Goal: Task Accomplishment & Management: Manage account settings

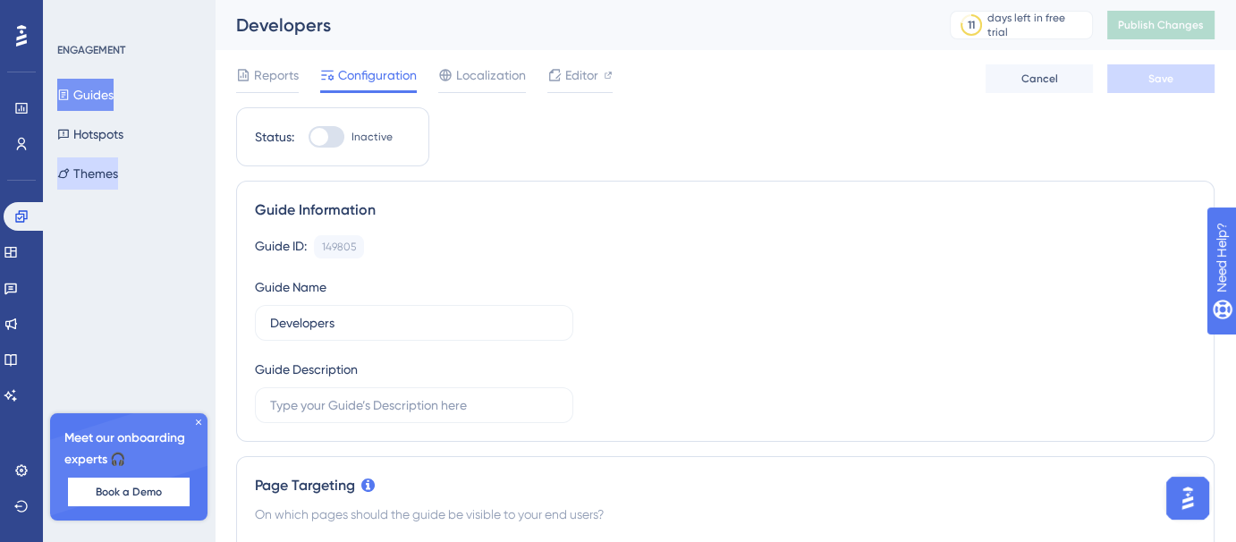
click at [118, 158] on button "Themes" at bounding box center [87, 173] width 61 height 32
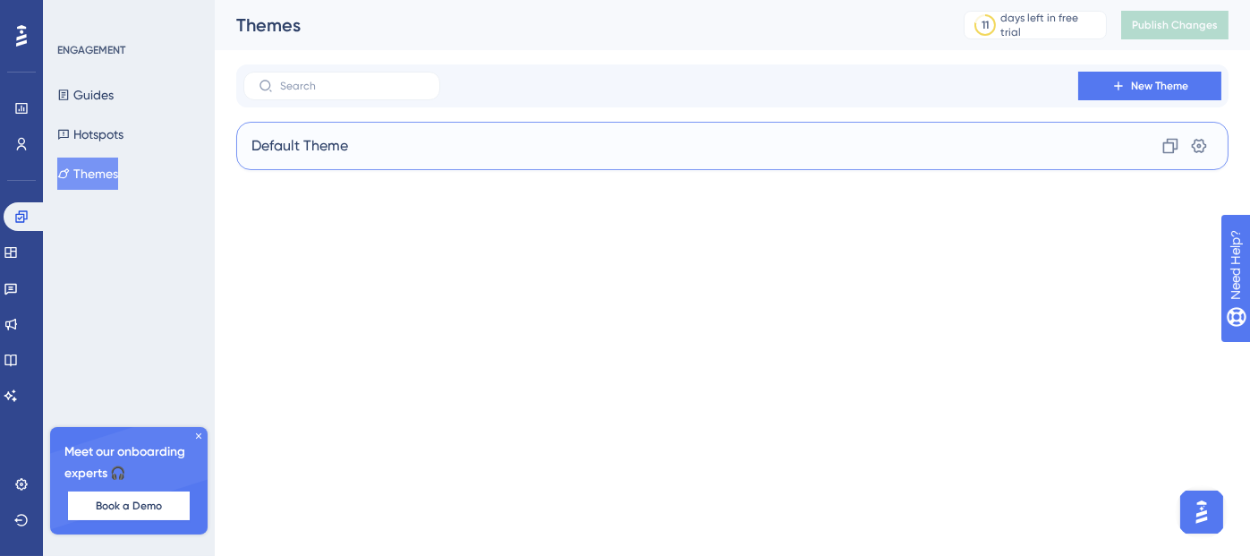
click at [550, 137] on div "Default Theme Clone Settings" at bounding box center [732, 146] width 992 height 48
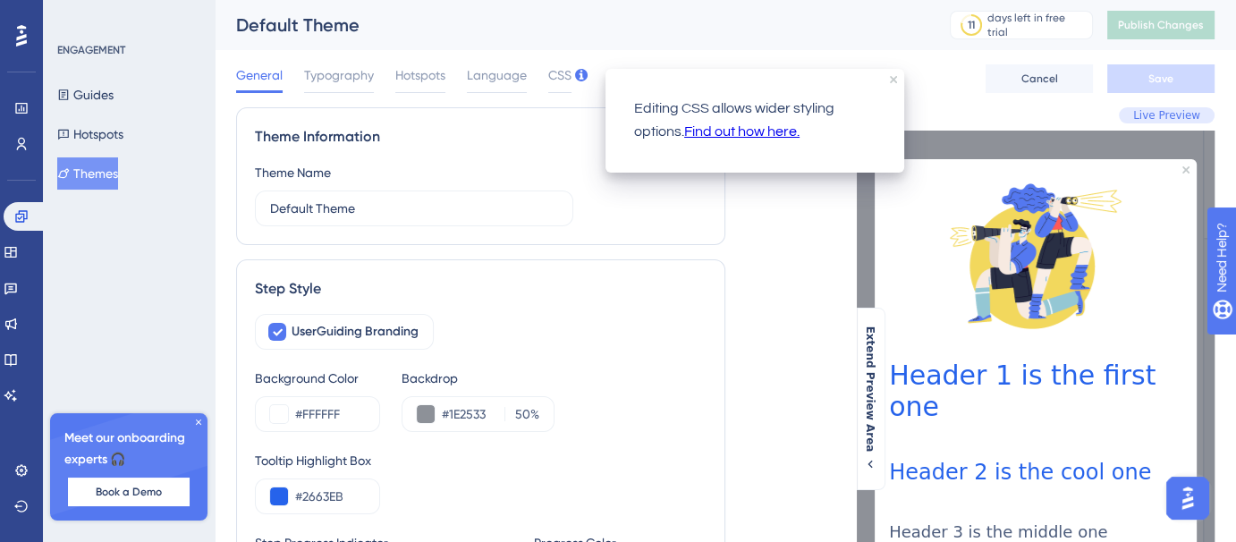
click at [577, 81] on div at bounding box center [581, 76] width 13 height 15
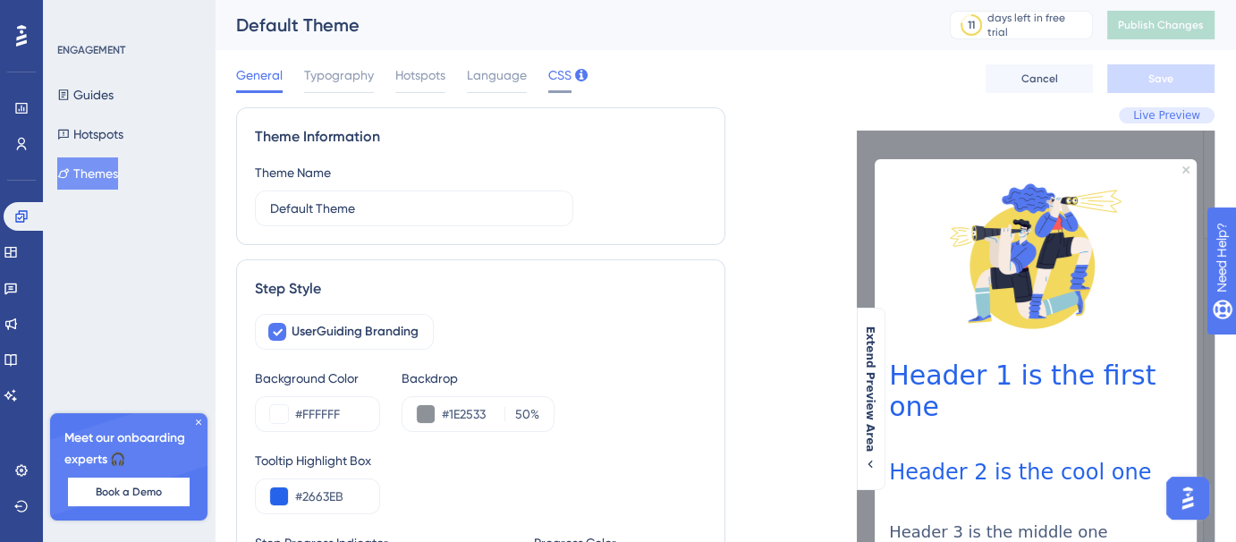
click at [561, 81] on span "CSS" at bounding box center [559, 74] width 23 height 21
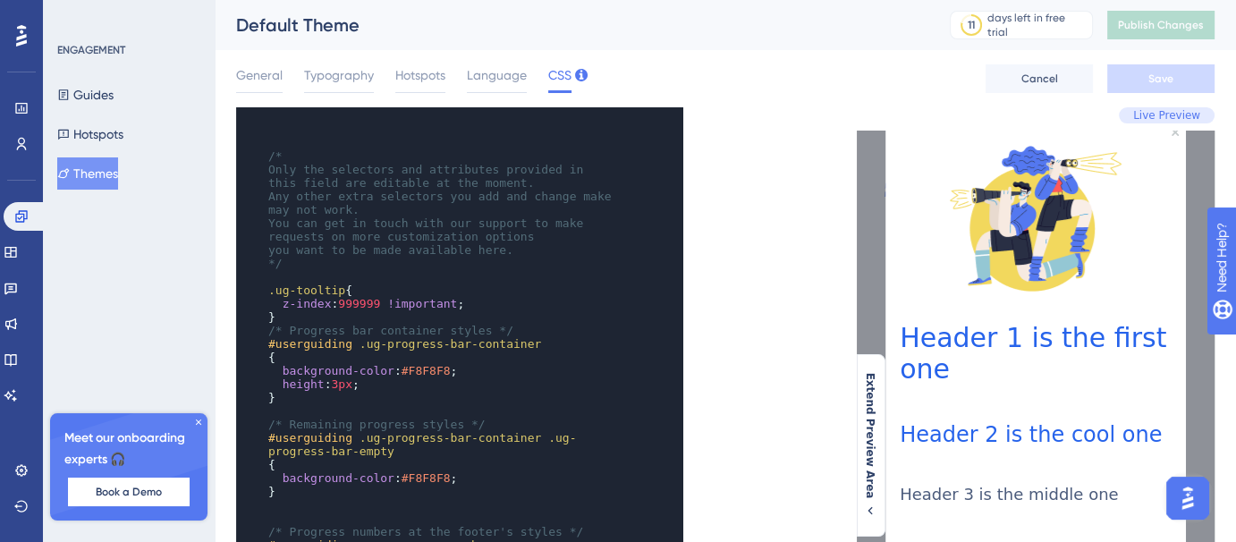
click at [135, 276] on div "ENGAGEMENT Guides Hotspots Themes Meet our onboarding experts 🎧 Book a Demo Upg…" at bounding box center [129, 271] width 172 height 542
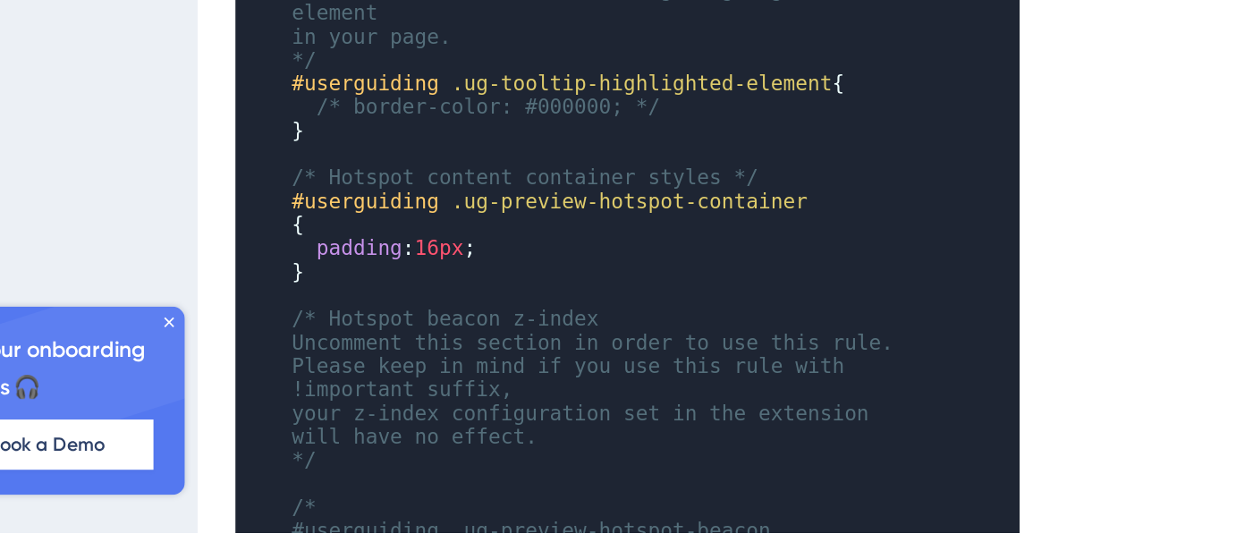
scroll to position [52, 0]
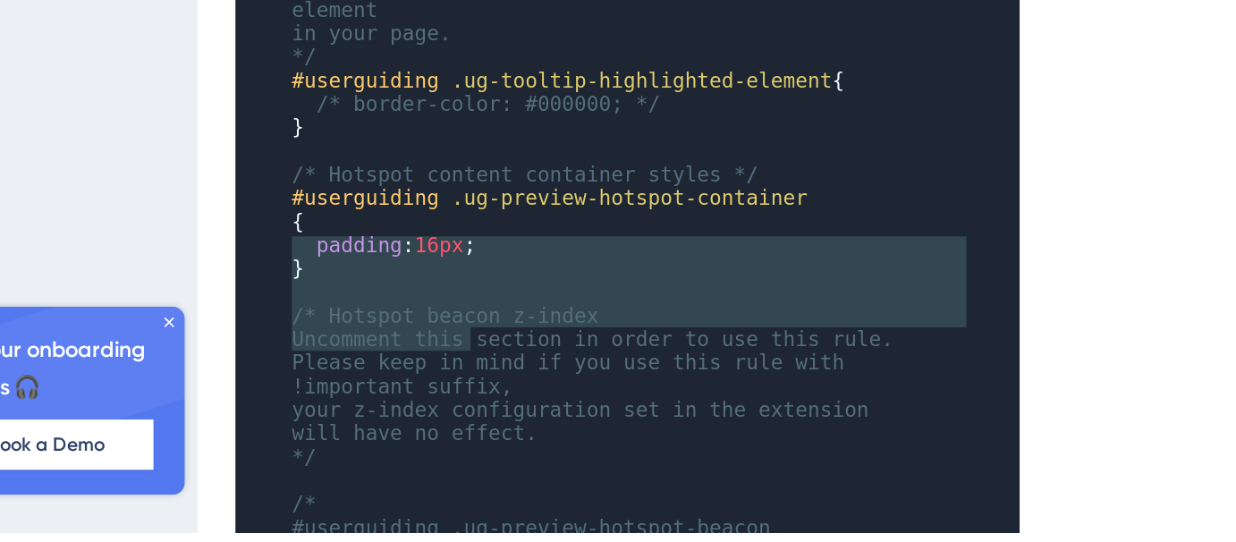
type textarea "/* Hotspot beacon z-index Uncomment this section in order to use this rule. Ple…"
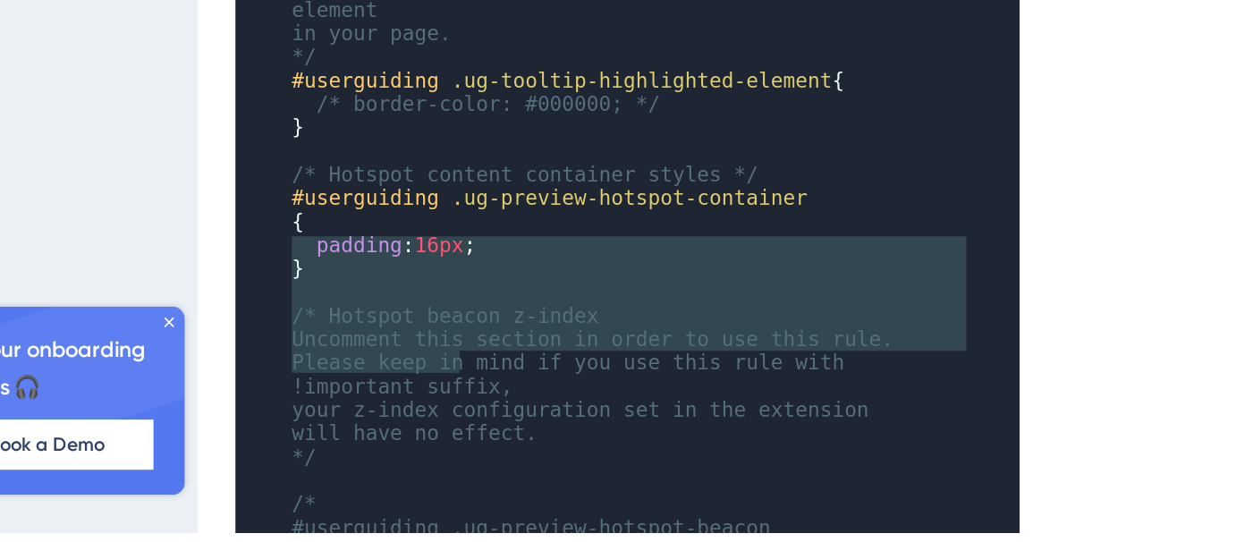
drag, startPoint x: 264, startPoint y: 379, endPoint x: 391, endPoint y: 446, distance: 143.2
click at [391, 446] on div "​ /* Only the selectors and attributes provided in this field are editable at t…" at bounding box center [442, 163] width 355 height 1194
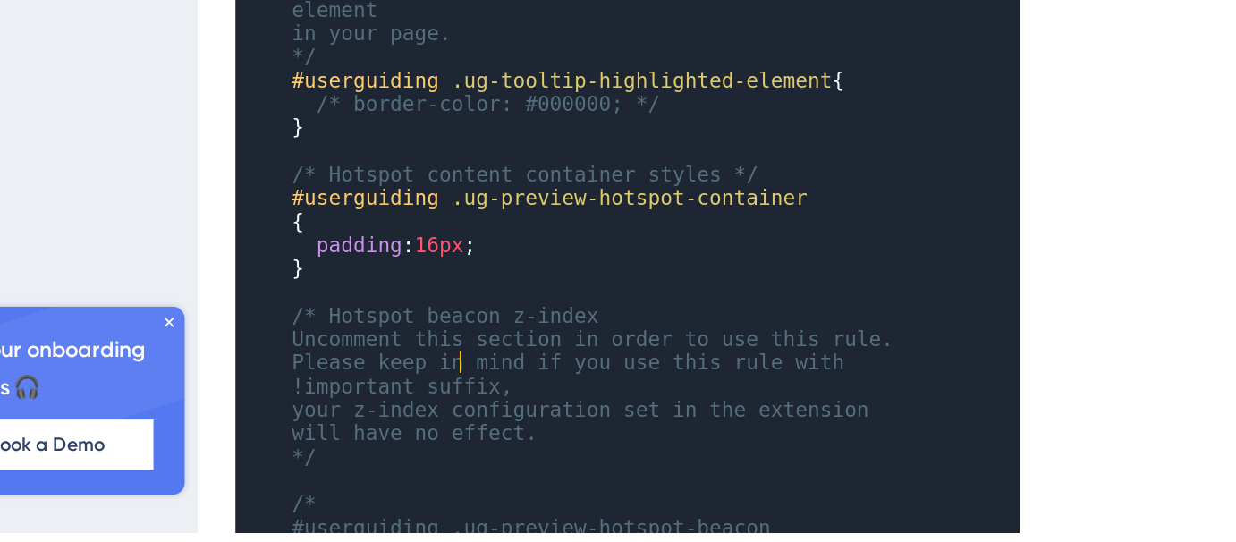
click at [391, 465] on pre "your z-index configuration set in the extension will have no effect." at bounding box center [442, 478] width 355 height 27
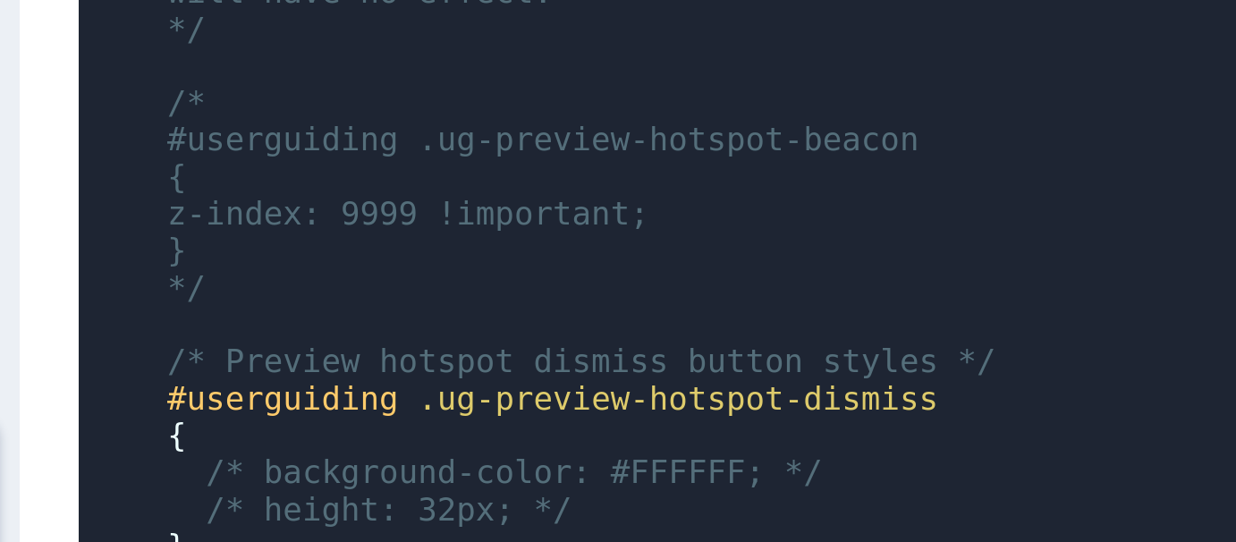
scroll to position [604, 0]
click at [260, 368] on div "x ​ ​ /* Only the selectors and attributes provided in this field are editable …" at bounding box center [435, 16] width 398 height 1413
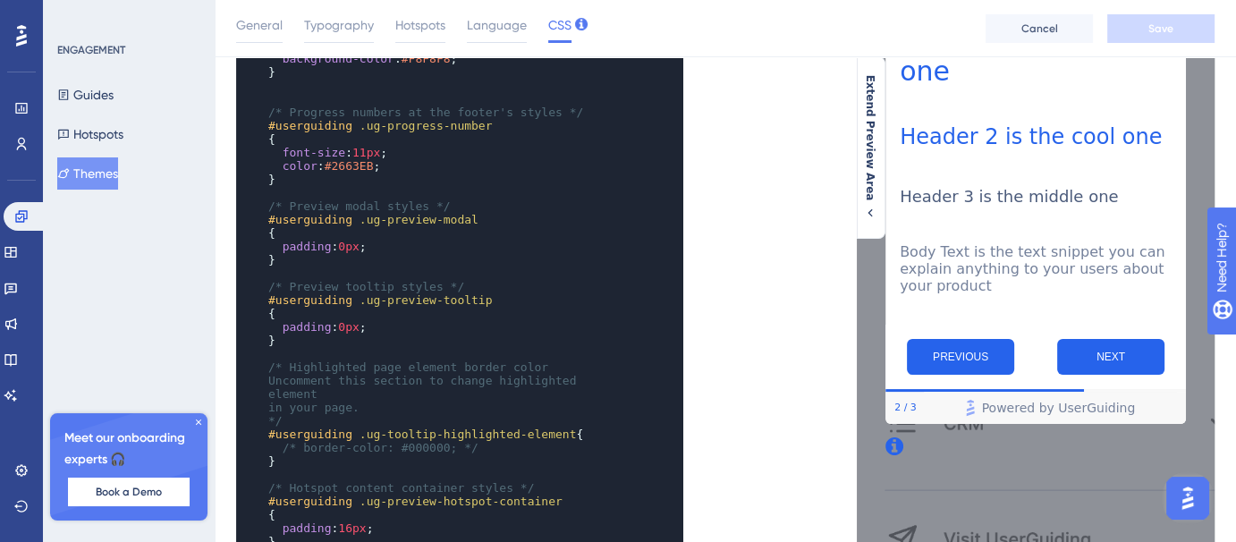
scroll to position [0, 0]
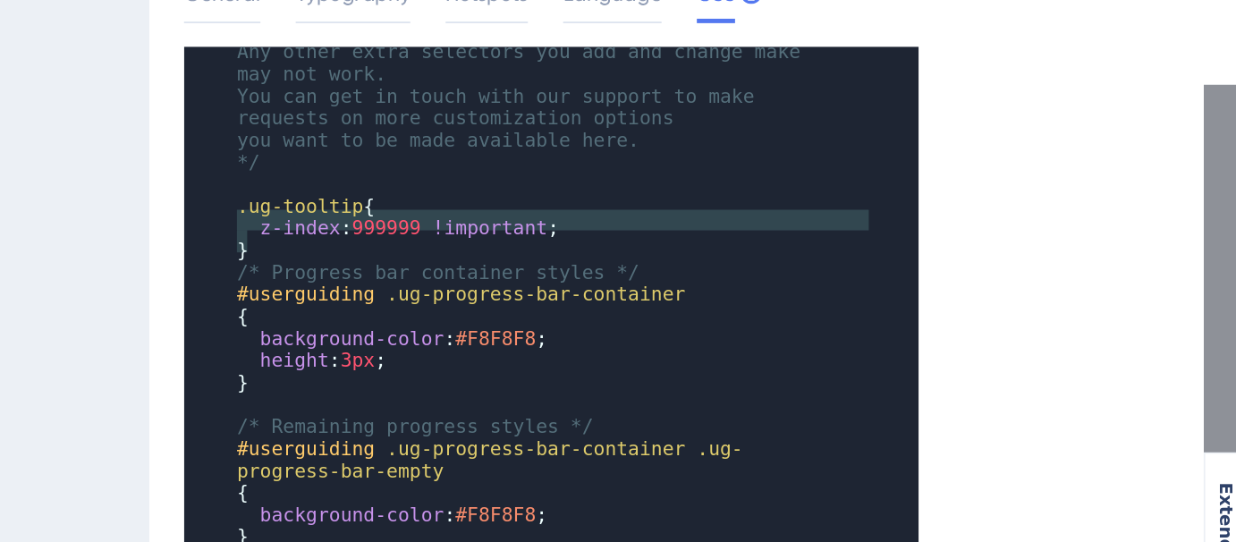
type textarea ".ug-tooltip { z-index: 999999 !important; }"
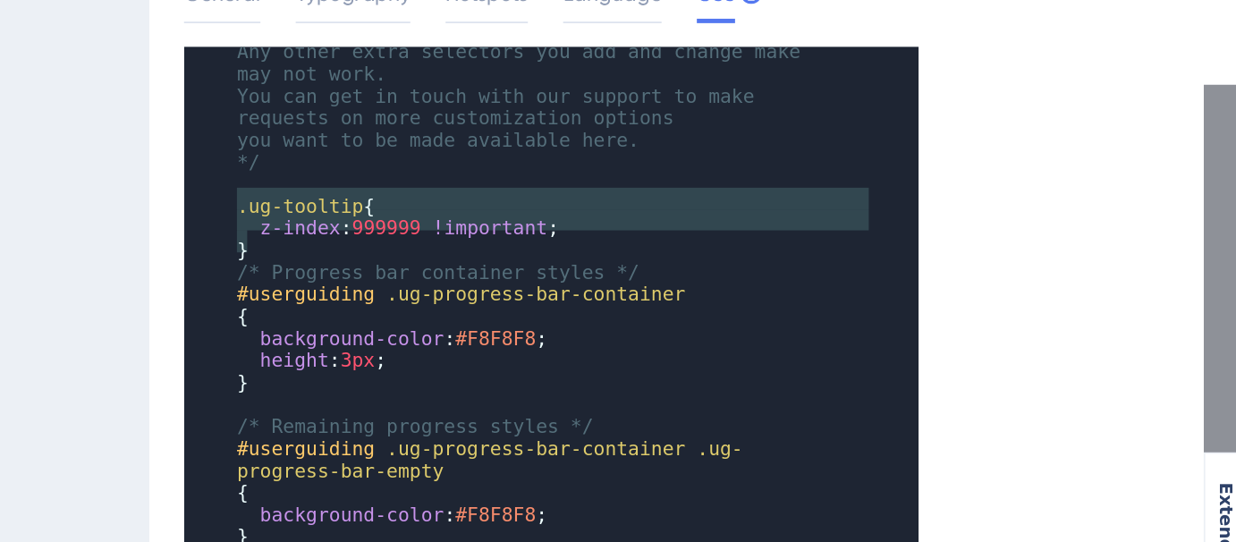
drag, startPoint x: 320, startPoint y: 227, endPoint x: 263, endPoint y: 201, distance: 62.9
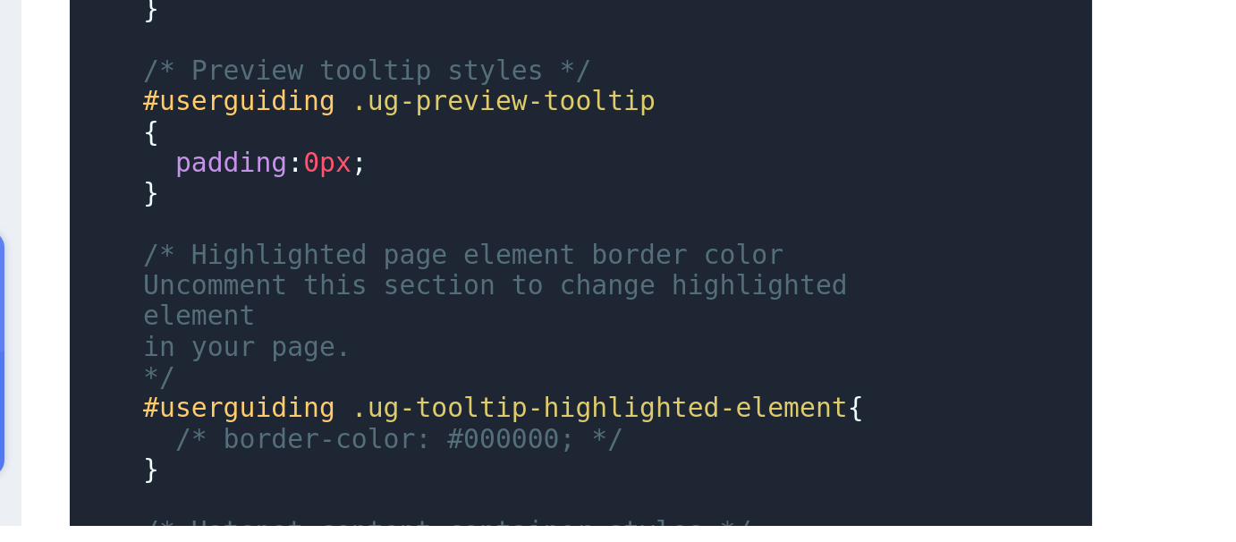
scroll to position [344, 0]
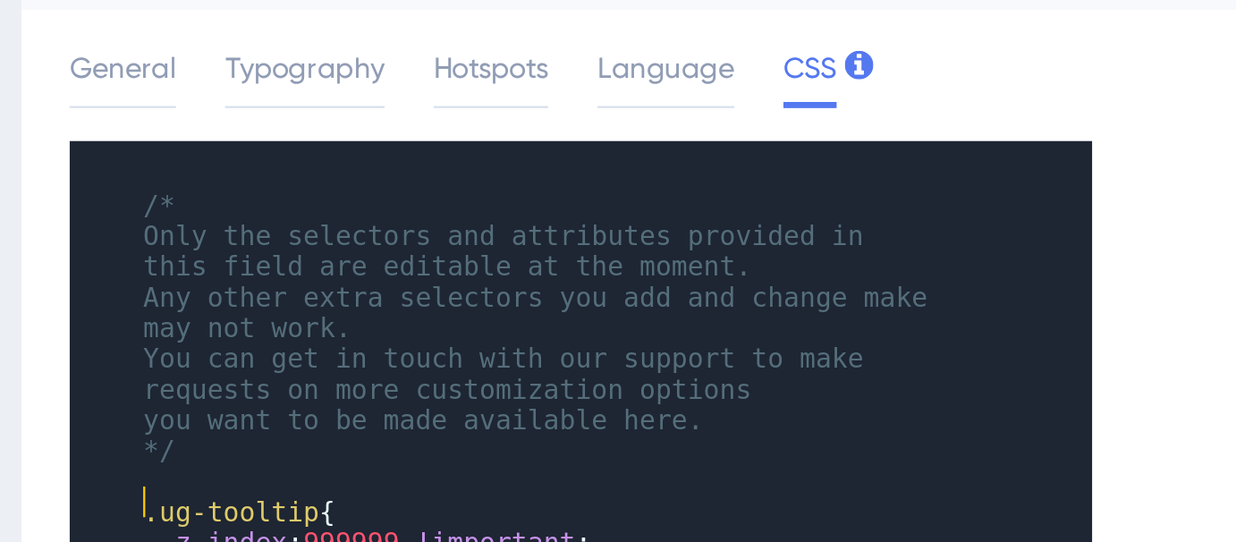
click at [471, 130] on span "Only the selectors and attributes provided in this field are editable at the mo…" at bounding box center [429, 135] width 322 height 27
type textarea "Only the selectors and attributes provided in this field are editable at the mo…"
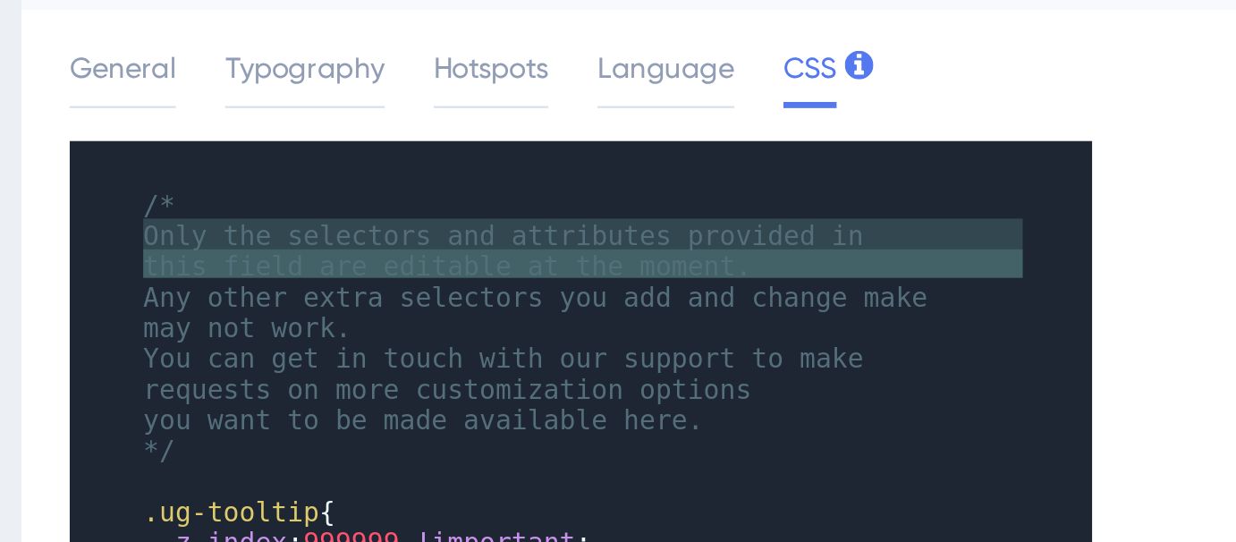
click at [471, 130] on span "Only the selectors and attributes provided in this field are editable at the mo…" at bounding box center [429, 135] width 322 height 27
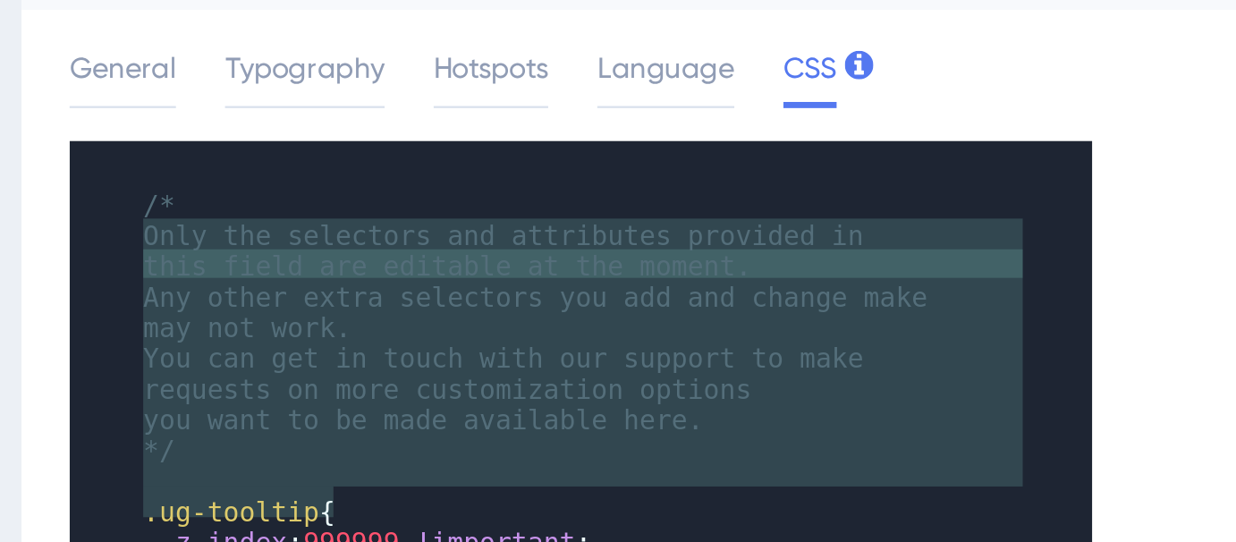
type textarea "Only the selectors and attributes provided in this field are editable at the mo…"
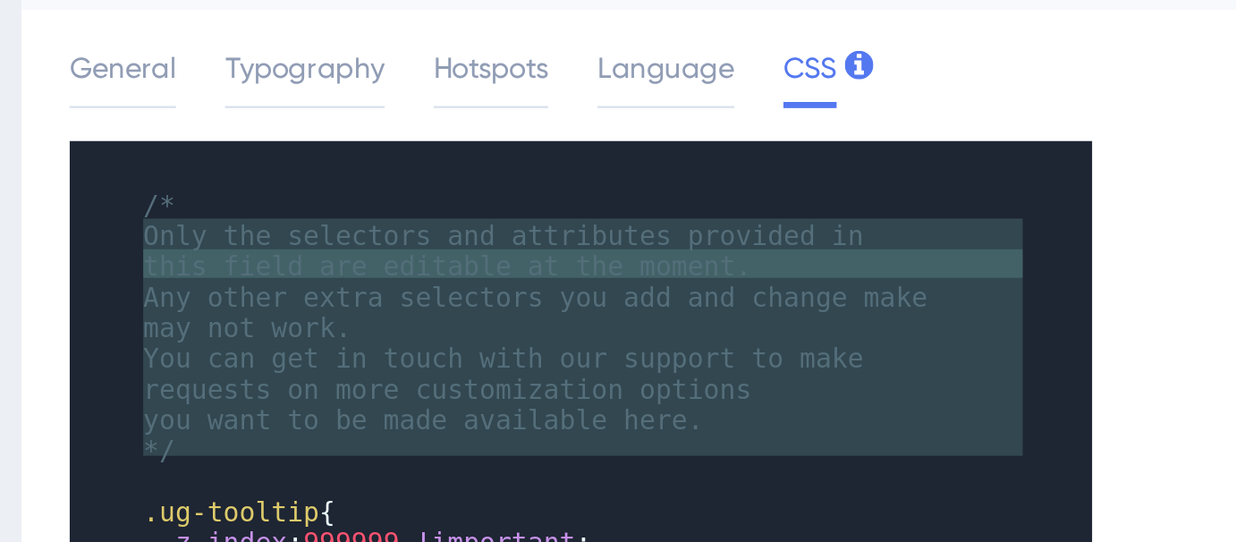
drag, startPoint x: 266, startPoint y: 127, endPoint x: 423, endPoint y: 227, distance: 186.6
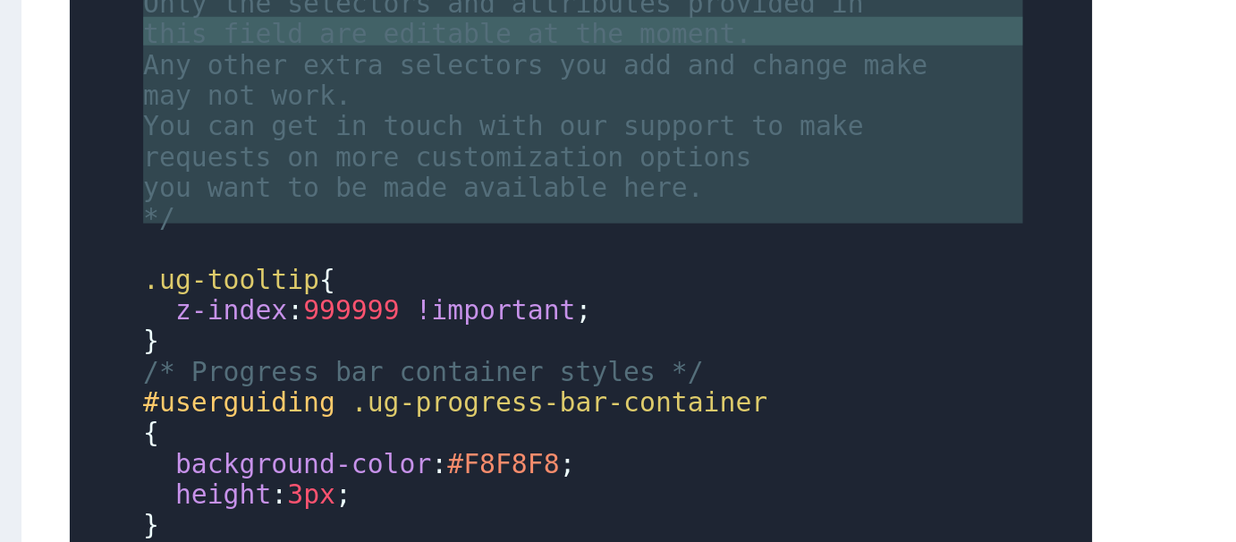
scroll to position [21, 0]
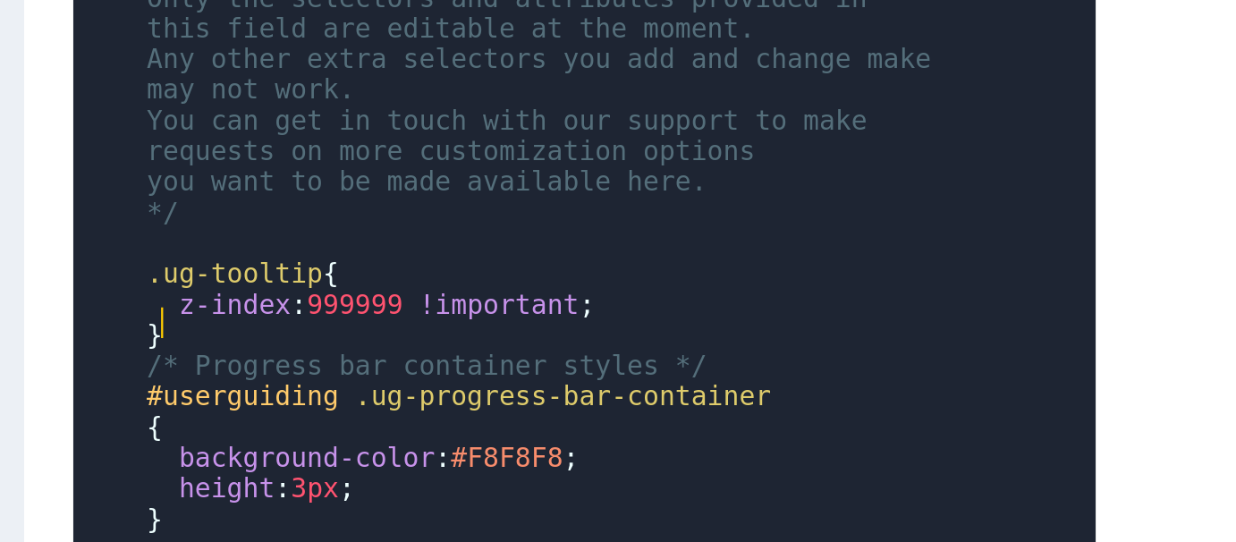
click at [441, 267] on pre "}" at bounding box center [442, 273] width 355 height 13
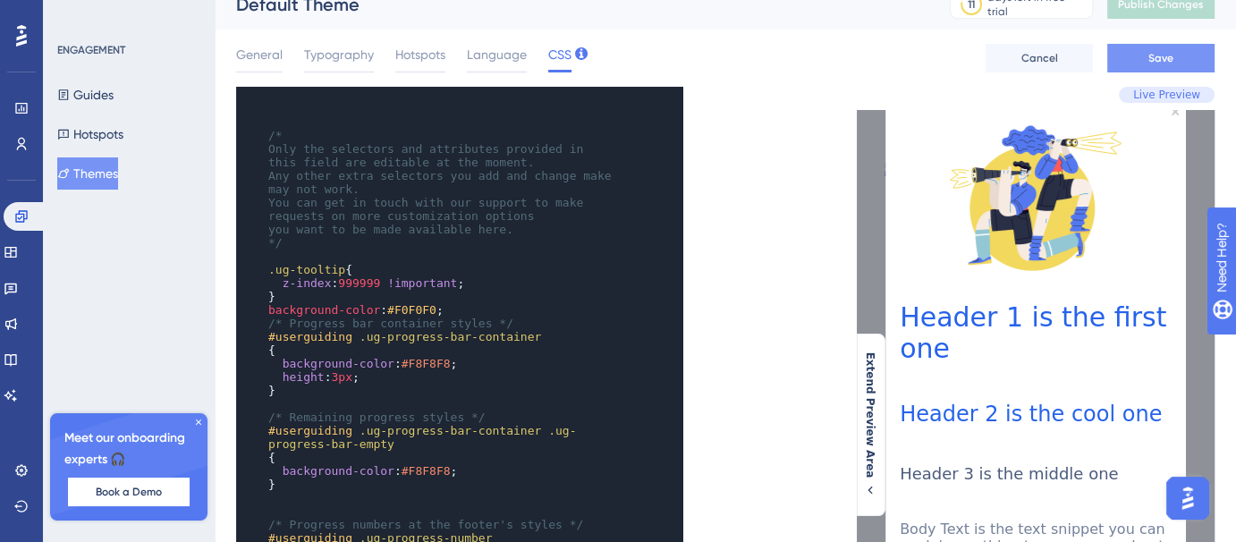
click at [1156, 56] on span "Save" at bounding box center [1161, 58] width 25 height 14
click at [1153, 8] on span "Publish Changes" at bounding box center [1161, 4] width 86 height 14
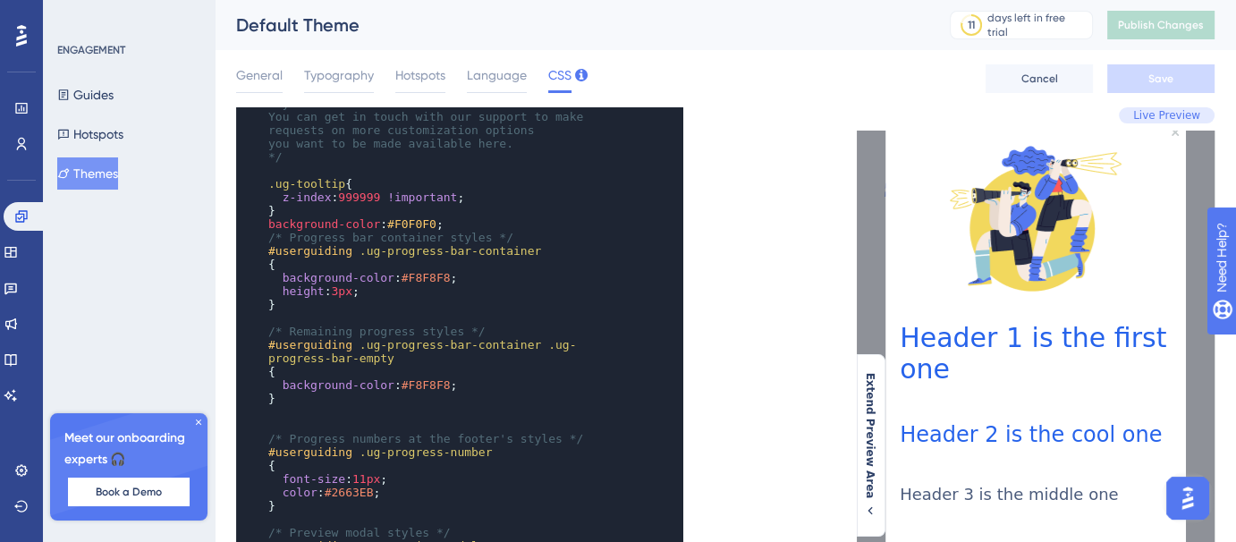
scroll to position [0, 0]
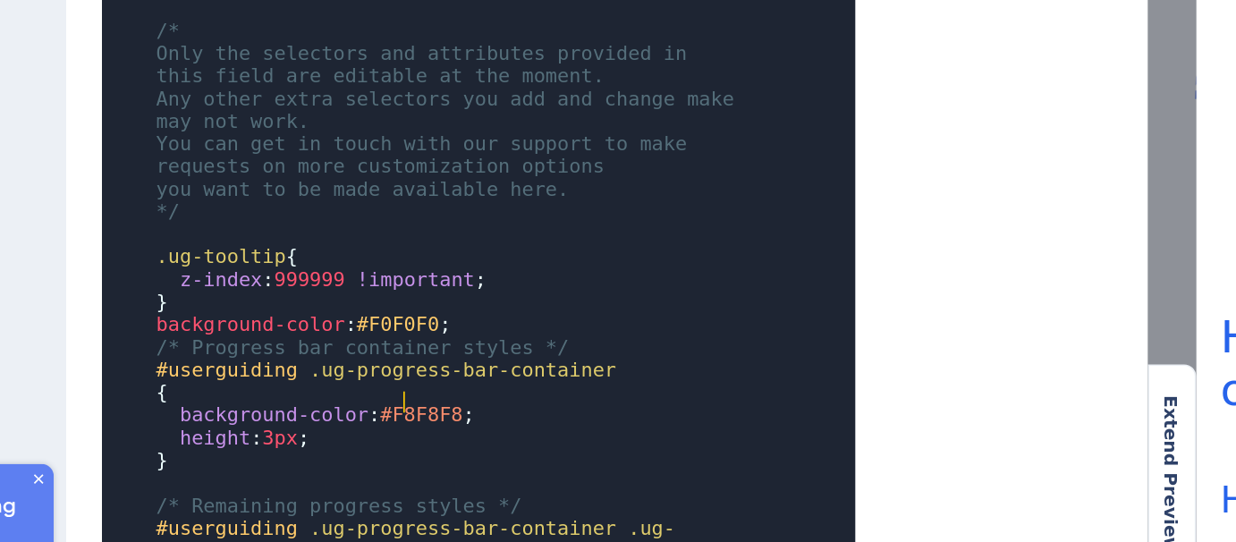
click at [413, 378] on span "#F8F8F8" at bounding box center [426, 384] width 49 height 13
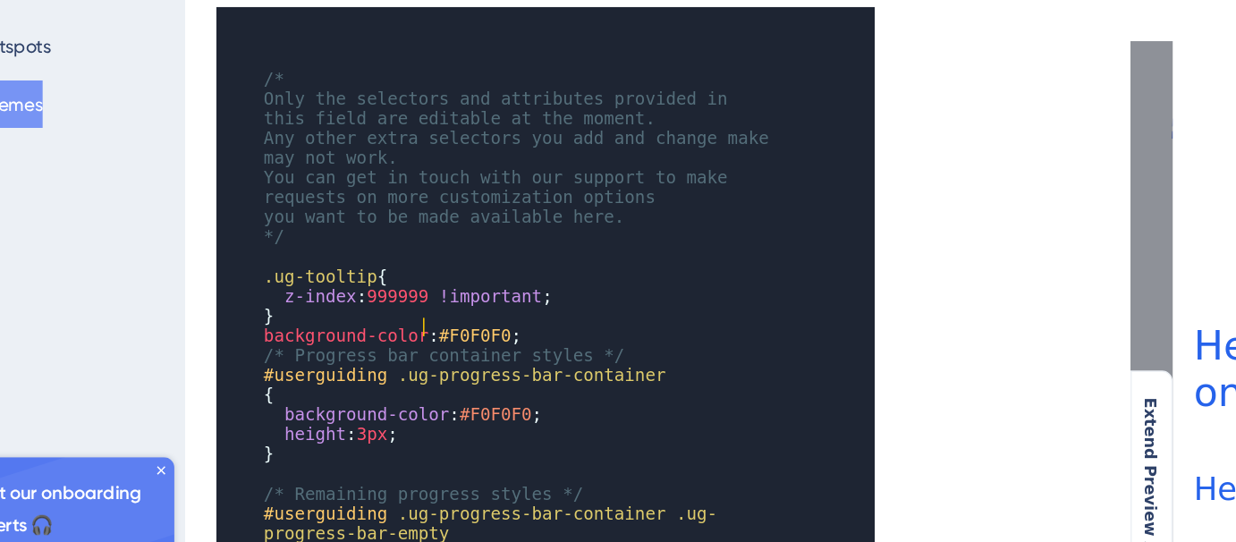
click at [376, 326] on span "background-color : #F0F0F0 ;" at bounding box center [355, 330] width 175 height 13
type textarea "background-color: #F0F0F0;"
click at [376, 326] on span "background-color : #F0F0F0 ;" at bounding box center [355, 330] width 175 height 13
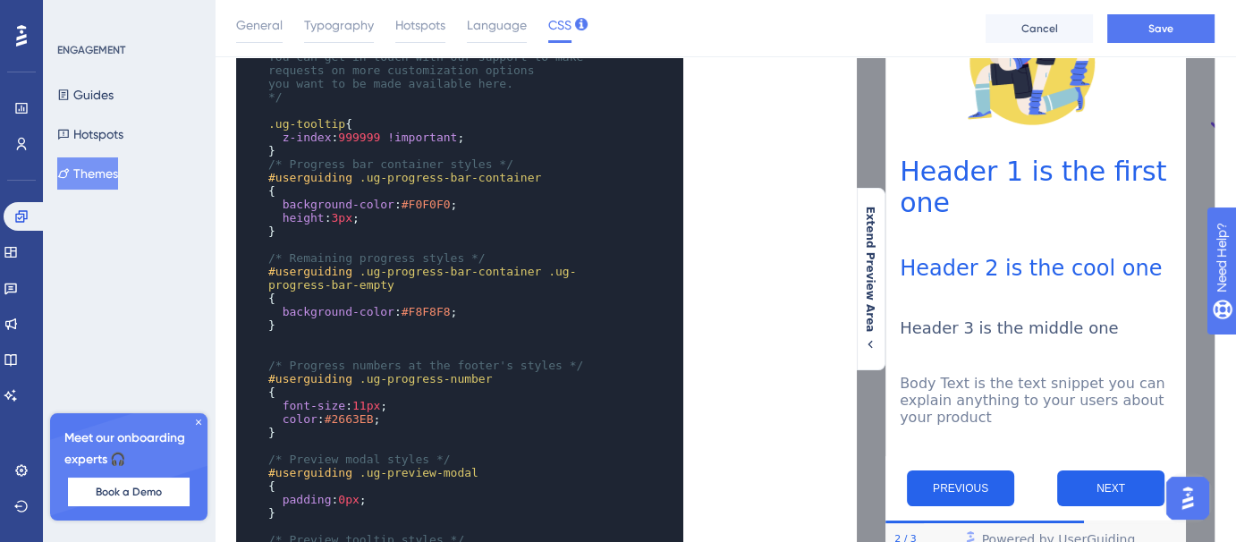
scroll to position [83, 0]
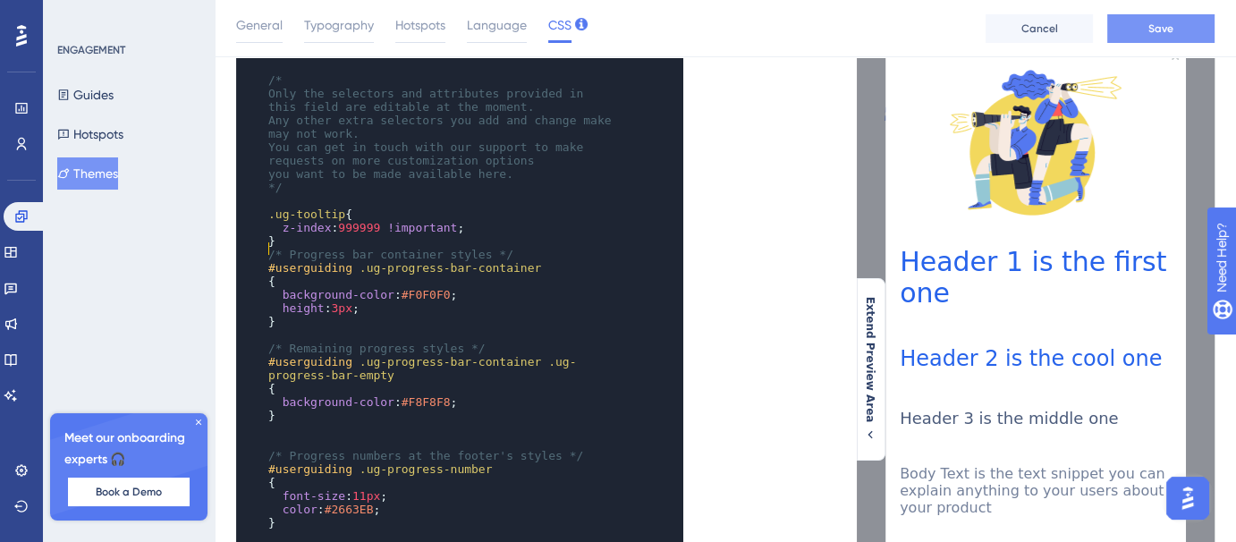
click at [1160, 21] on span "Save" at bounding box center [1161, 28] width 25 height 14
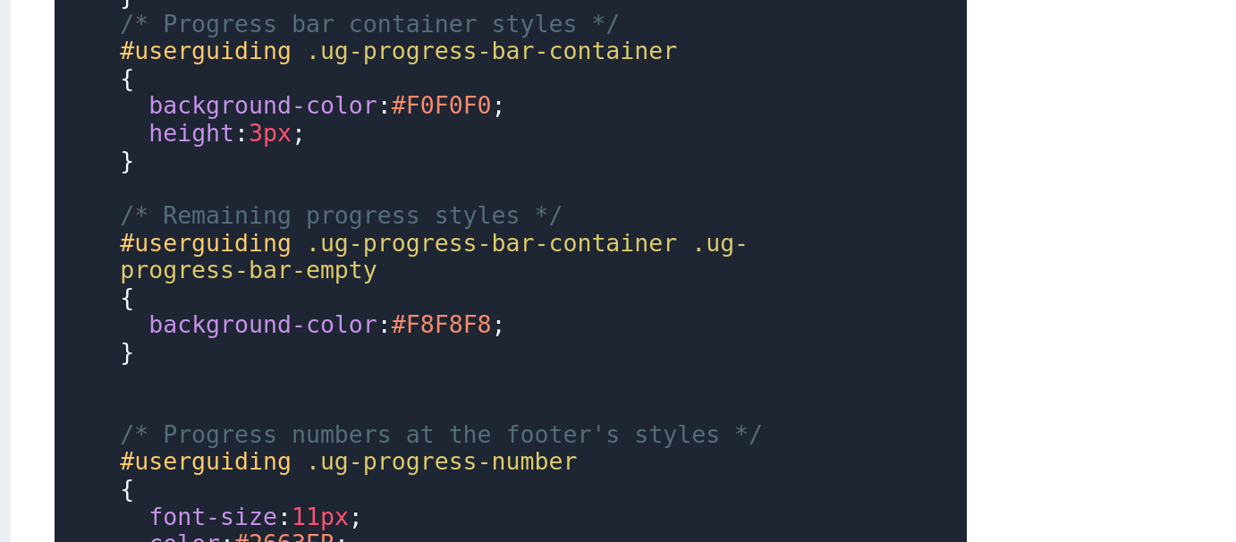
scroll to position [247, 0]
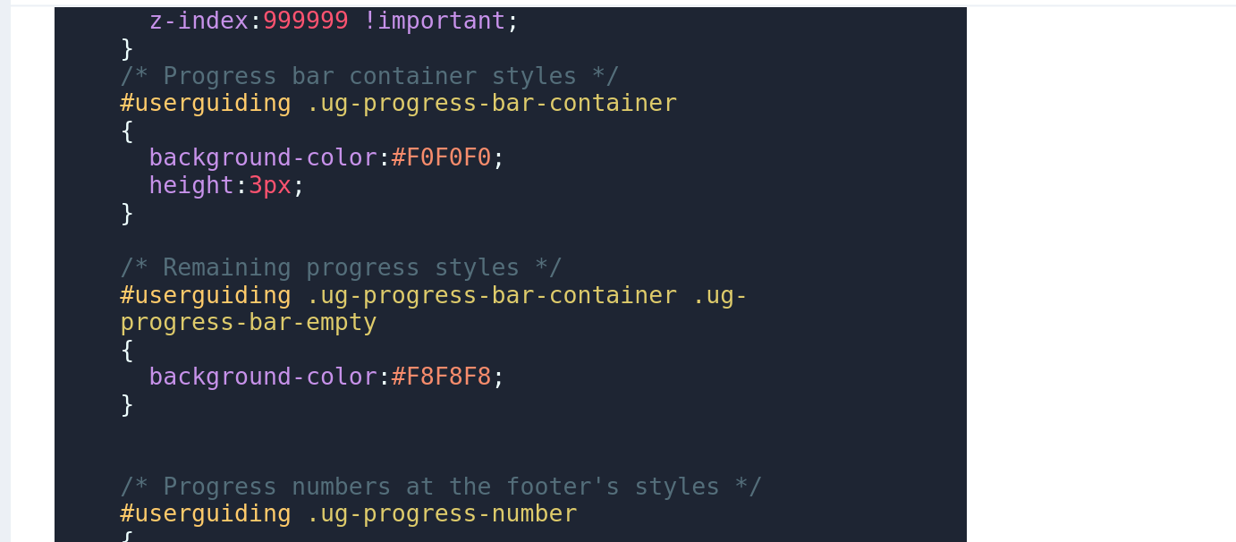
click at [283, 152] on pre "}" at bounding box center [442, 157] width 355 height 13
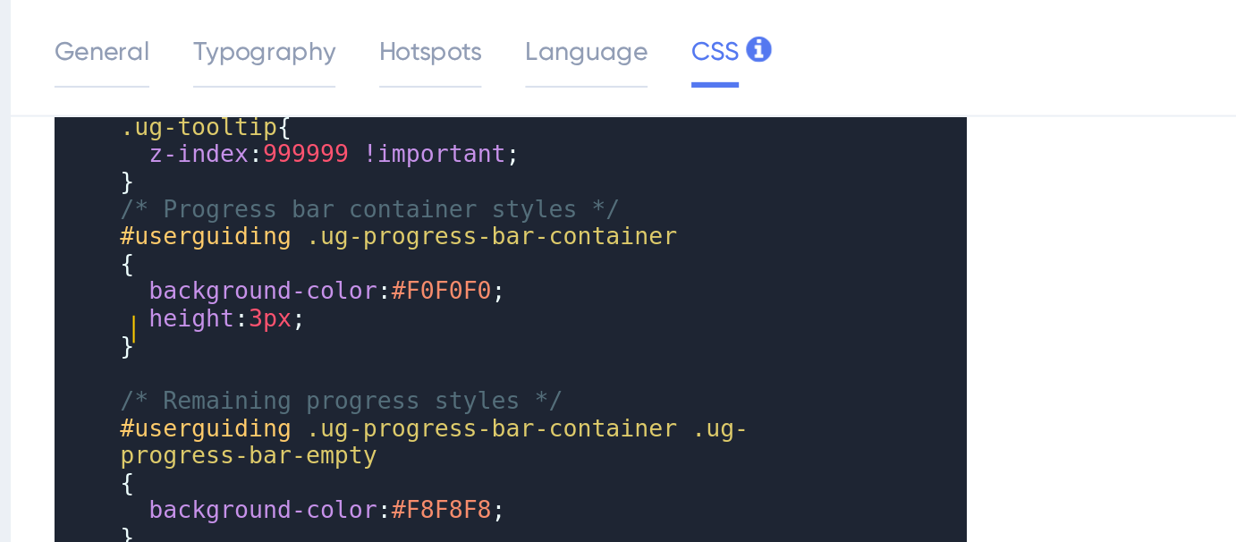
scroll to position [233, 0]
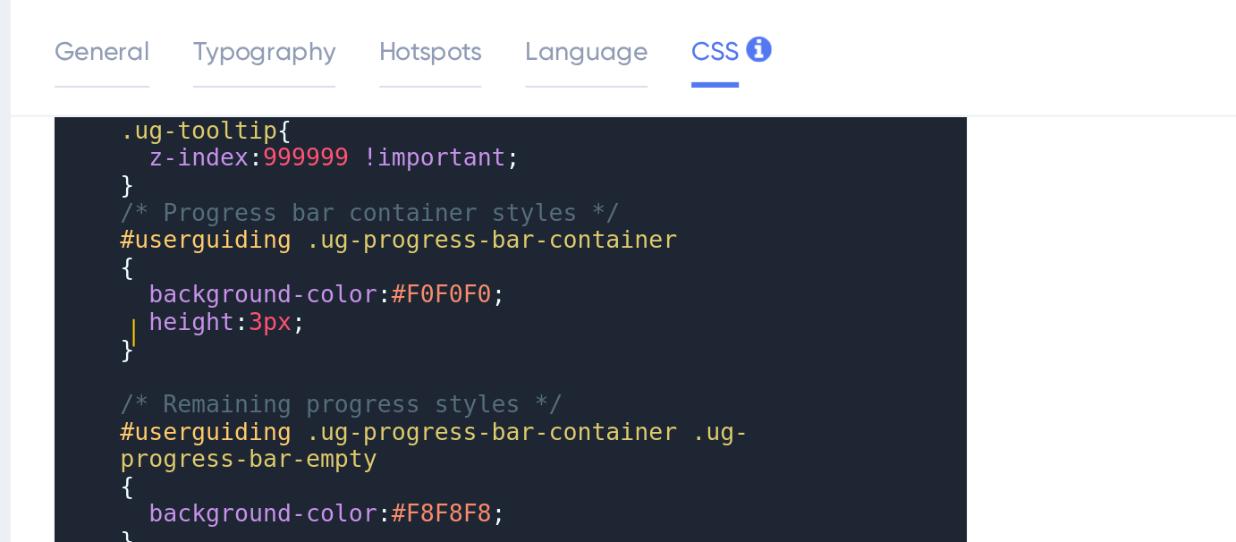
click at [412, 139] on span "#F0F0F0" at bounding box center [426, 144] width 49 height 13
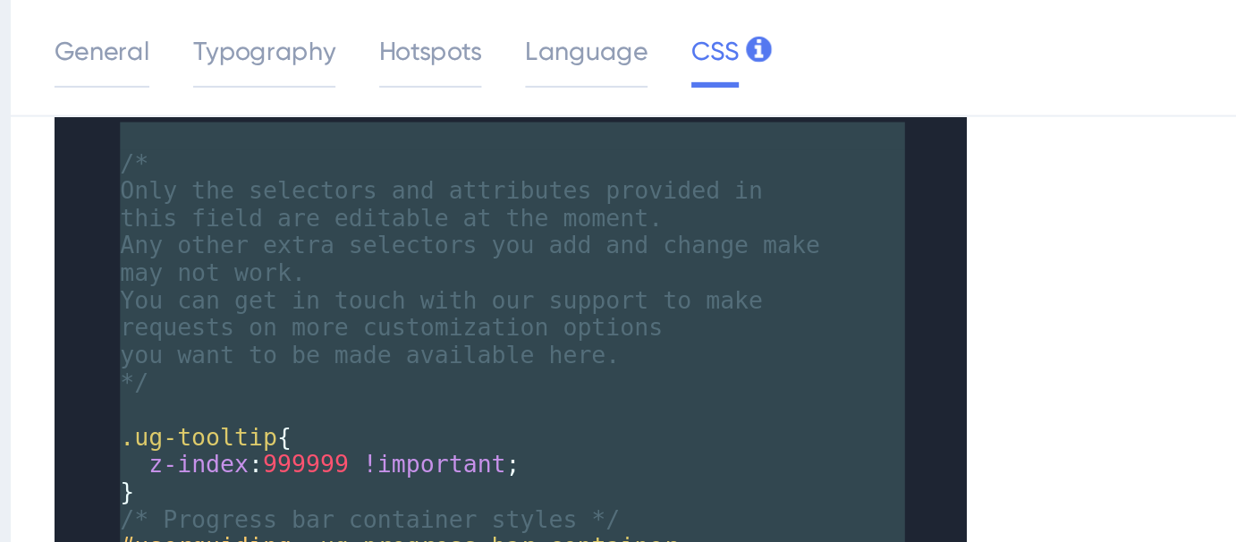
scroll to position [79, 0]
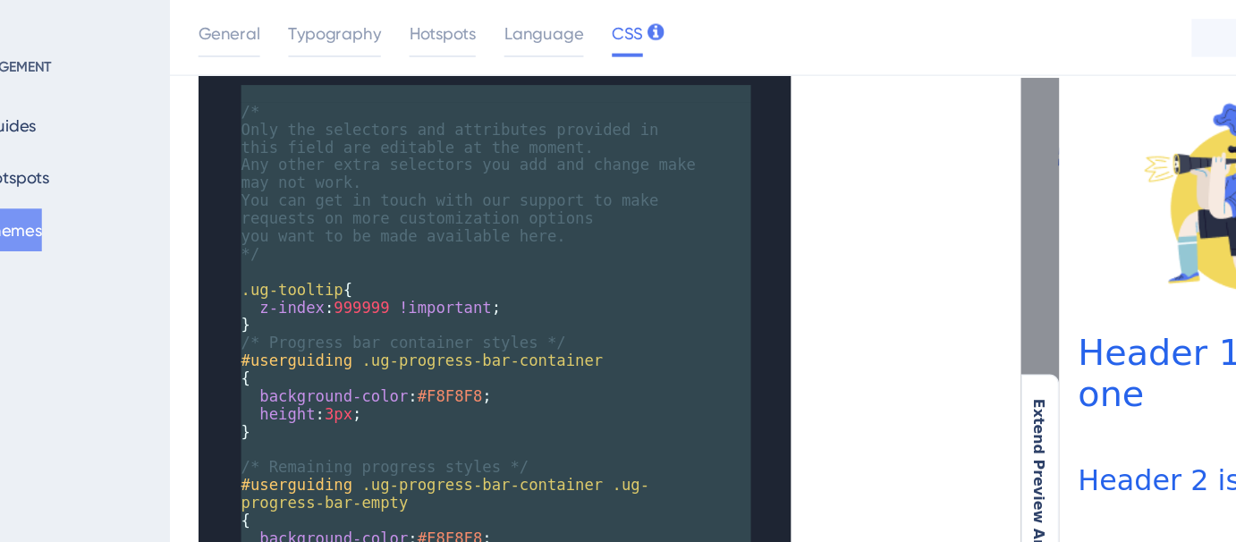
type textarea "/* Only the selectors and attributes provided in this field are editable at the…"
click at [455, 218] on pre ".ug-tooltip {" at bounding box center [442, 218] width 355 height 13
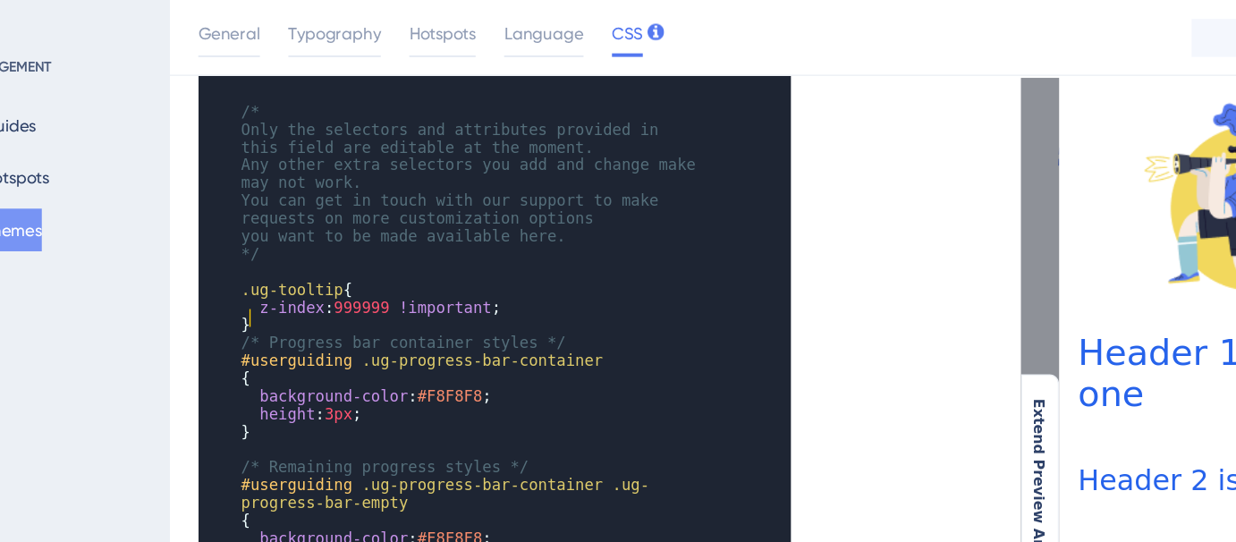
type textarea "z-index: 999999 !important; }"
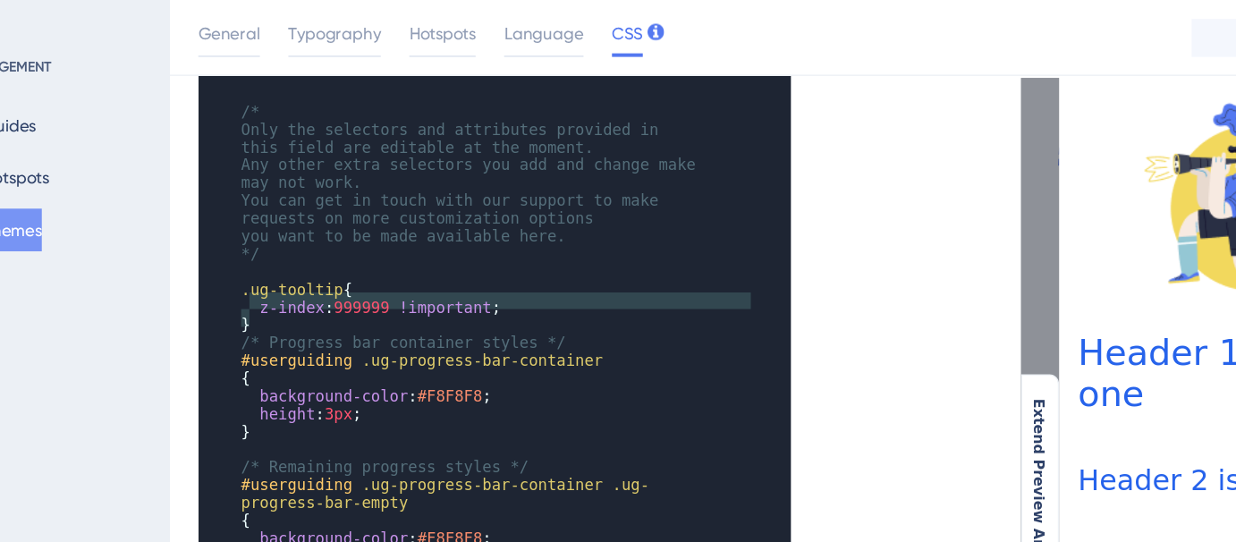
type textarea ".ug-tooltip { z-index: 999999 !important; }"
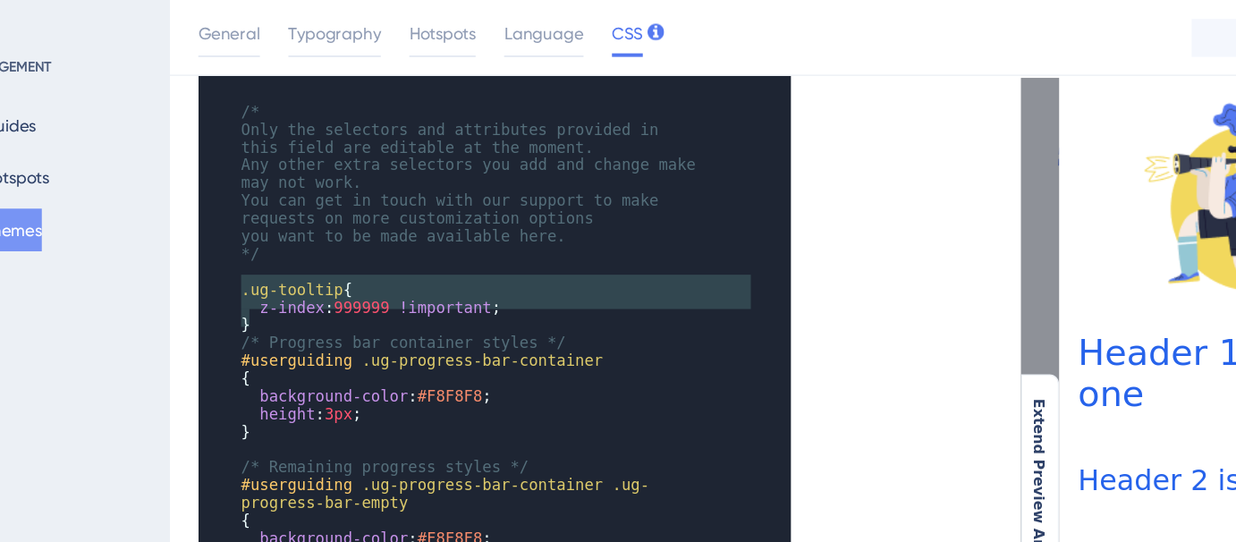
drag, startPoint x: 403, startPoint y: 245, endPoint x: 262, endPoint y: 214, distance: 144.8
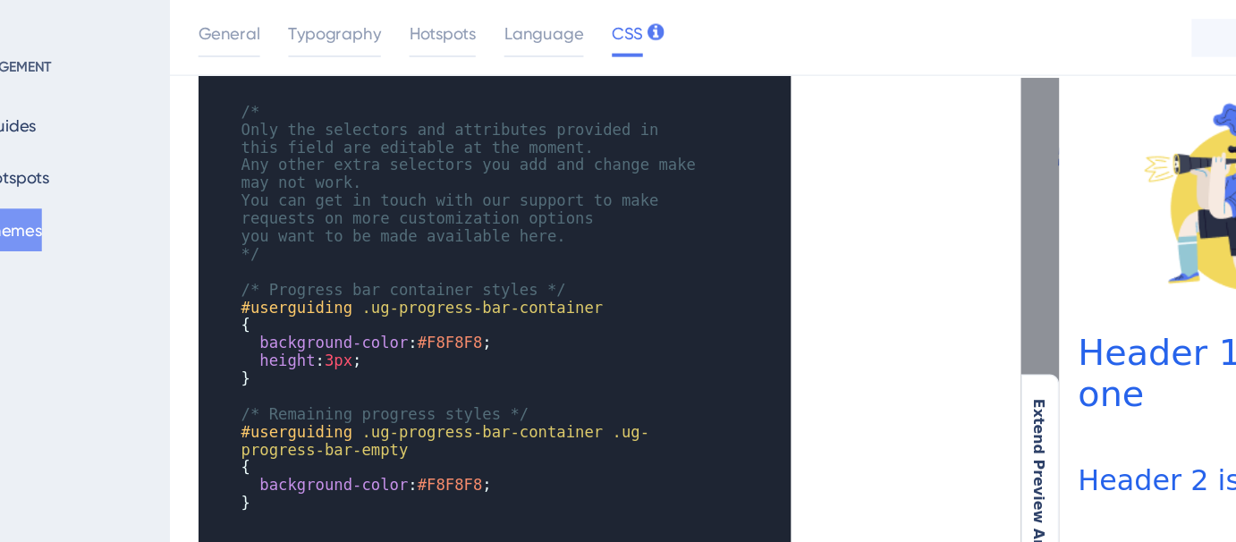
type textarea "/* Only the selectors and attributes provided in this field are editable at the…"
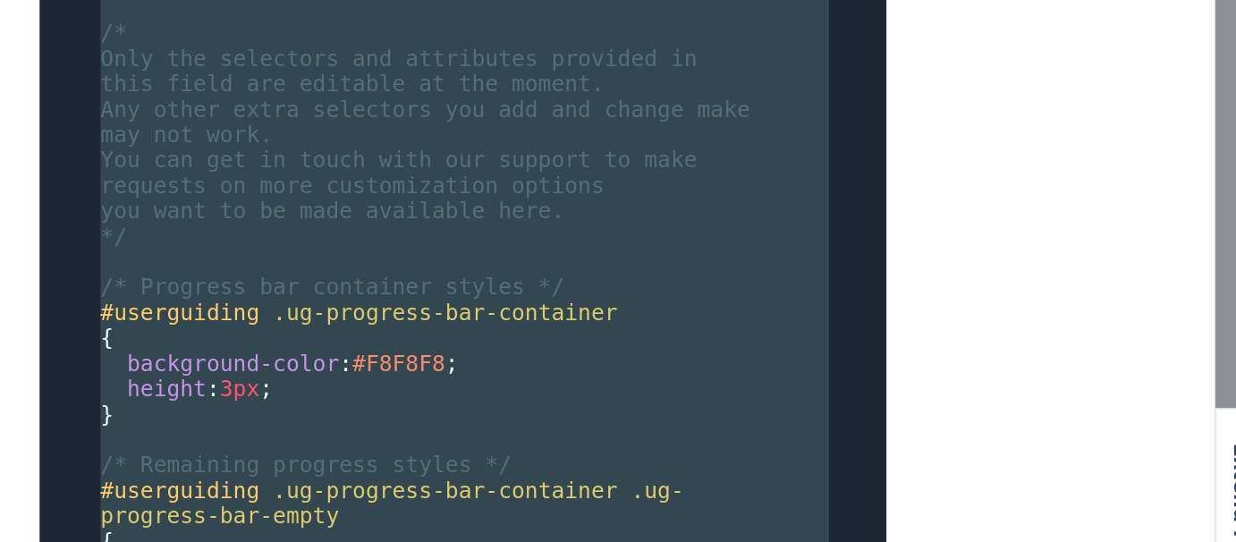
click at [515, 225] on span ".ug-progress-bar-container" at bounding box center [451, 231] width 183 height 13
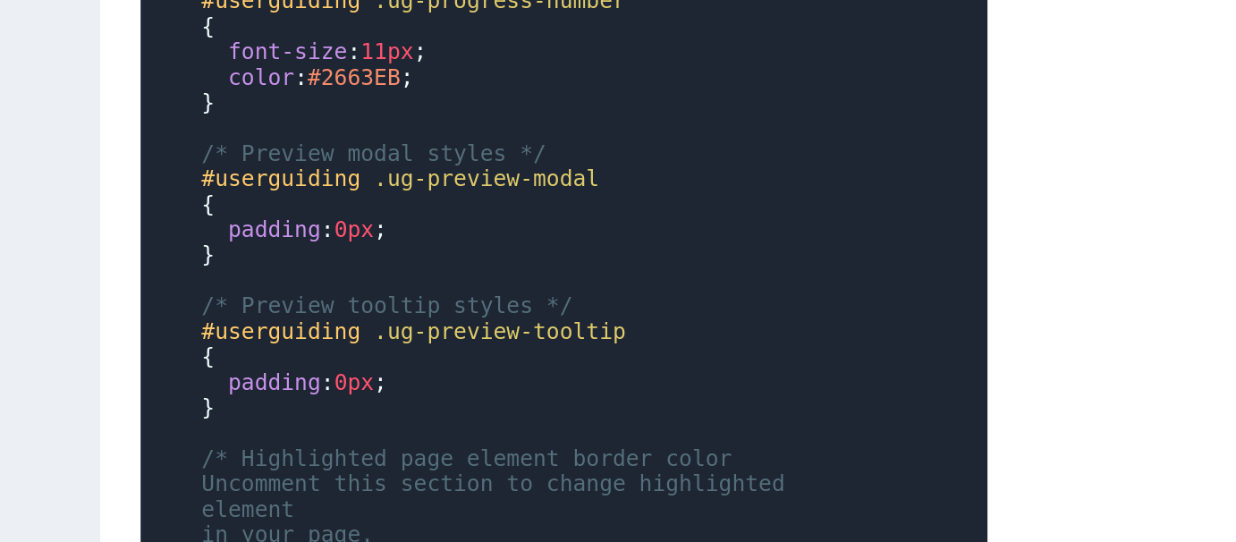
scroll to position [372, 0]
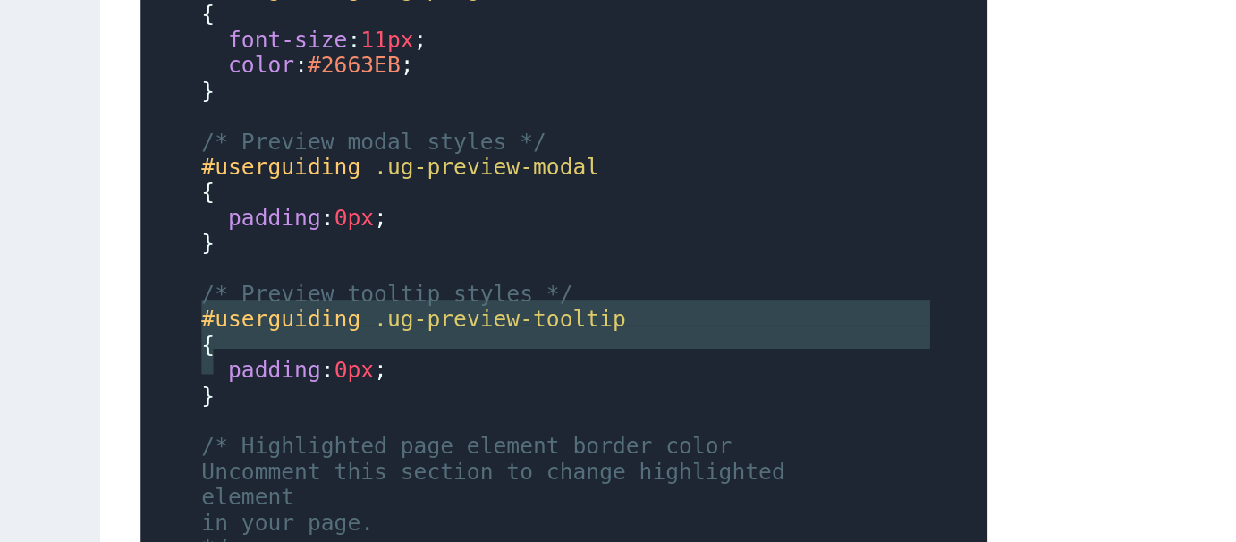
type textarea "#userguiding .ug-preview-tooltip { padding: 0px; }"
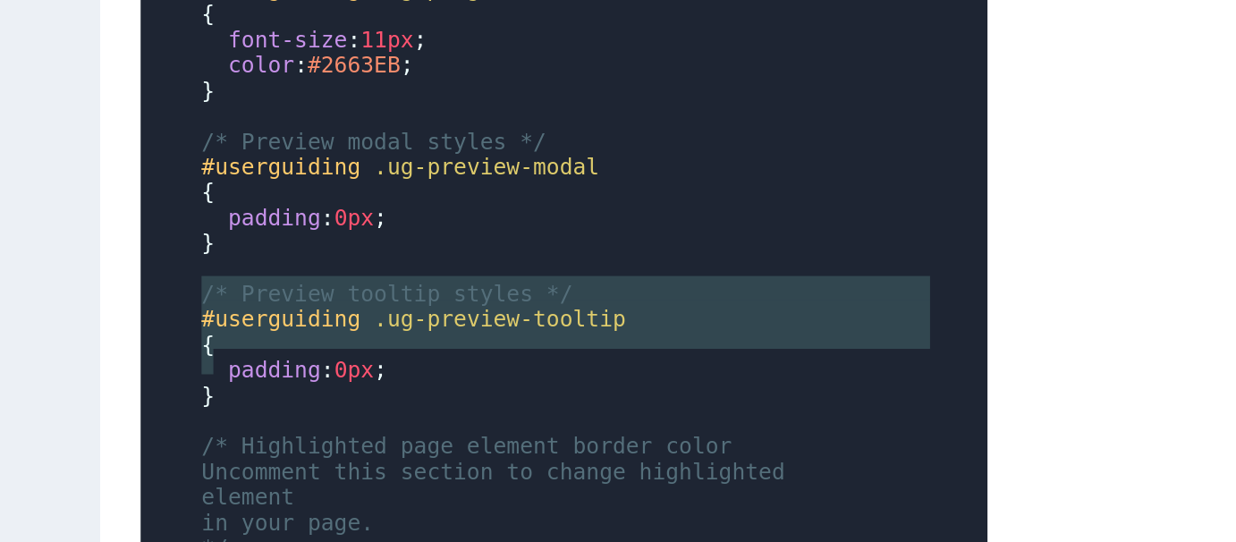
drag, startPoint x: 291, startPoint y: 263, endPoint x: 266, endPoint y: 219, distance: 50.5
click at [266, 219] on div "​ /* Only the selectors and attributes provided in this field are editable at t…" at bounding box center [442, 477] width 355 height 1570
paste textarea "Code editor"
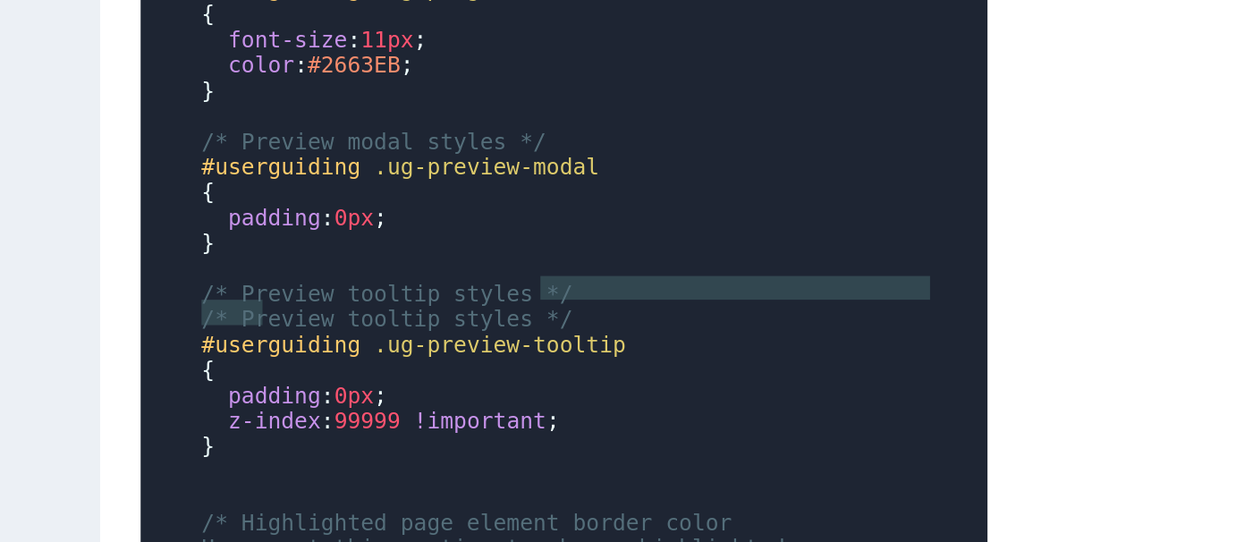
type textarea "#"
type textarea "/* Preview tooltip styles */"
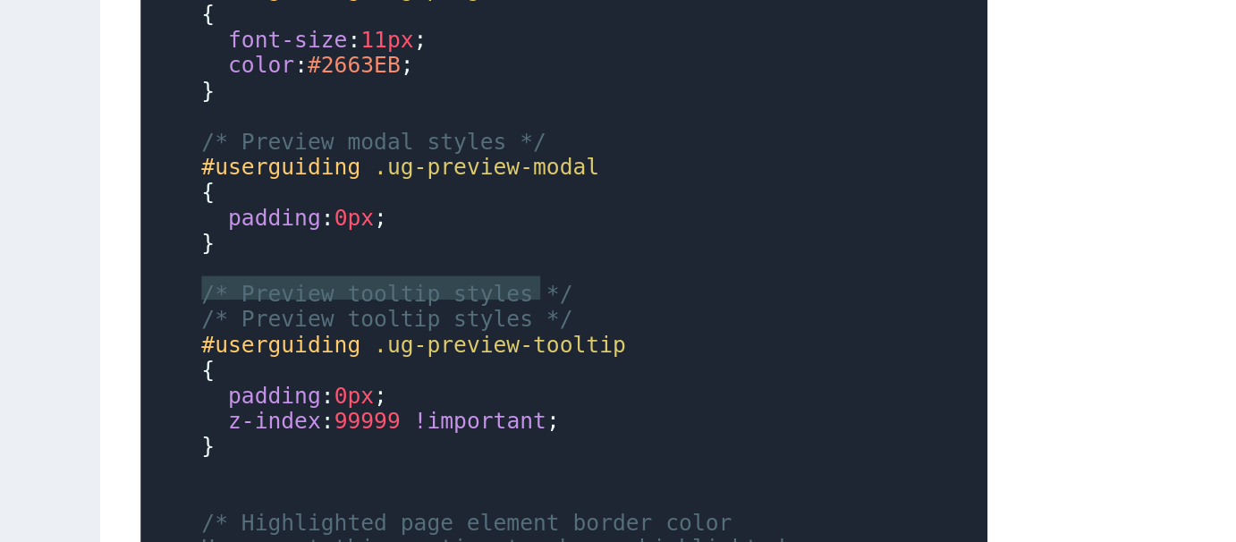
drag, startPoint x: 463, startPoint y: 215, endPoint x: 258, endPoint y: 215, distance: 205.8
click at [258, 215] on div "x ​ ​ /* Only the selectors and attributes provided in this field are editable …" at bounding box center [435, 498] width 398 height 1668
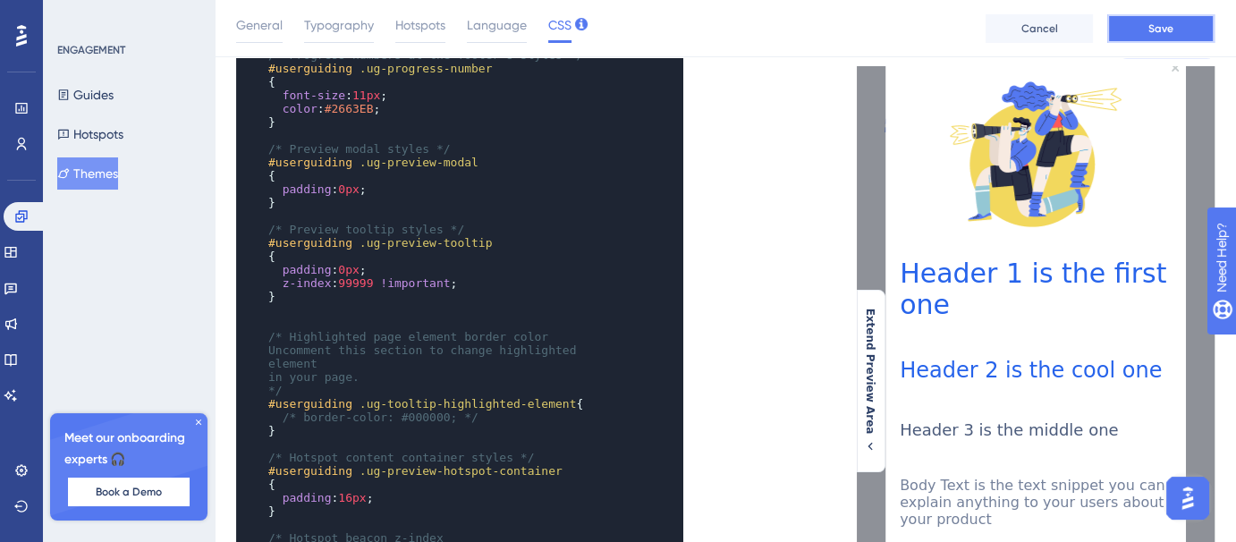
click at [1141, 20] on button "Save" at bounding box center [1161, 28] width 107 height 29
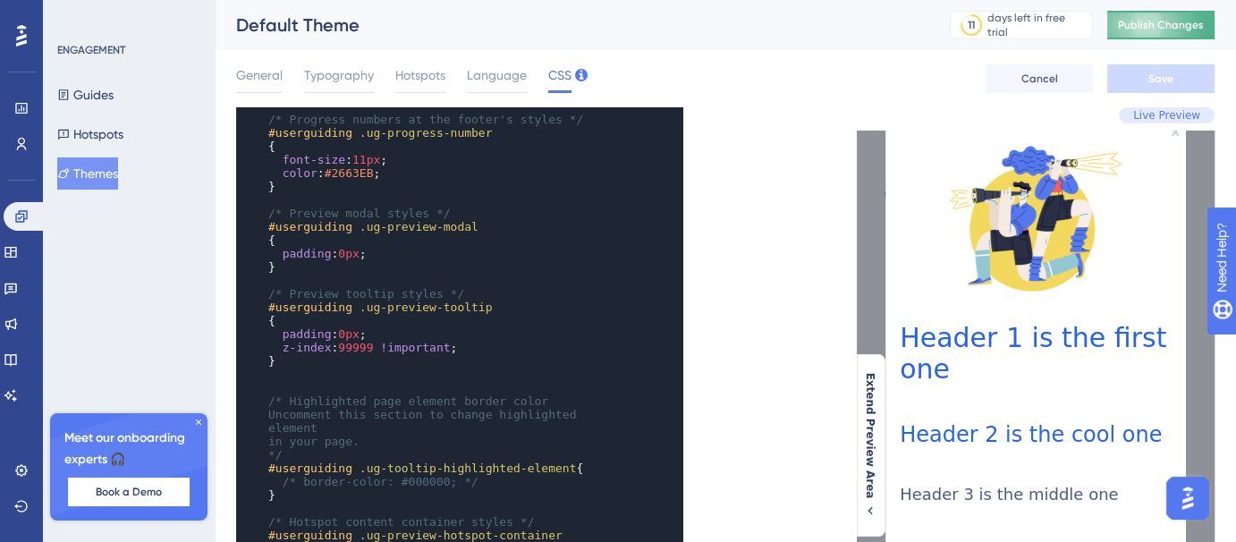
click at [1150, 34] on button "Publish Changes" at bounding box center [1161, 25] width 107 height 29
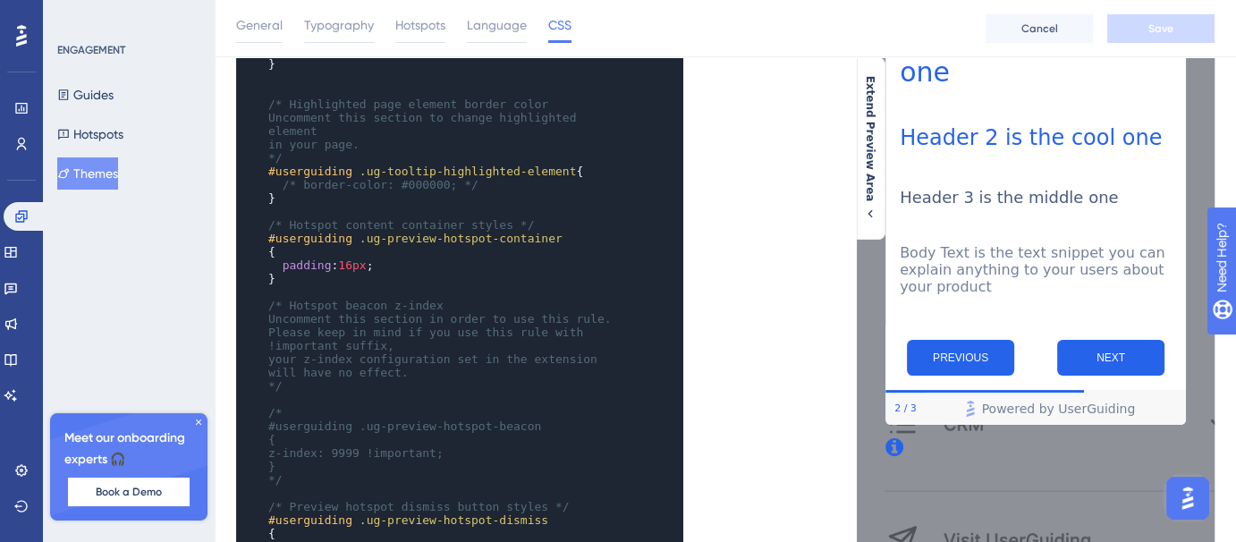
scroll to position [305, 0]
click at [151, 492] on span "Book a Demo" at bounding box center [129, 492] width 66 height 14
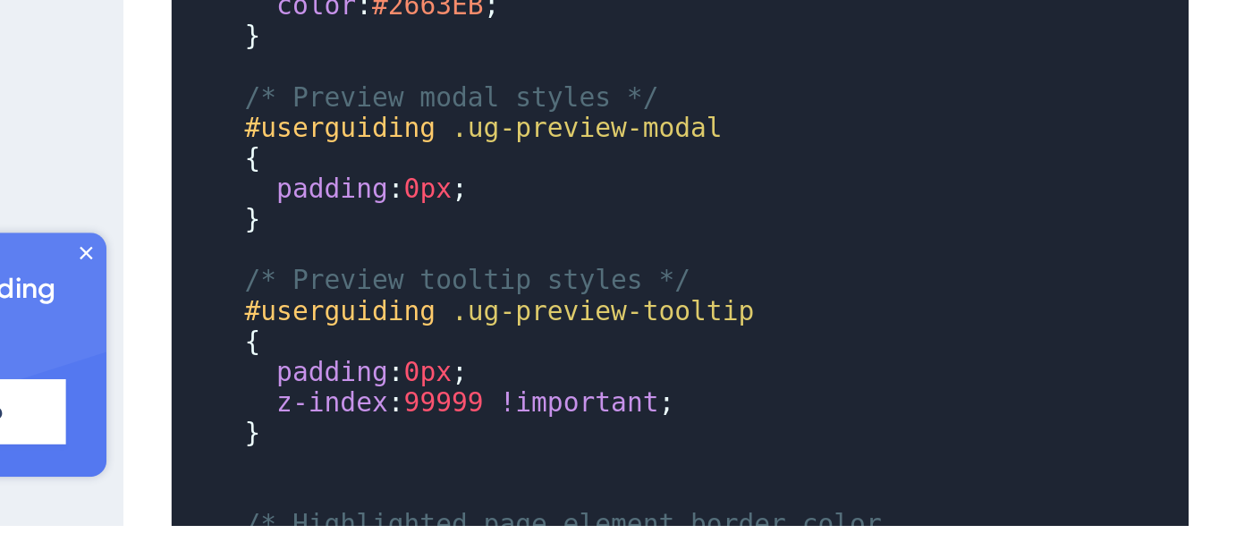
scroll to position [293, 0]
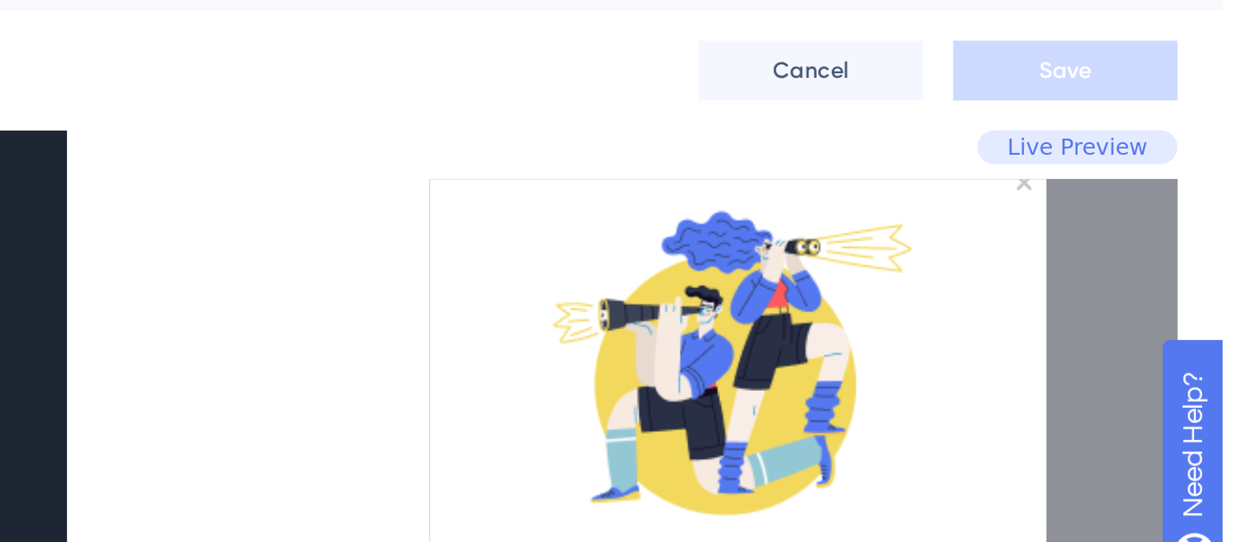
click at [1182, 116] on span "Live Preview" at bounding box center [1166, 115] width 67 height 14
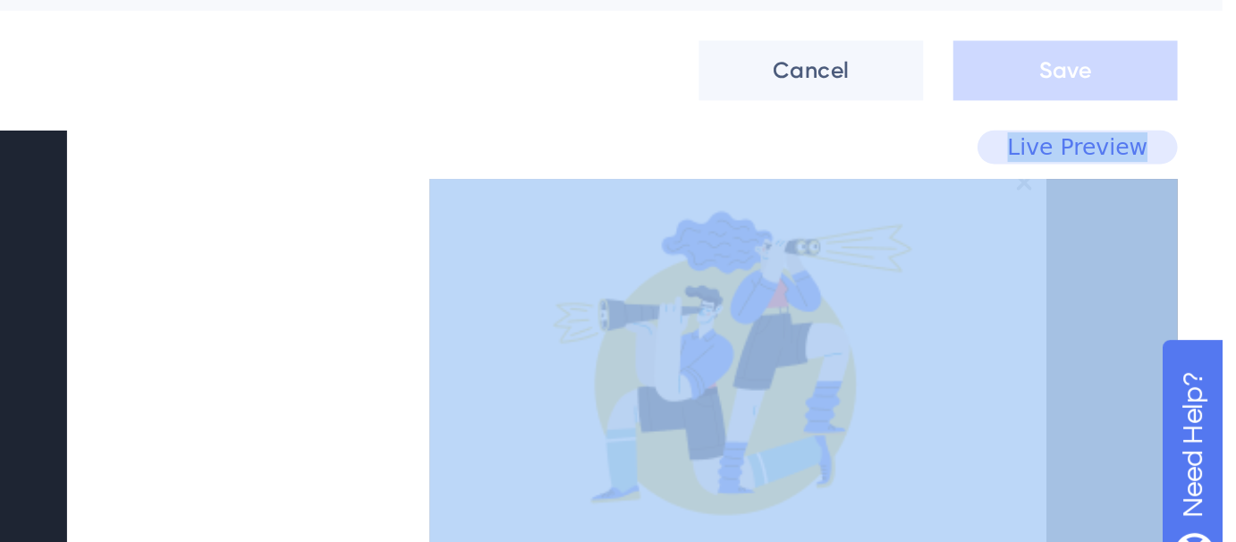
click at [1182, 116] on span "Live Preview" at bounding box center [1166, 115] width 67 height 14
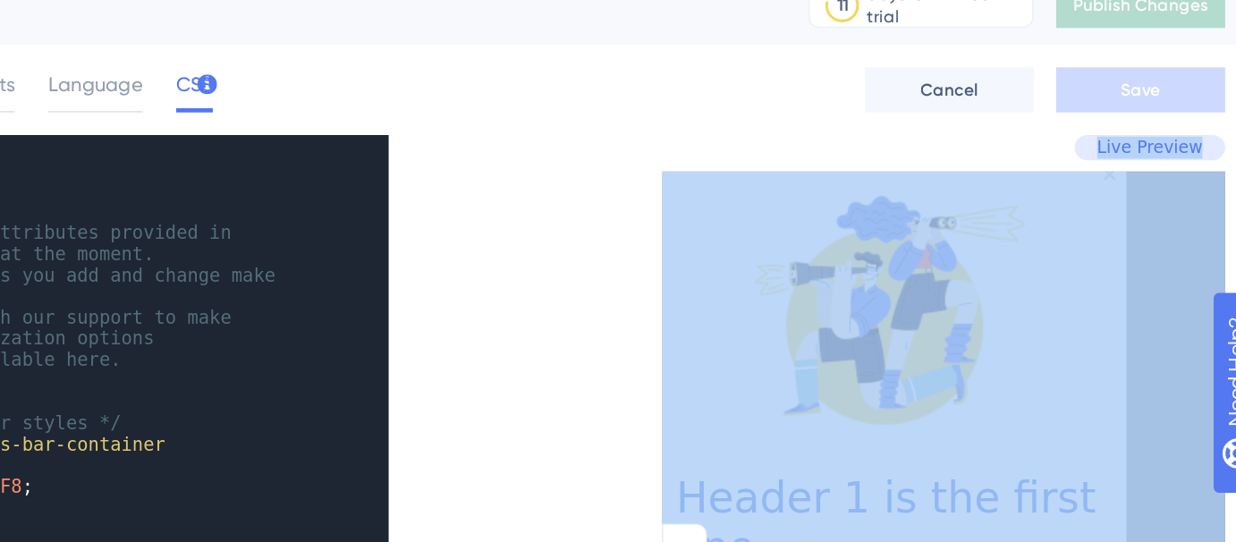
click at [1141, 116] on span "Live Preview" at bounding box center [1166, 115] width 67 height 14
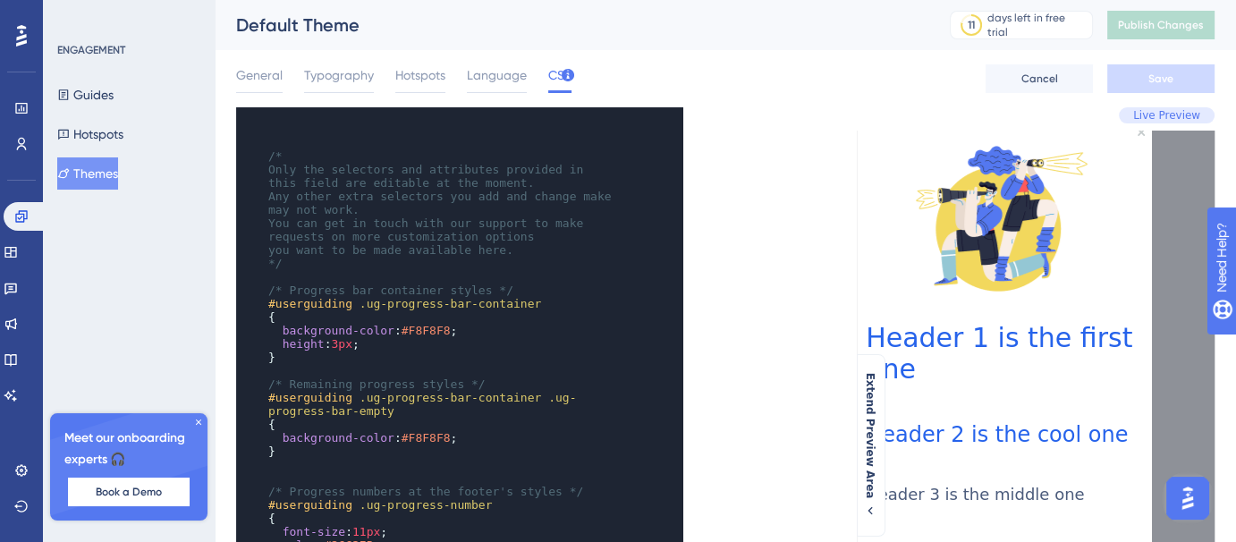
click at [1116, 165] on div at bounding box center [1002, 218] width 301 height 193
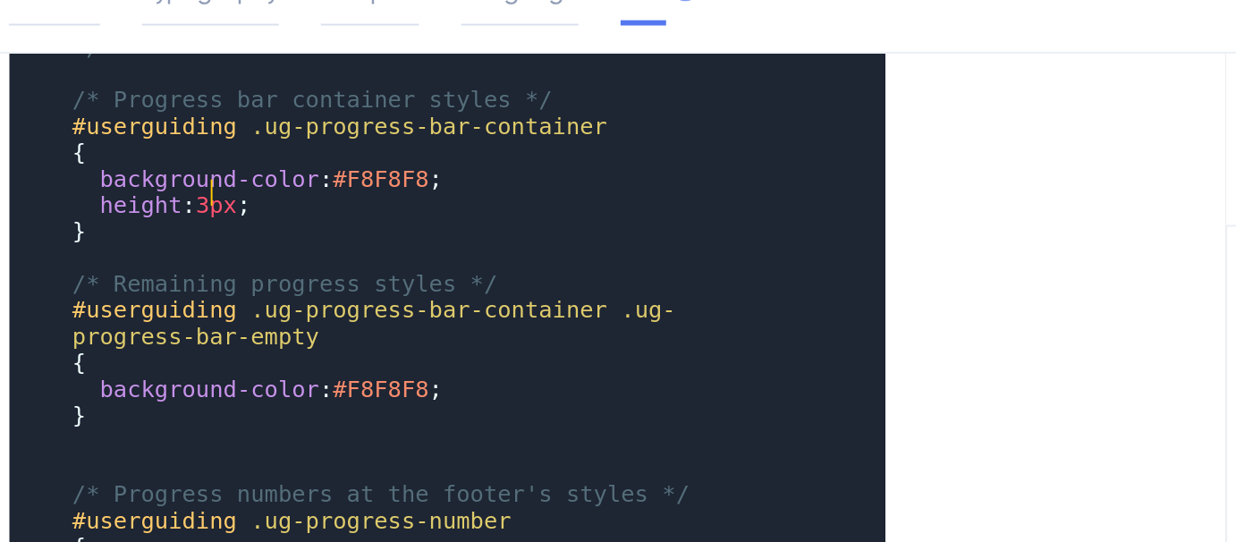
click at [340, 128] on span "3px" at bounding box center [341, 134] width 21 height 13
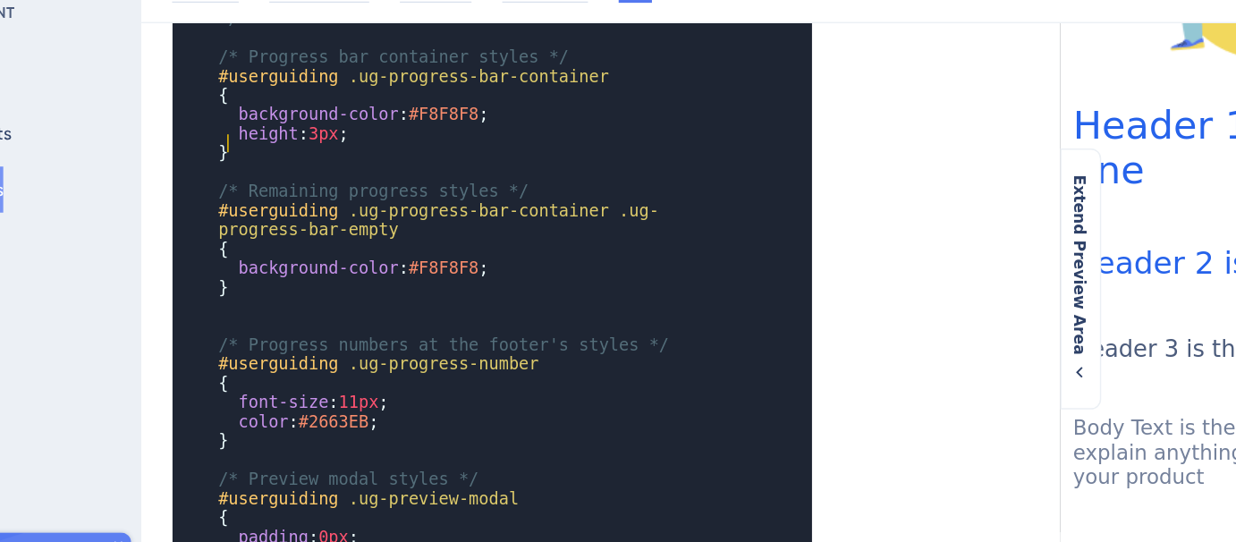
click at [385, 141] on pre "}" at bounding box center [442, 147] width 355 height 13
click at [416, 115] on span "#F8F8F8" at bounding box center [426, 121] width 49 height 13
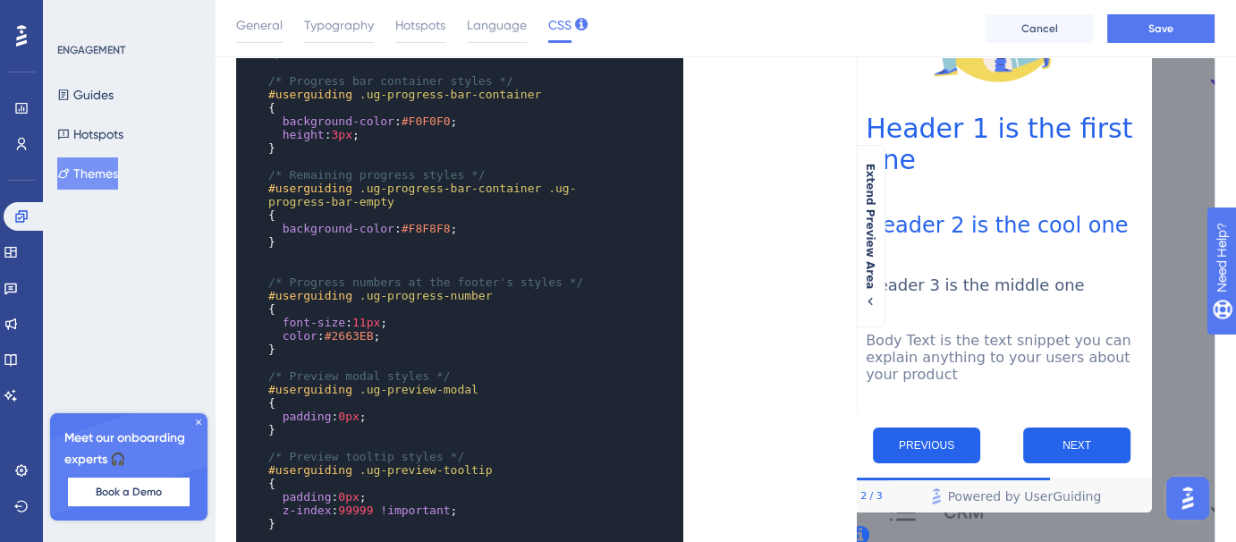
click at [977, 406] on div "Body Text is the text snippet you can explain anything to your users about your…" at bounding box center [1002, 369] width 272 height 74
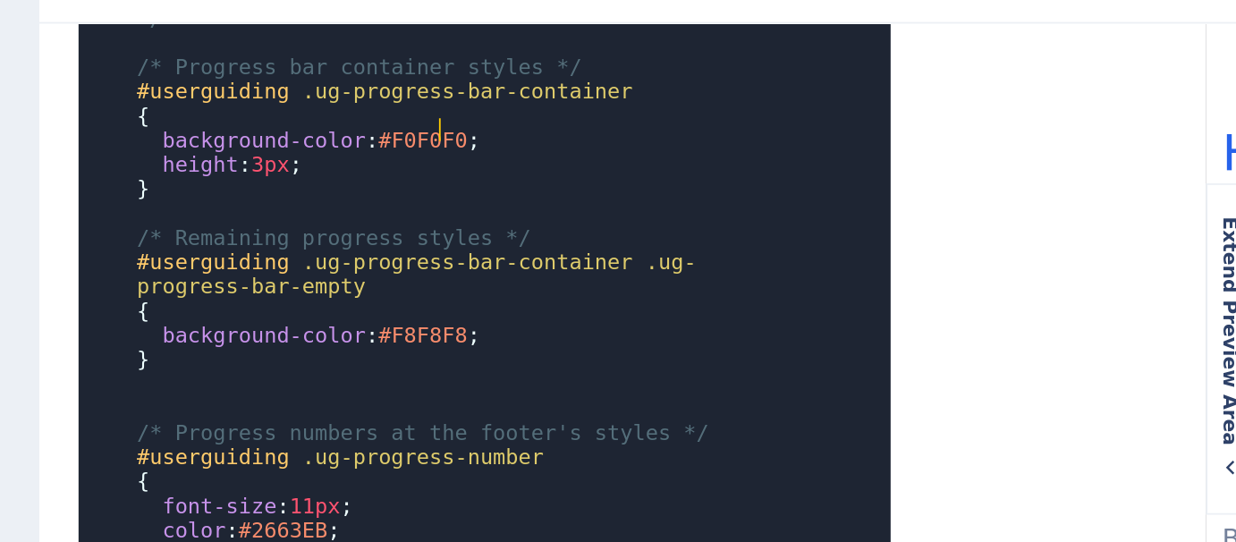
click at [437, 116] on span "#F0F0F0" at bounding box center [426, 121] width 49 height 13
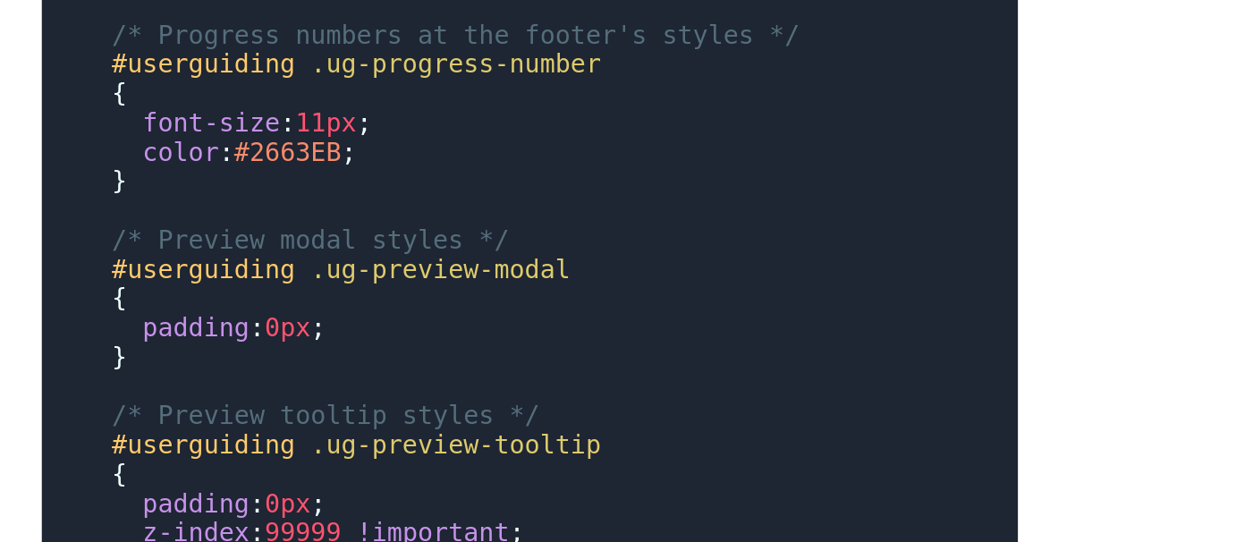
scroll to position [126, 0]
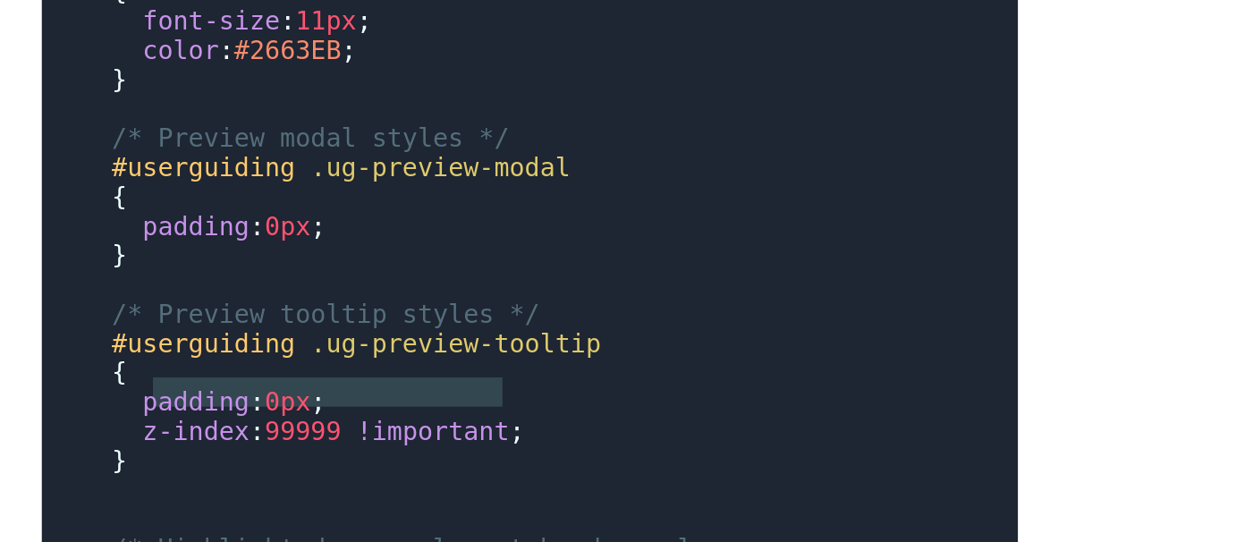
type textarea "z-index: 99999 !important;"
drag, startPoint x: 455, startPoint y: 321, endPoint x: 279, endPoint y: 319, distance: 176.2
click at [279, 332] on pre "z-index : 99999 !important ;" at bounding box center [442, 338] width 355 height 13
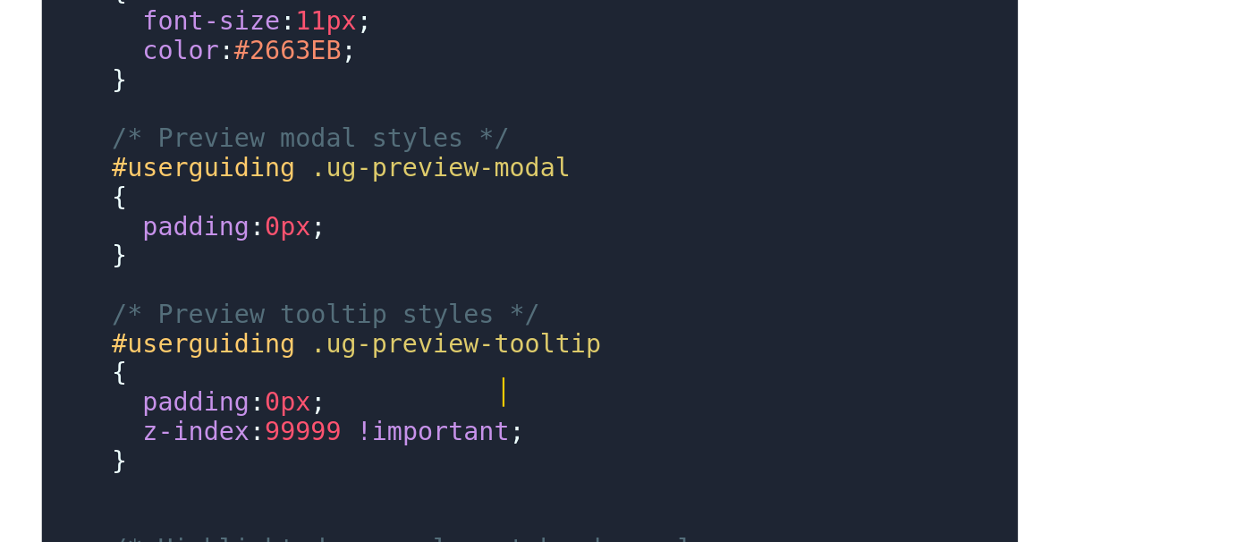
click at [459, 332] on pre "z-index : 99999 !important ;" at bounding box center [442, 338] width 355 height 13
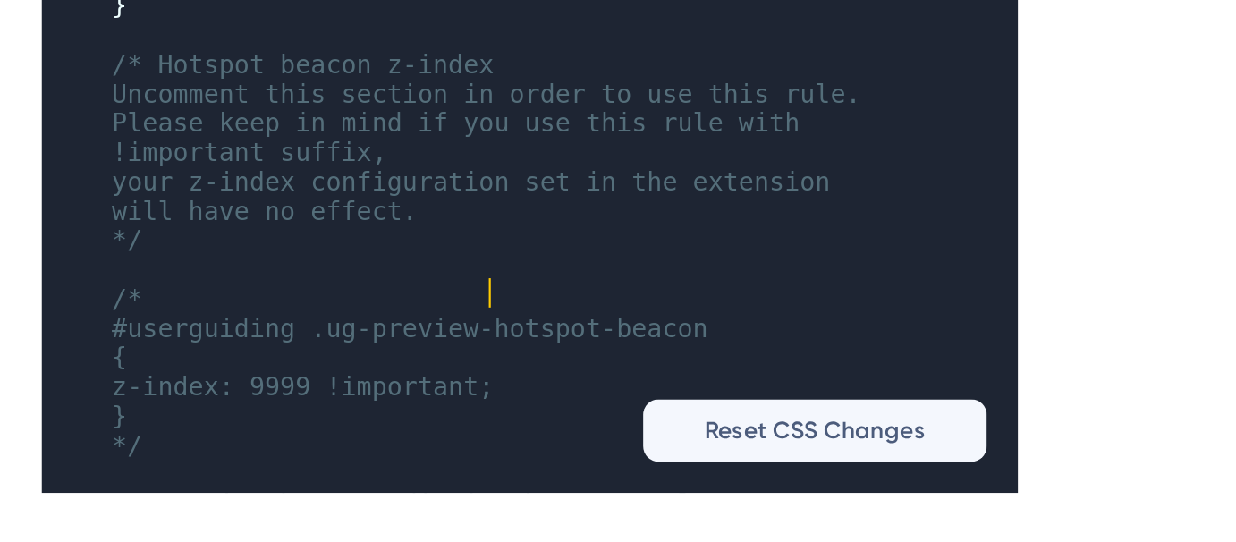
click at [490, 471] on pre "z-index: 9999 !important;" at bounding box center [442, 477] width 355 height 13
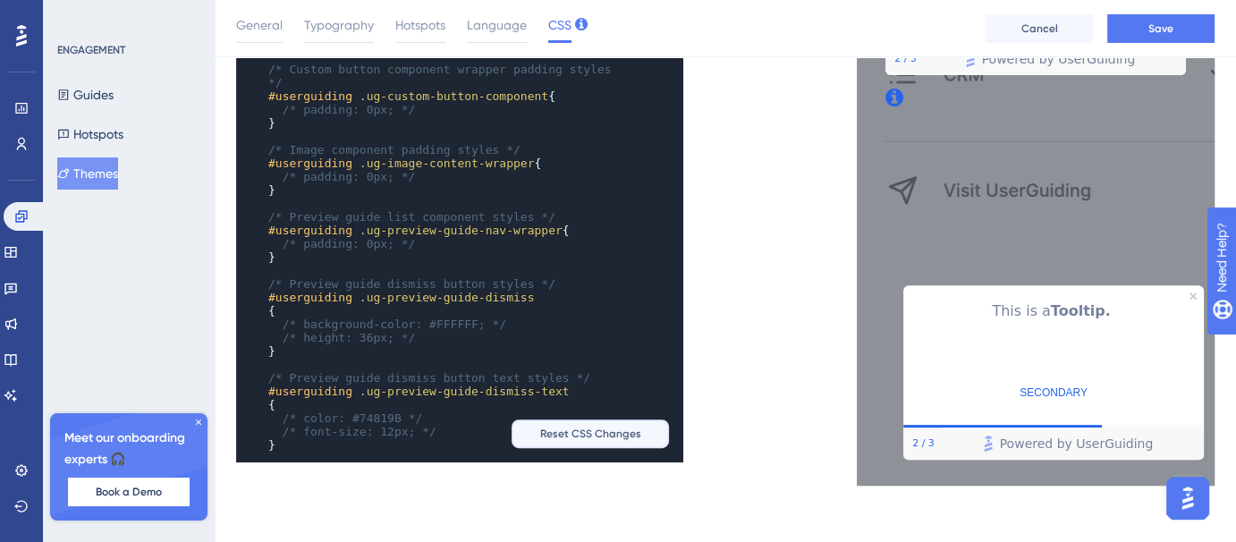
click at [571, 436] on span "Reset CSS Changes" at bounding box center [590, 434] width 101 height 14
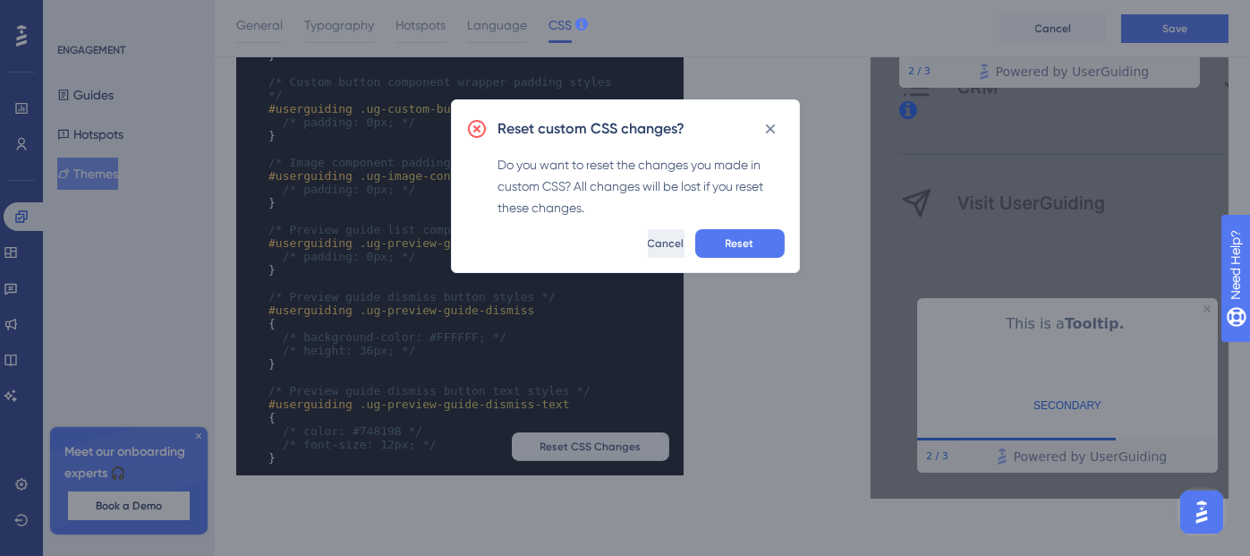
click at [648, 239] on span "Cancel" at bounding box center [666, 243] width 37 height 14
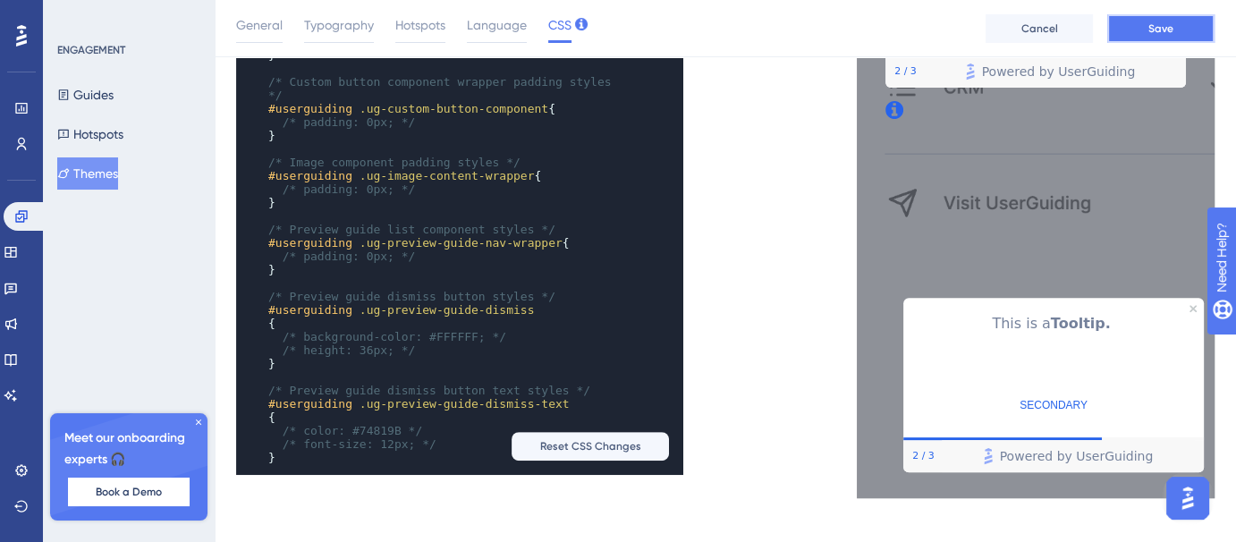
click at [1147, 21] on button "Save" at bounding box center [1161, 28] width 107 height 29
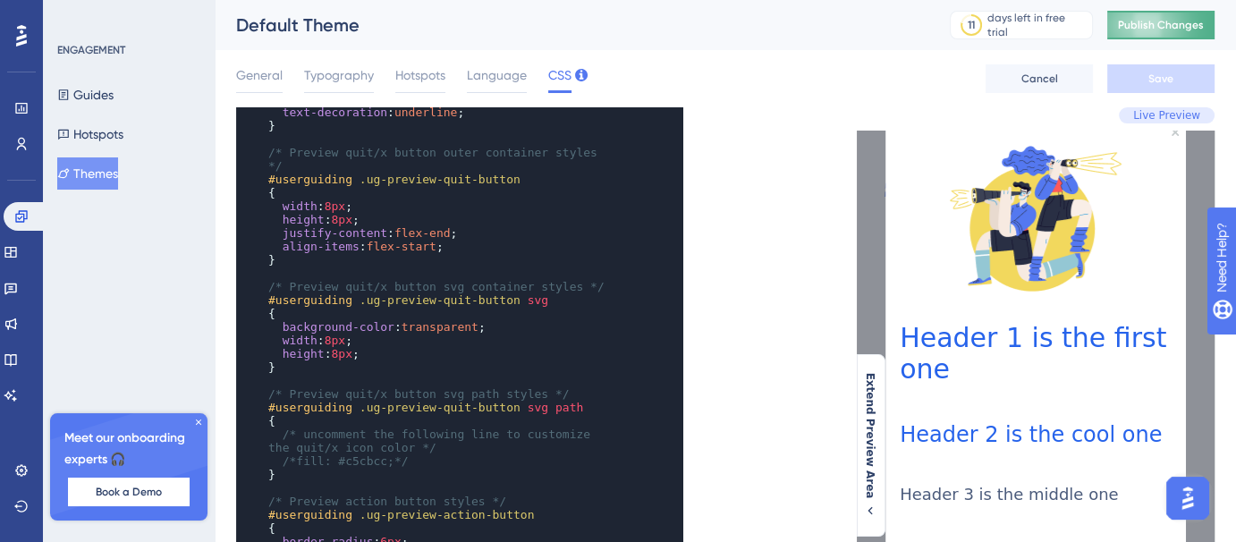
click at [1150, 26] on span "Publish Changes" at bounding box center [1161, 25] width 86 height 14
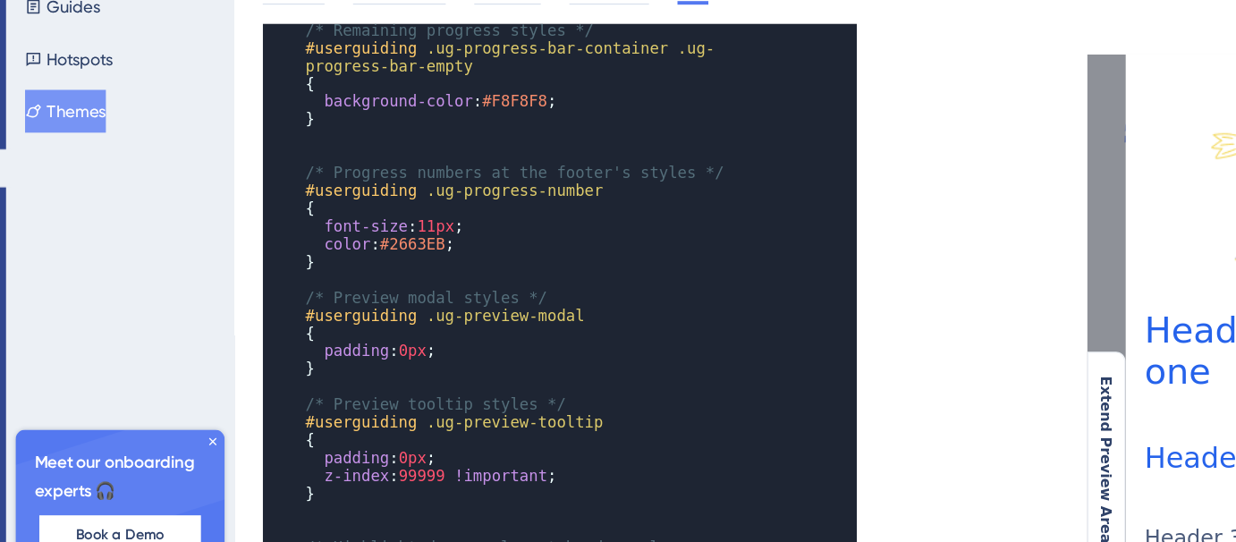
scroll to position [272, 0]
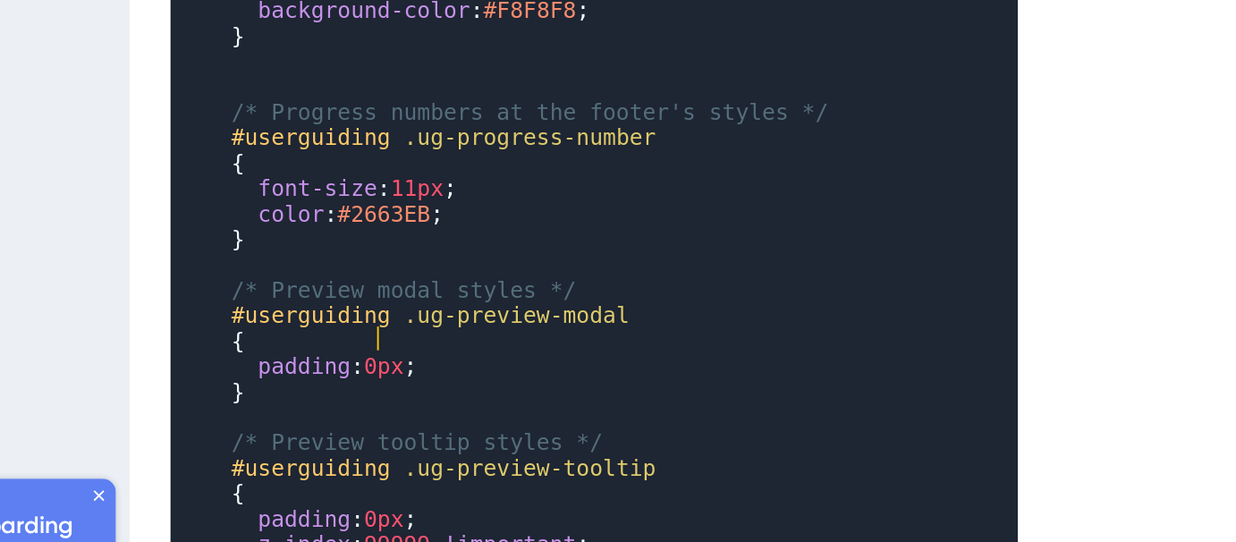
click at [347, 347] on span "0px" at bounding box center [348, 353] width 21 height 13
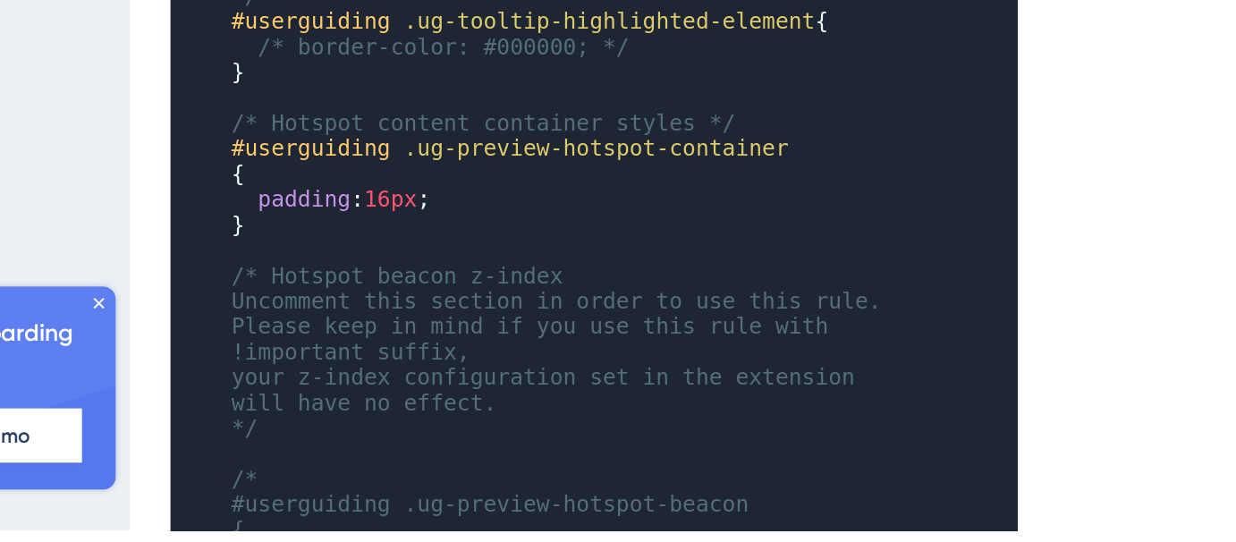
scroll to position [302, 0]
click at [397, 401] on span "/* Hotspot beacon z-index" at bounding box center [355, 407] width 175 height 13
type textarea "index"
click at [397, 401] on span "/* Hotspot beacon z-index" at bounding box center [355, 407] width 175 height 13
click at [310, 401] on span "/* Hotspot beacon z-index" at bounding box center [355, 407] width 175 height 13
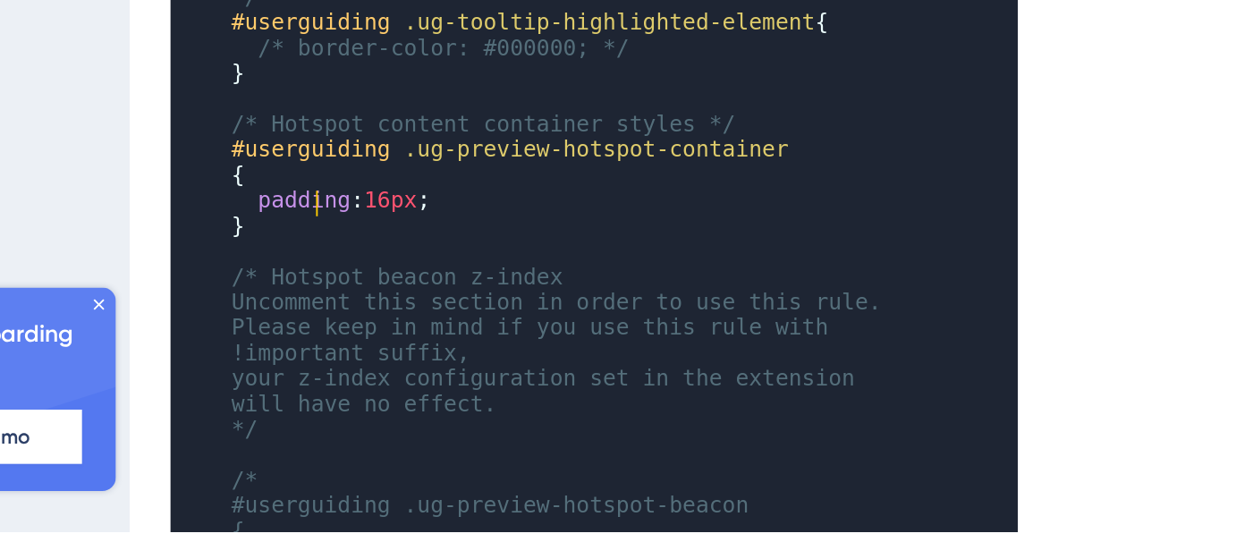
click at [310, 401] on span "/* Hotspot beacon z-index" at bounding box center [355, 407] width 175 height 13
type textarea "/* Hotspot beacon z-index"
click at [310, 401] on span "/* Hotspot beacon z-index" at bounding box center [355, 407] width 175 height 13
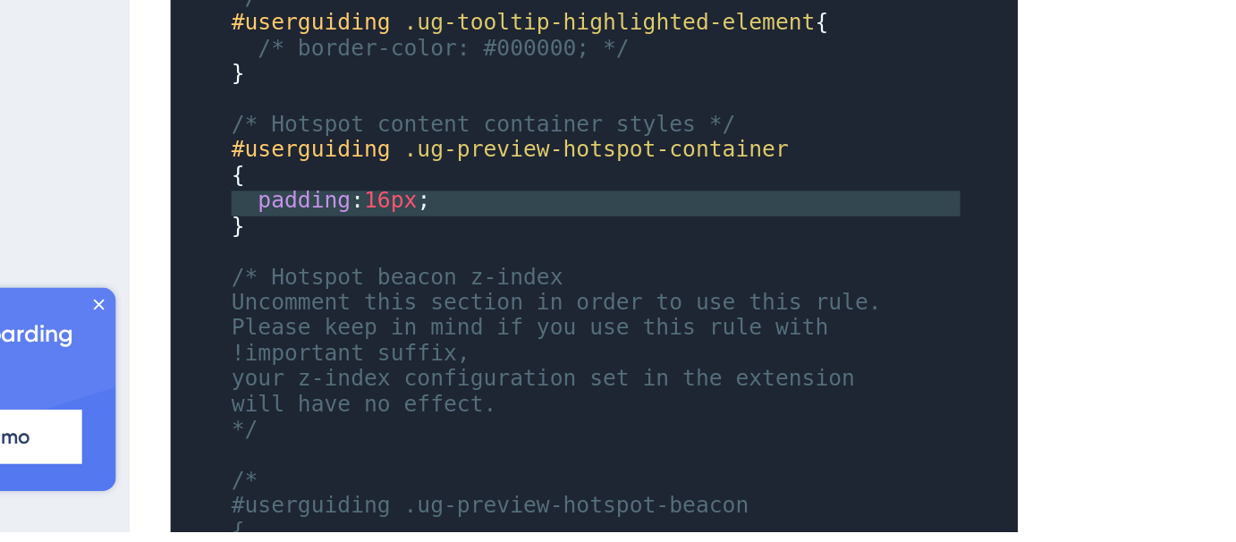
click at [310, 401] on span "/* Hotspot beacon z-index" at bounding box center [355, 407] width 175 height 13
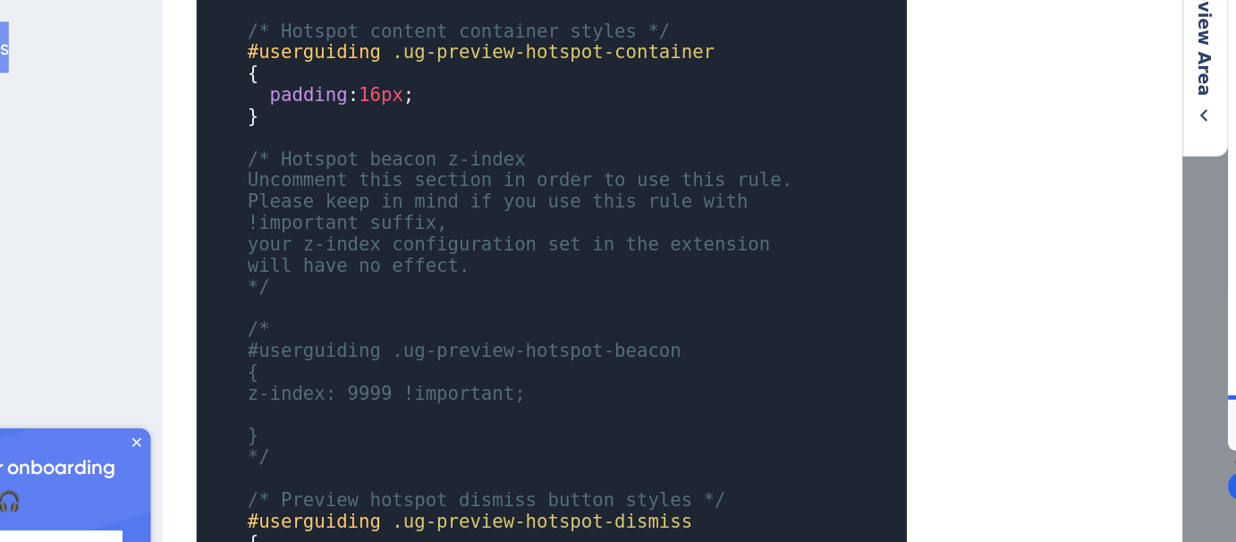
scroll to position [301, 0]
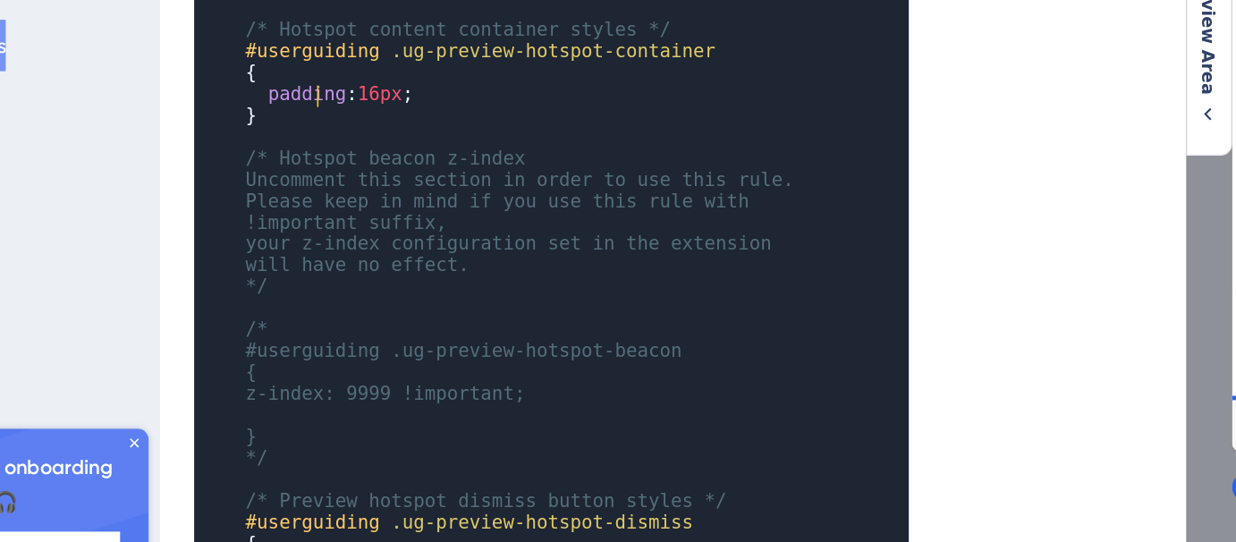
click at [384, 385] on span "z-index: 9999 !important;" at bounding box center [355, 391] width 175 height 13
type textarea "z-index: 9999 !important;"
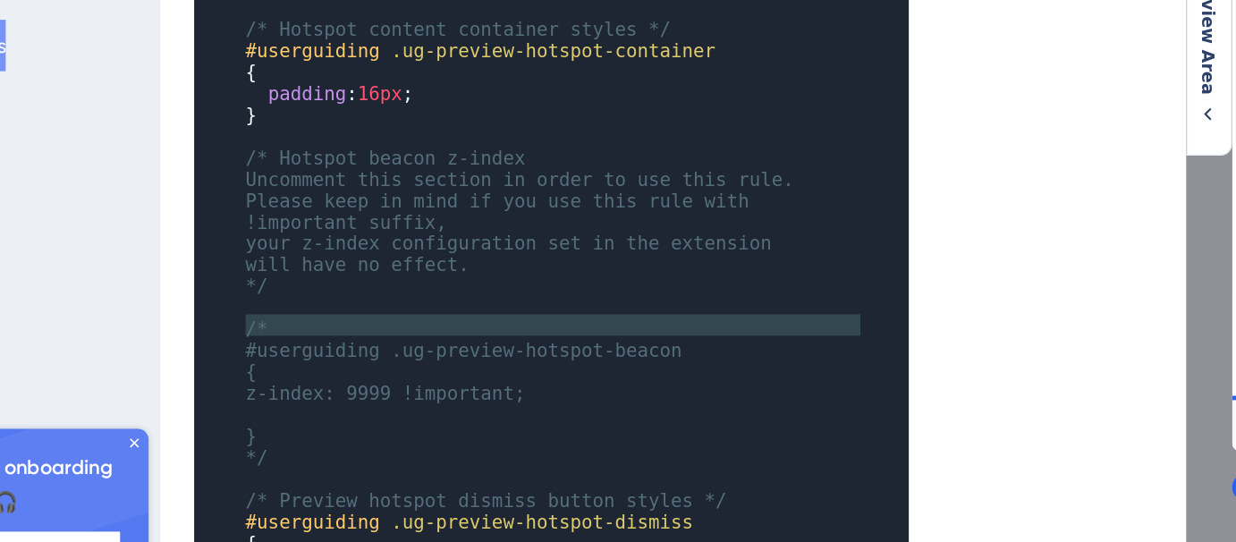
click at [384, 385] on span "z-index: 9999 !important;" at bounding box center [355, 391] width 175 height 13
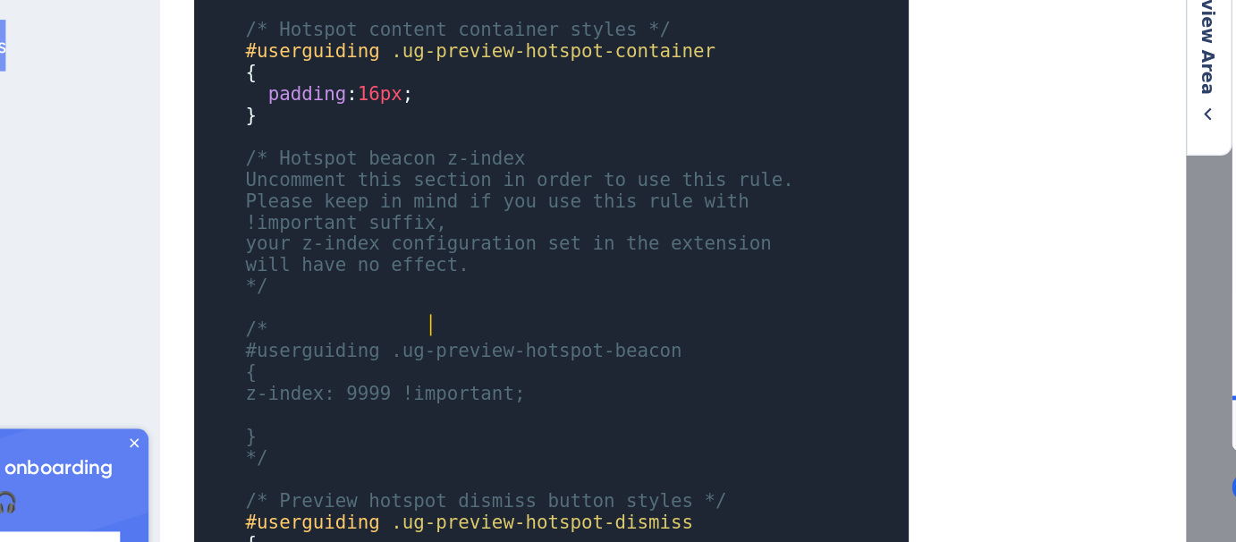
type textarea "important"
click at [384, 385] on span "z-index: 9999 !important;" at bounding box center [355, 391] width 175 height 13
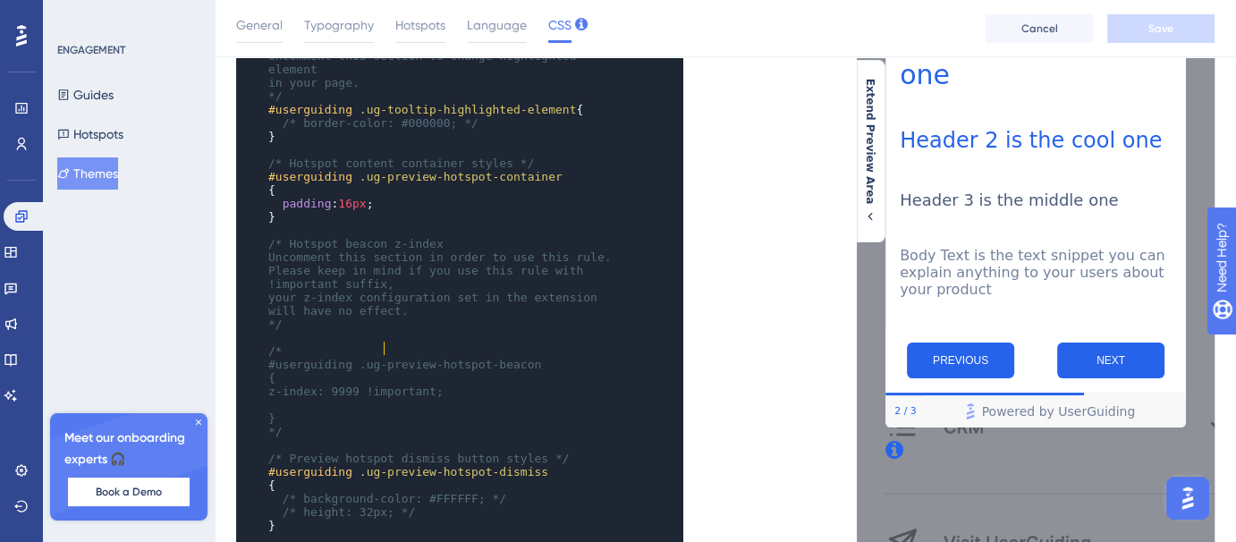
scroll to position [341, 0]
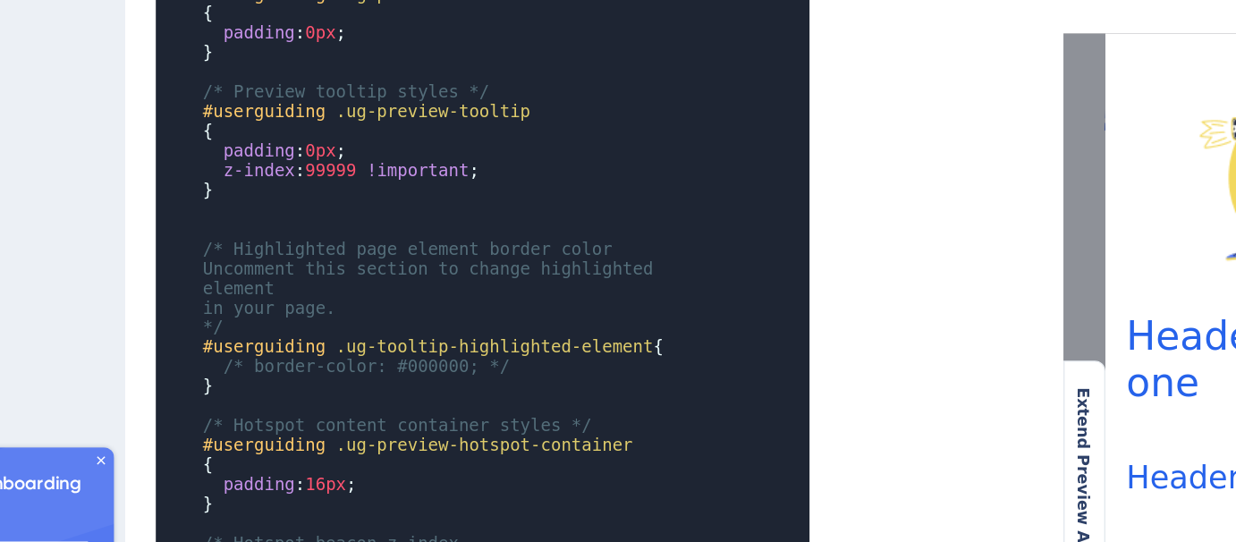
click at [437, 217] on span "!important" at bounding box center [415, 223] width 70 height 13
type textarea "z-index: 99999 !important;"
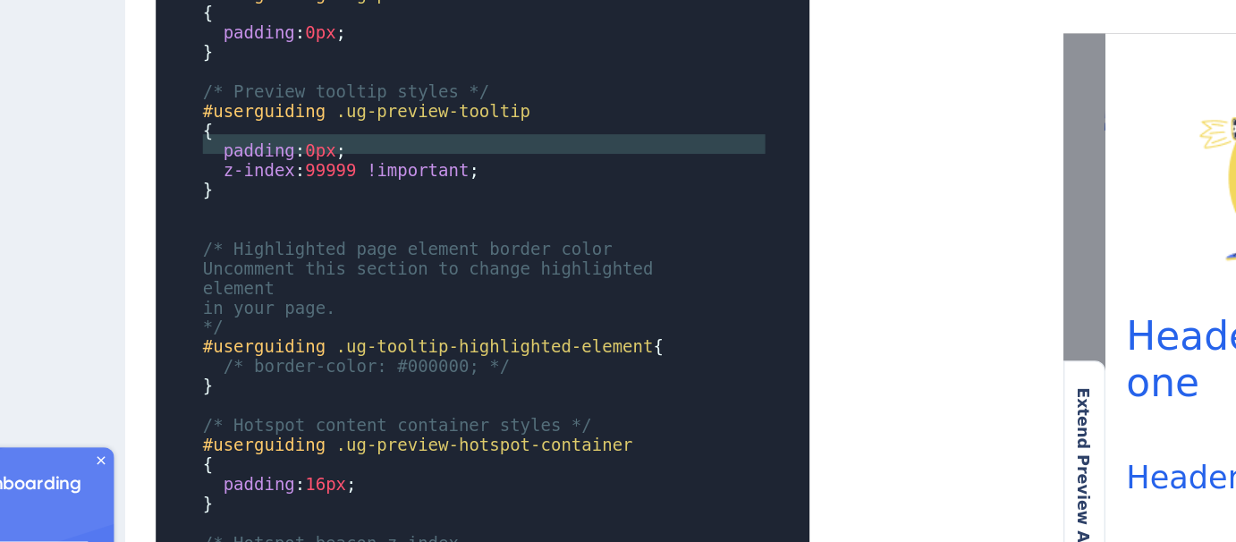
click at [437, 217] on span "!important" at bounding box center [415, 223] width 70 height 13
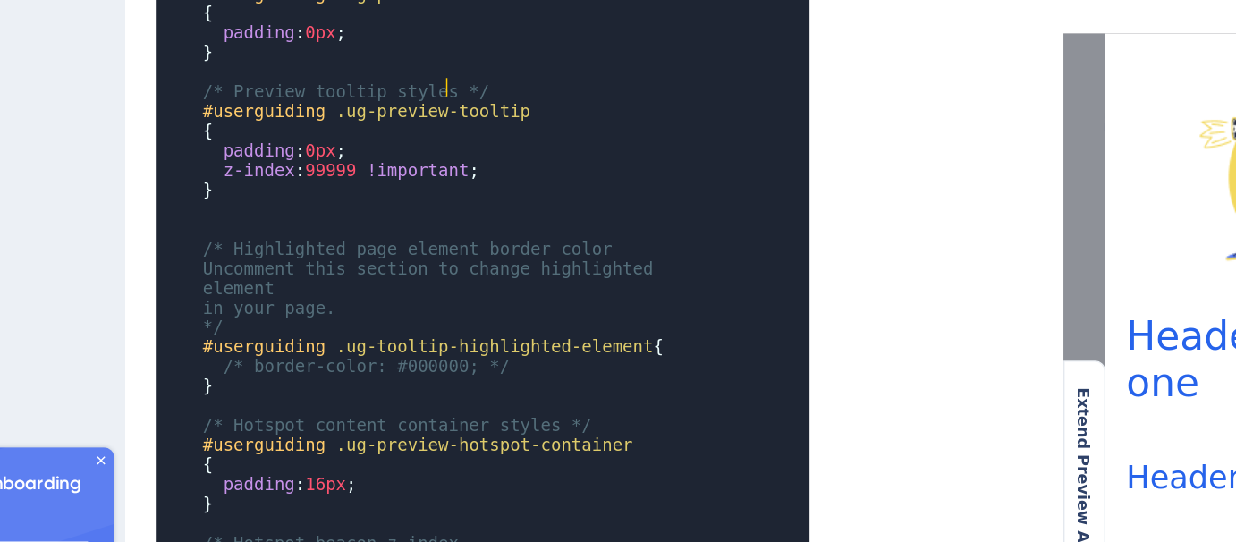
click at [434, 177] on span ".ug-preview-tooltip" at bounding box center [426, 183] width 133 height 13
type textarea "tooltip"
click at [434, 177] on span ".ug-preview-tooltip" at bounding box center [426, 183] width 133 height 13
click at [400, 177] on span ".ug-preview-tooltip" at bounding box center [426, 183] width 133 height 13
click at [395, 217] on span "!important" at bounding box center [415, 223] width 70 height 13
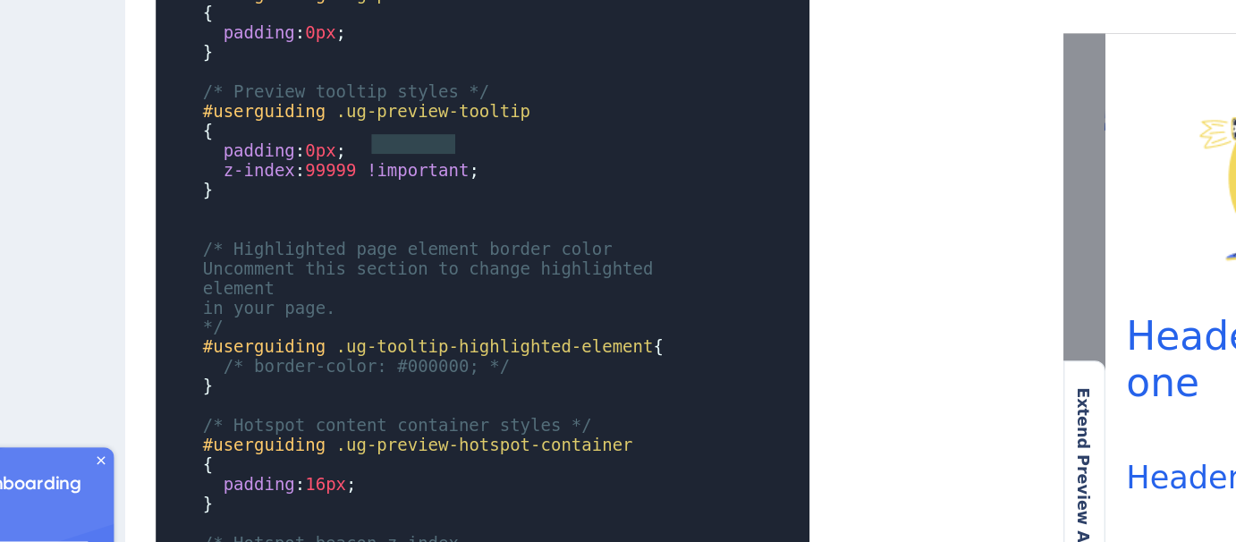
click at [395, 217] on span "!important" at bounding box center [415, 223] width 70 height 13
type textarea "z-index: 99999 !important;"
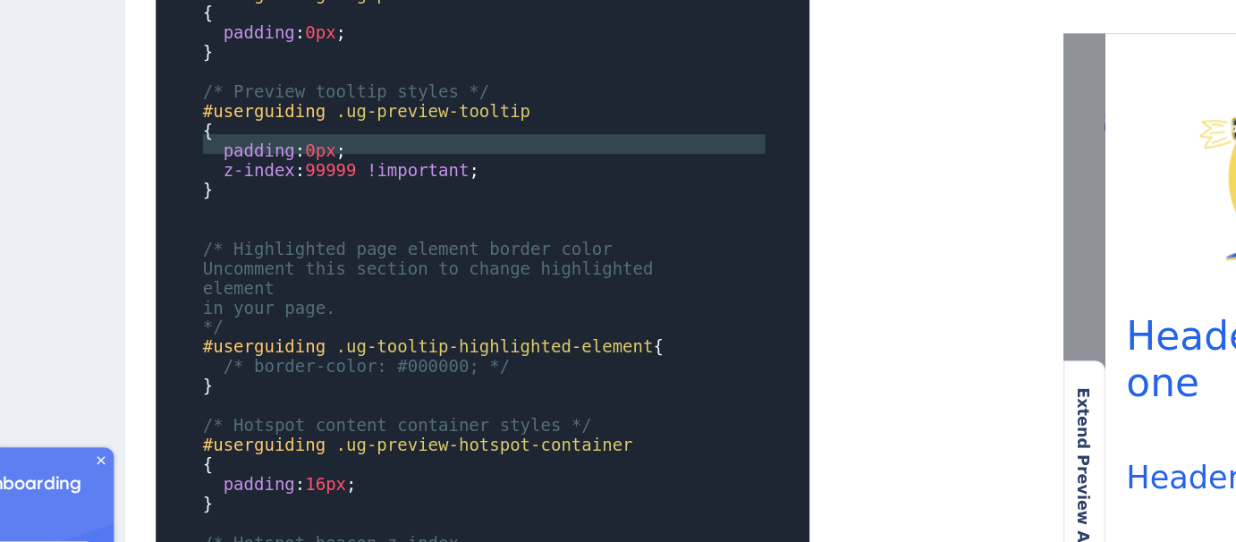
click at [395, 217] on span "!important" at bounding box center [415, 223] width 70 height 13
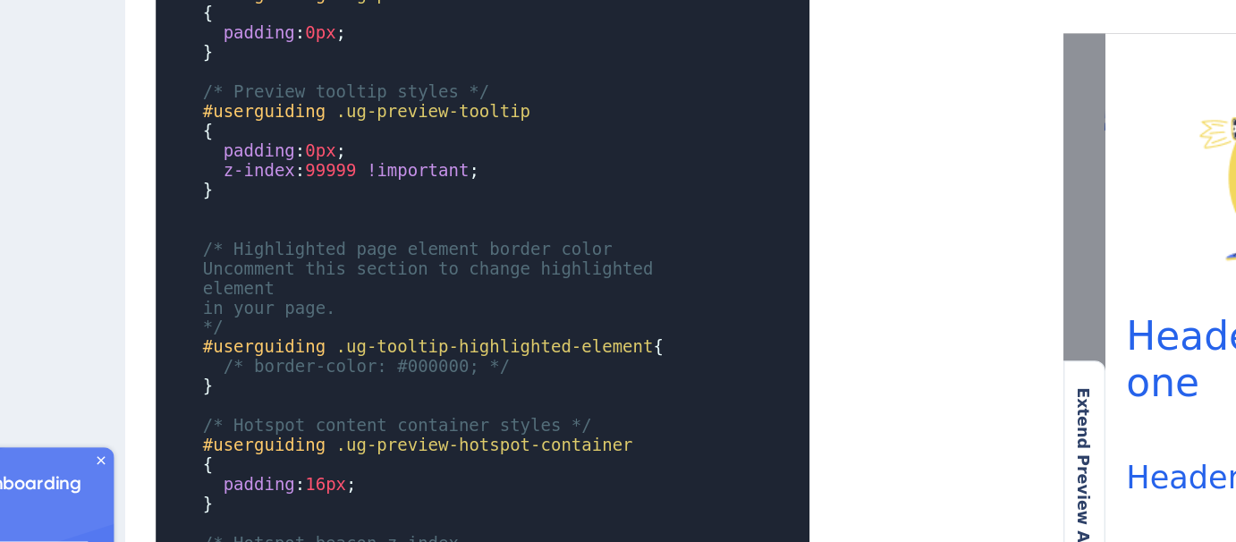
click at [395, 217] on span "!important" at bounding box center [415, 223] width 70 height 13
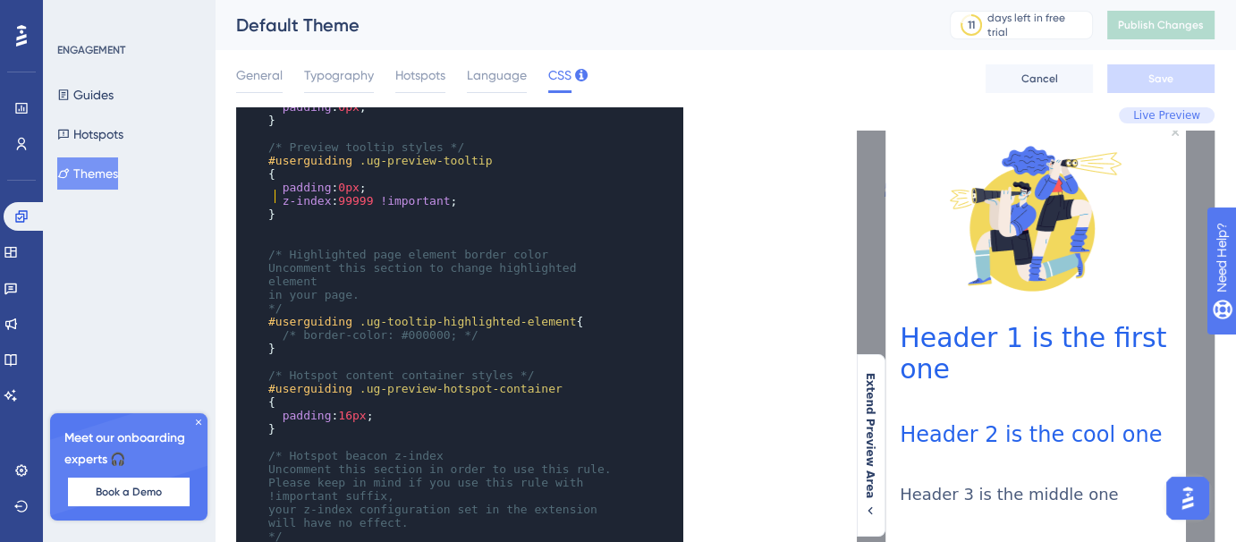
click at [398, 208] on pre "}" at bounding box center [442, 214] width 355 height 13
type textarea "}"
click at [398, 208] on pre "}" at bounding box center [442, 214] width 355 height 13
click at [399, 194] on span "!important" at bounding box center [415, 200] width 70 height 13
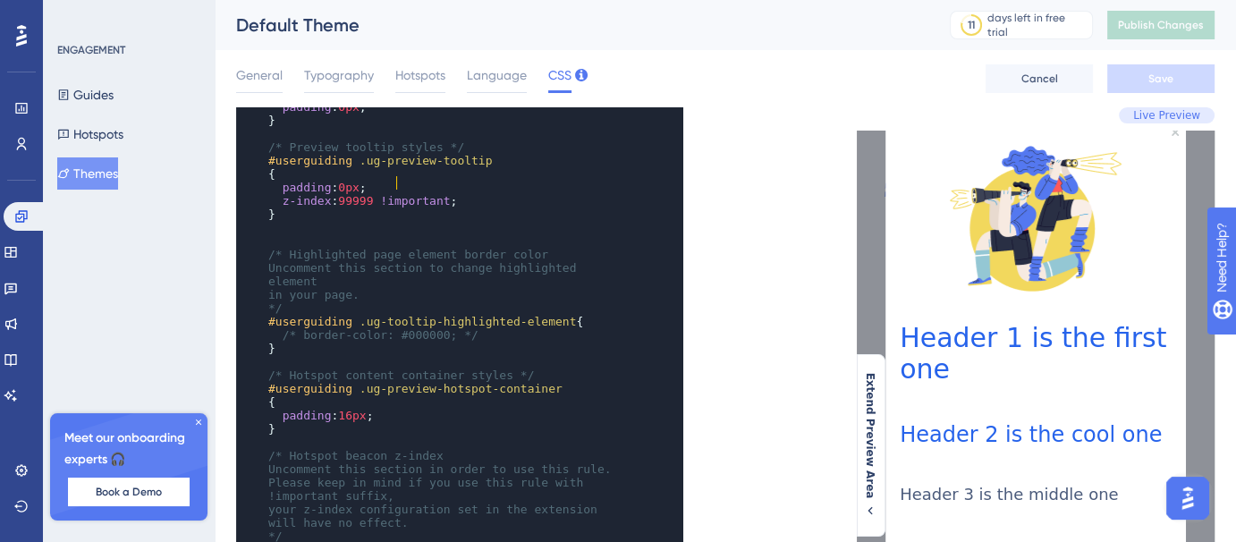
click at [399, 194] on span "!important" at bounding box center [415, 200] width 70 height 13
type textarea "z-index: 99999 !important;"
click at [399, 194] on span "!important" at bounding box center [415, 200] width 70 height 13
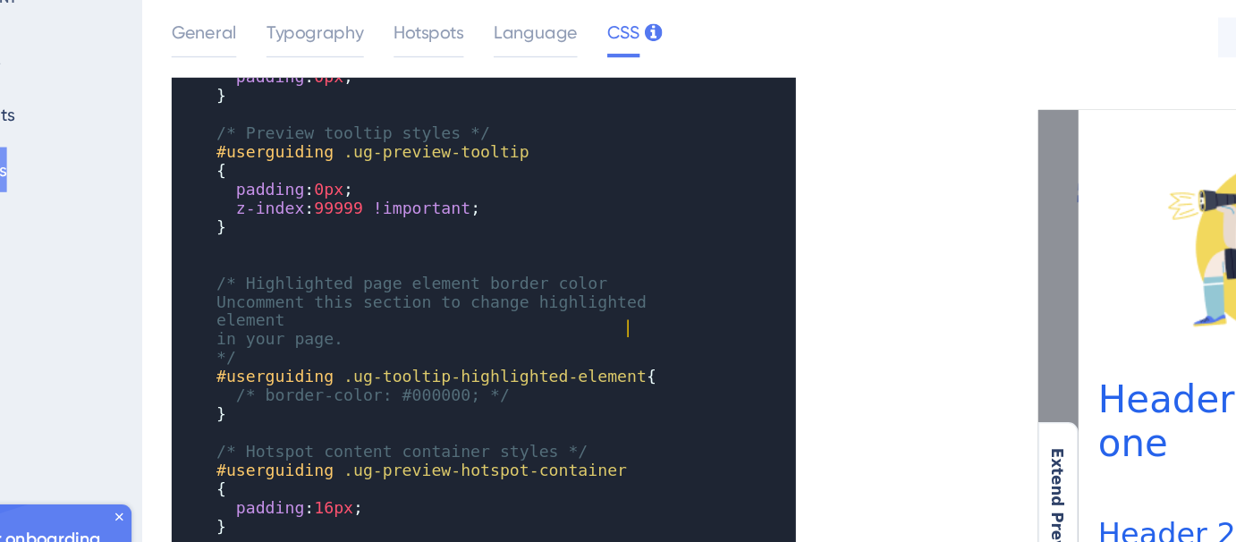
click at [583, 315] on pre "#userguiding .ug-tooltip-highlighted-element {" at bounding box center [442, 321] width 355 height 13
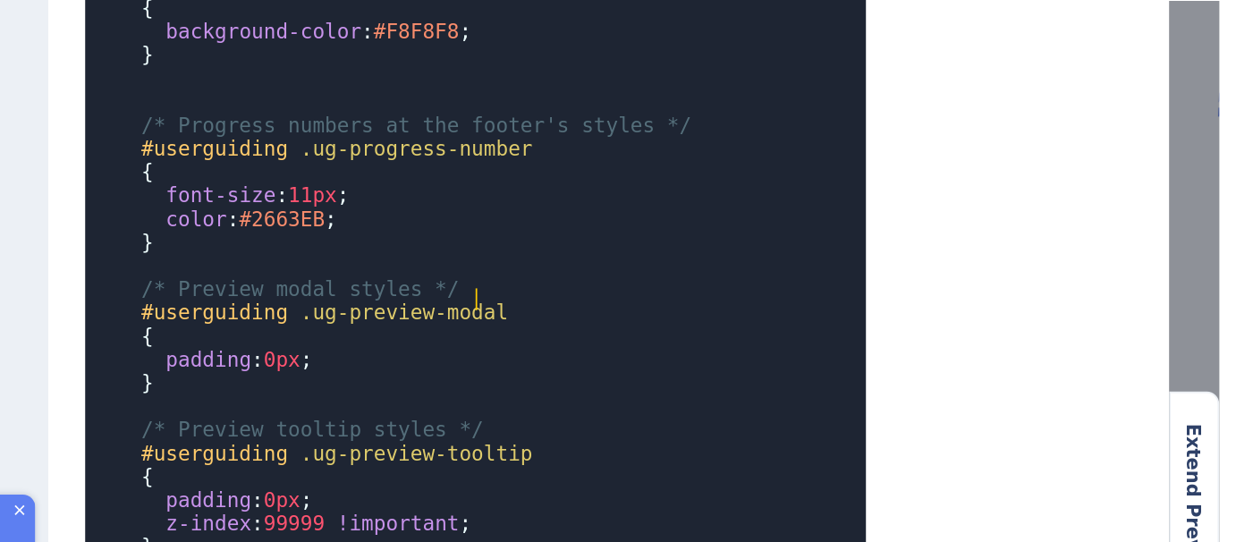
click at [475, 306] on pre "#userguiding .ug-preview-modal" at bounding box center [442, 308] width 355 height 13
click at [420, 329] on pre "padding : 0px ;" at bounding box center [442, 335] width 355 height 13
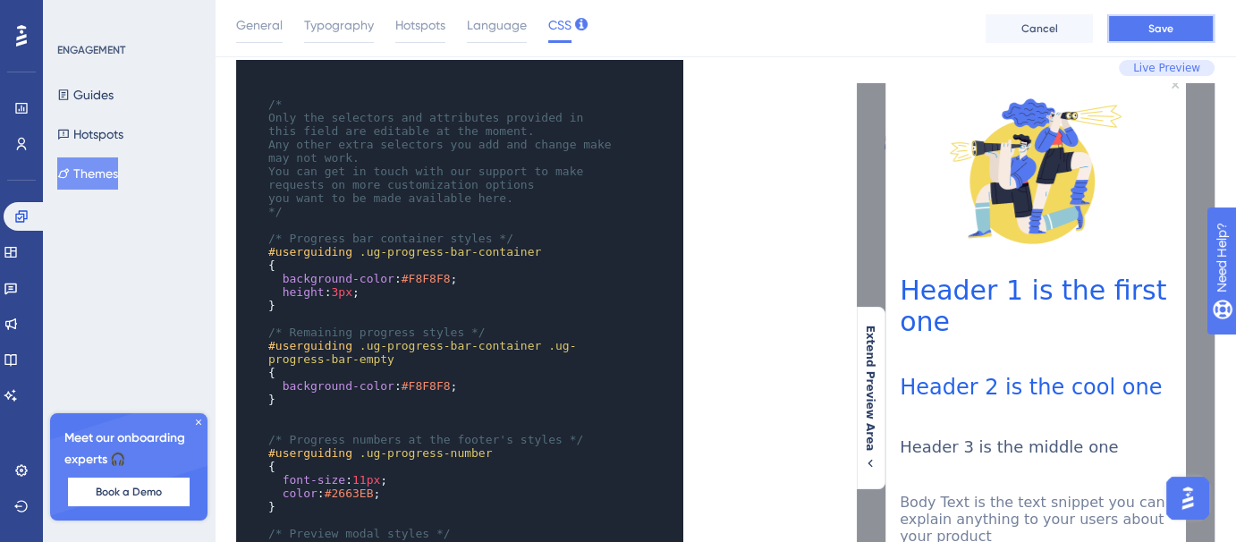
click at [1157, 33] on span "Save" at bounding box center [1161, 28] width 25 height 14
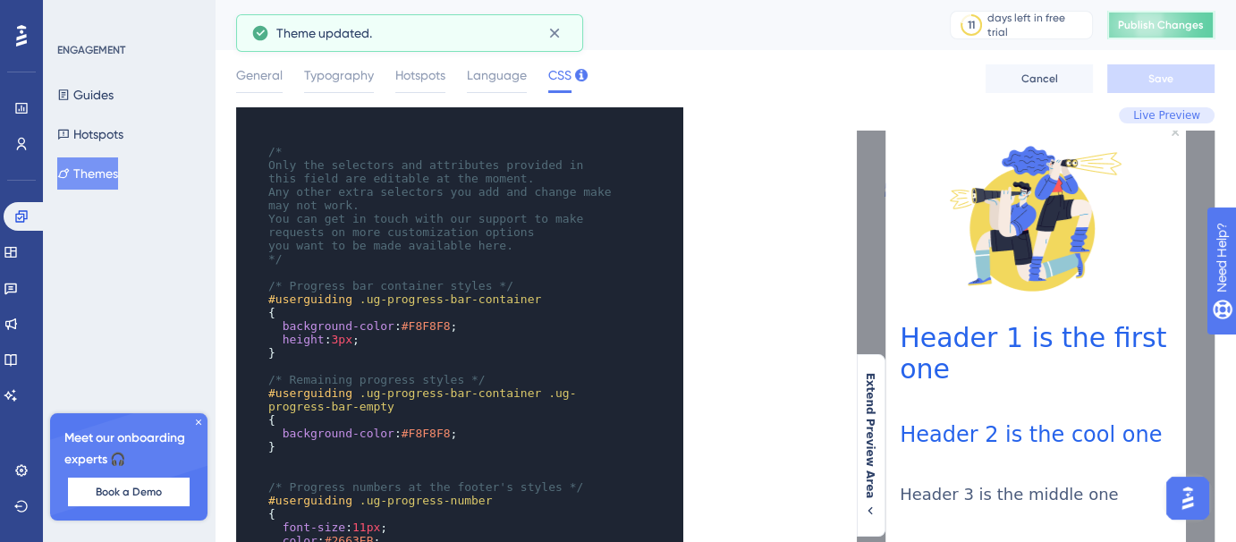
click at [1181, 36] on button "Publish Changes" at bounding box center [1161, 25] width 107 height 29
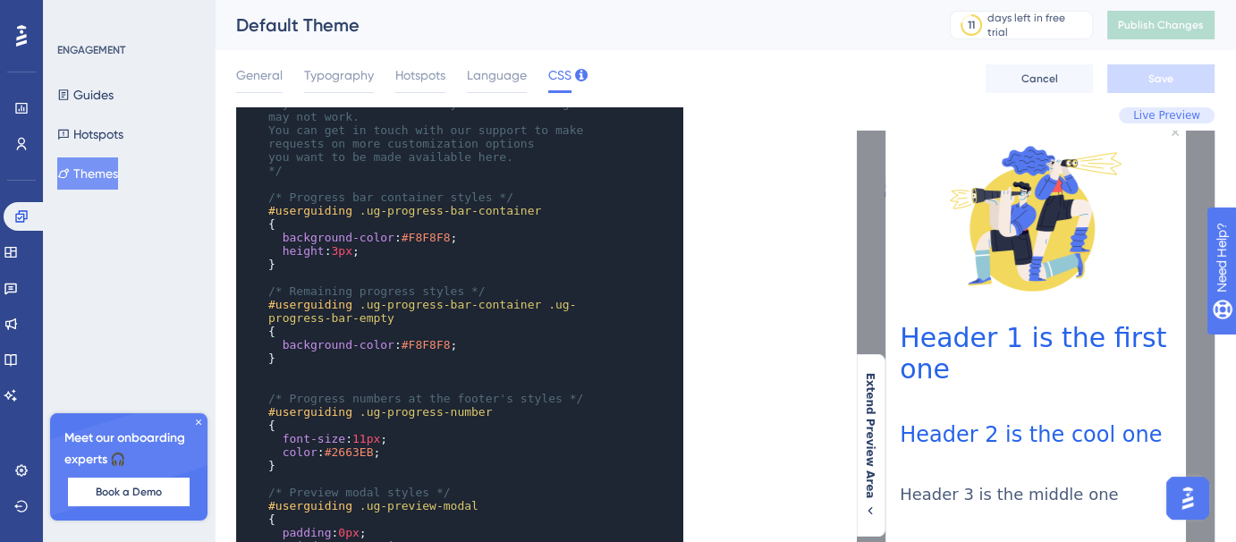
scroll to position [157, 0]
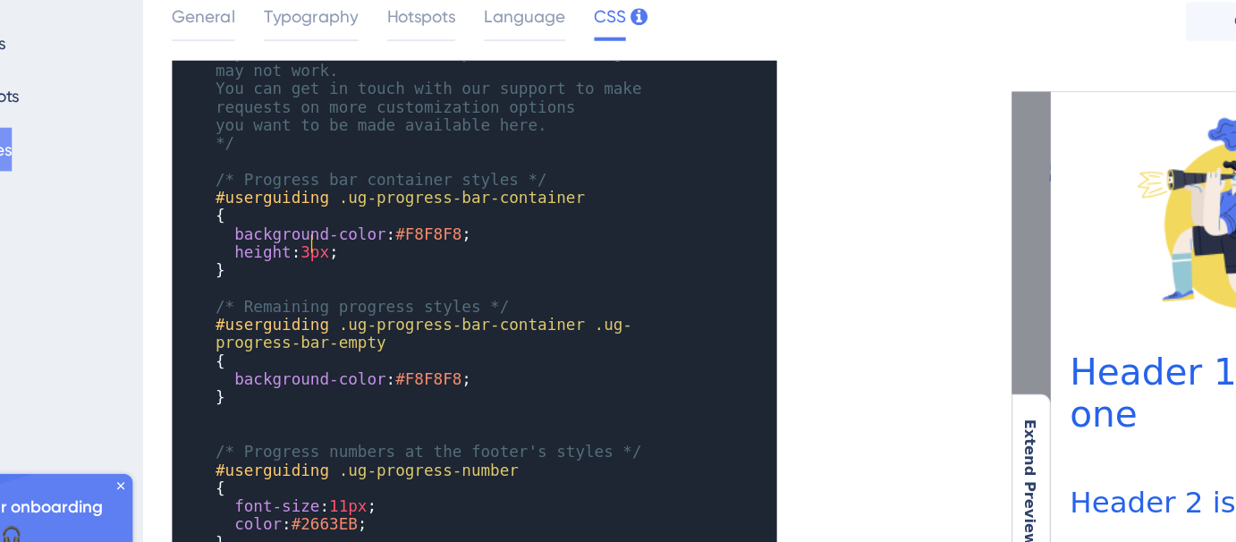
click at [336, 242] on span "3px" at bounding box center [341, 248] width 21 height 13
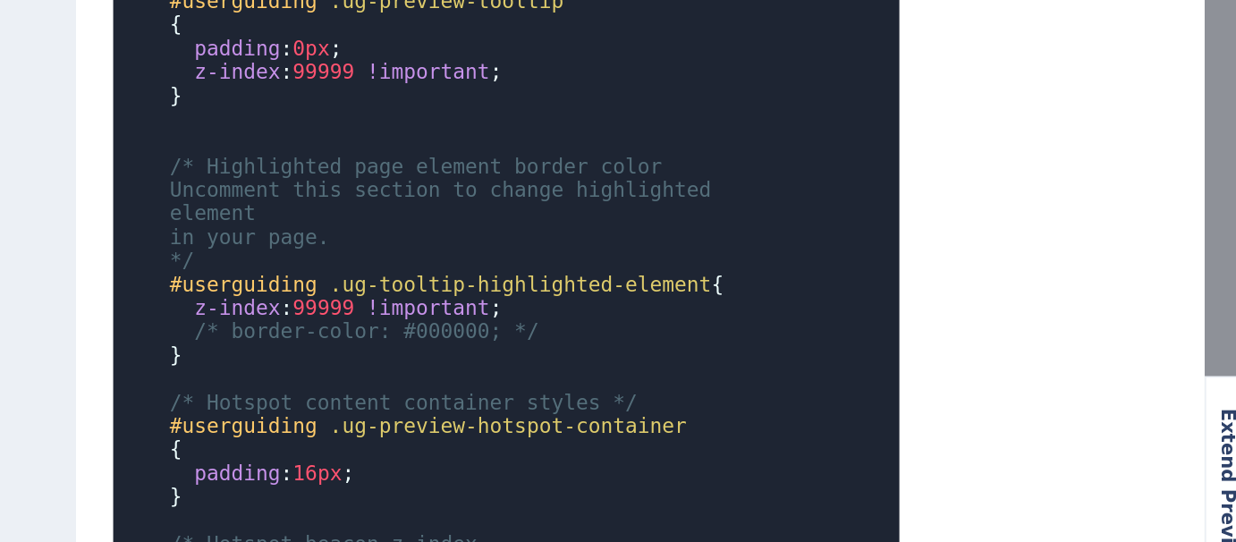
click at [369, 258] on span "99999" at bounding box center [355, 264] width 35 height 13
type textarea "99999"
click at [369, 258] on span "99999" at bounding box center [355, 264] width 35 height 13
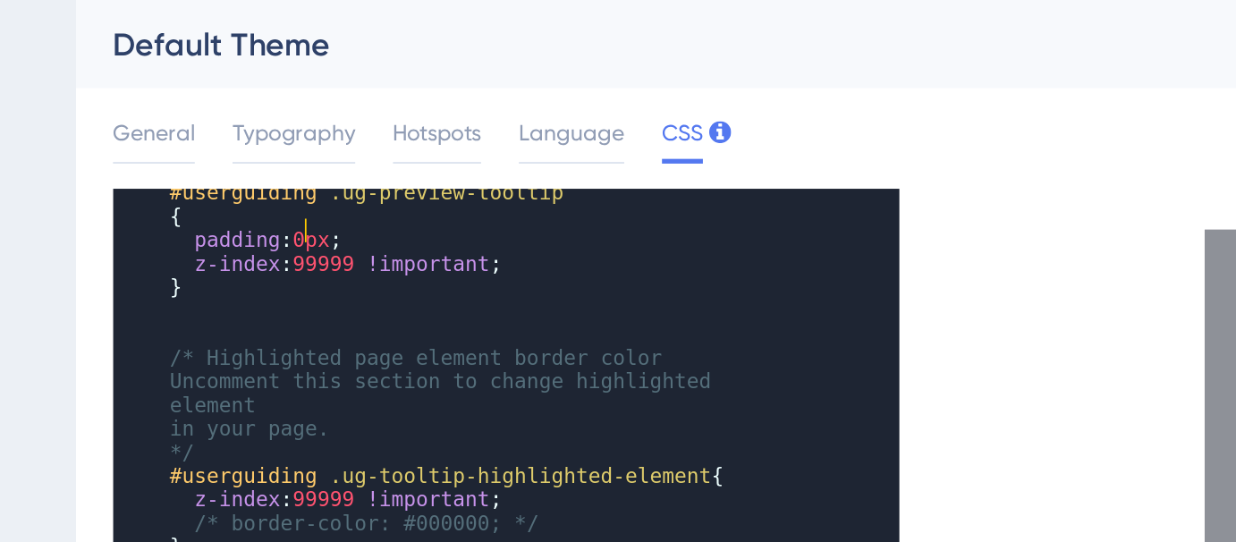
click at [344, 130] on span "0px" at bounding box center [348, 136] width 21 height 13
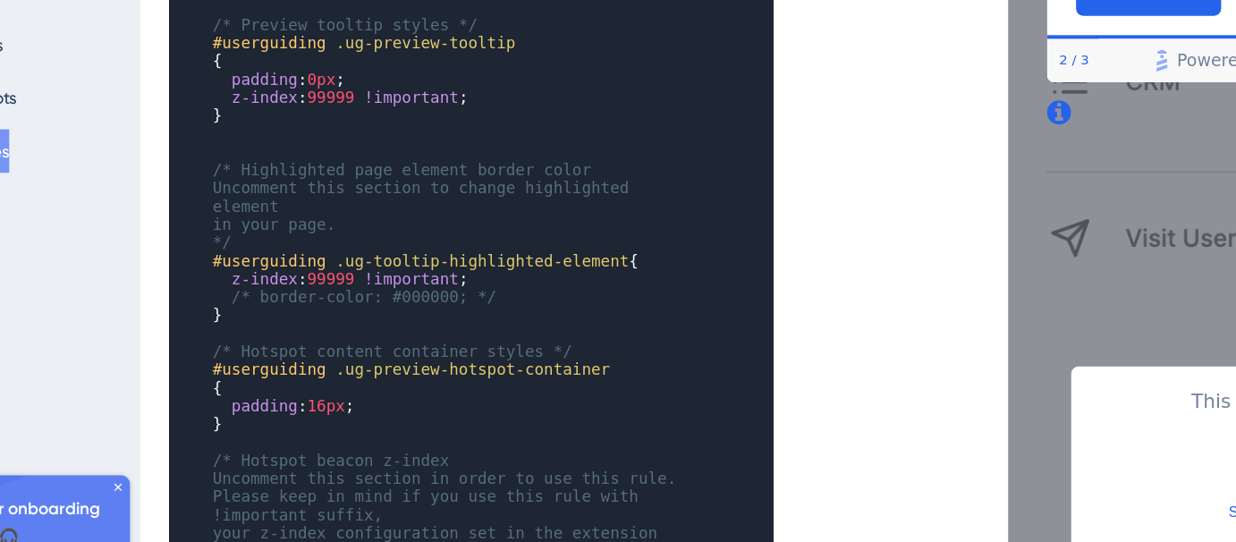
scroll to position [607, 0]
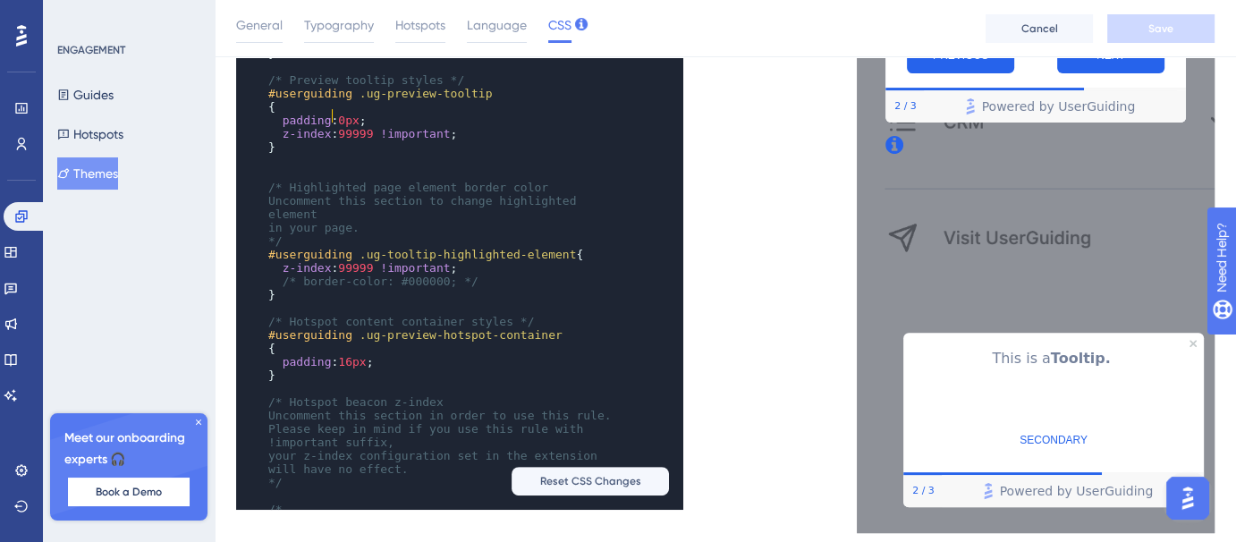
click at [332, 127] on span "z-index : 99999 !important ;" at bounding box center [362, 133] width 189 height 13
type textarea "z-index: 99999 !important;"
click at [487, 140] on pre "}" at bounding box center [442, 146] width 355 height 13
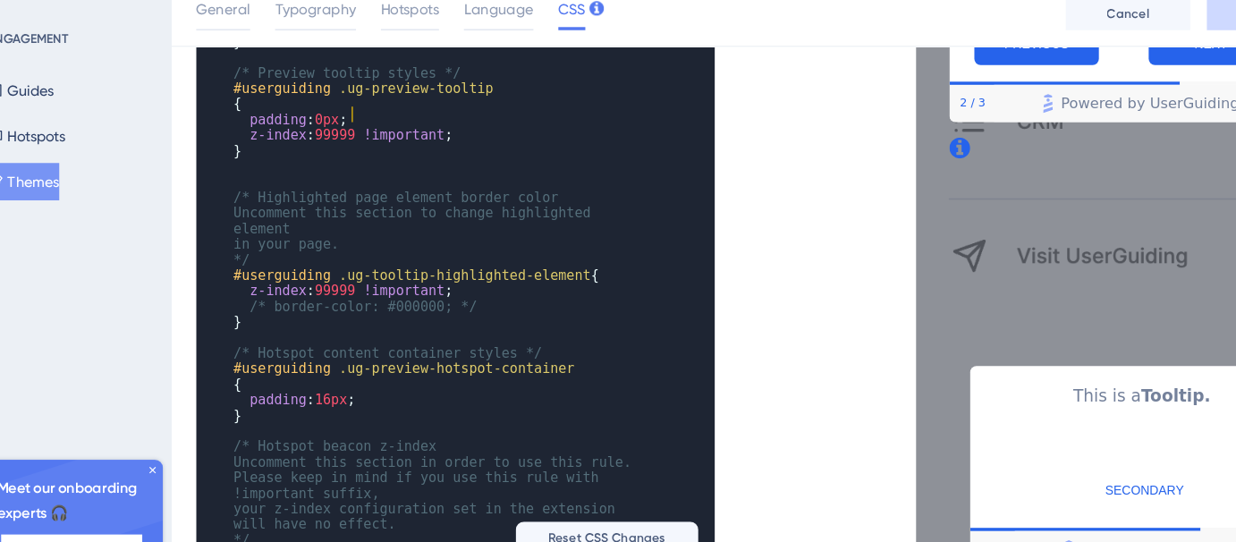
click at [371, 127] on span "z-index : 99999 !important ;" at bounding box center [362, 133] width 189 height 13
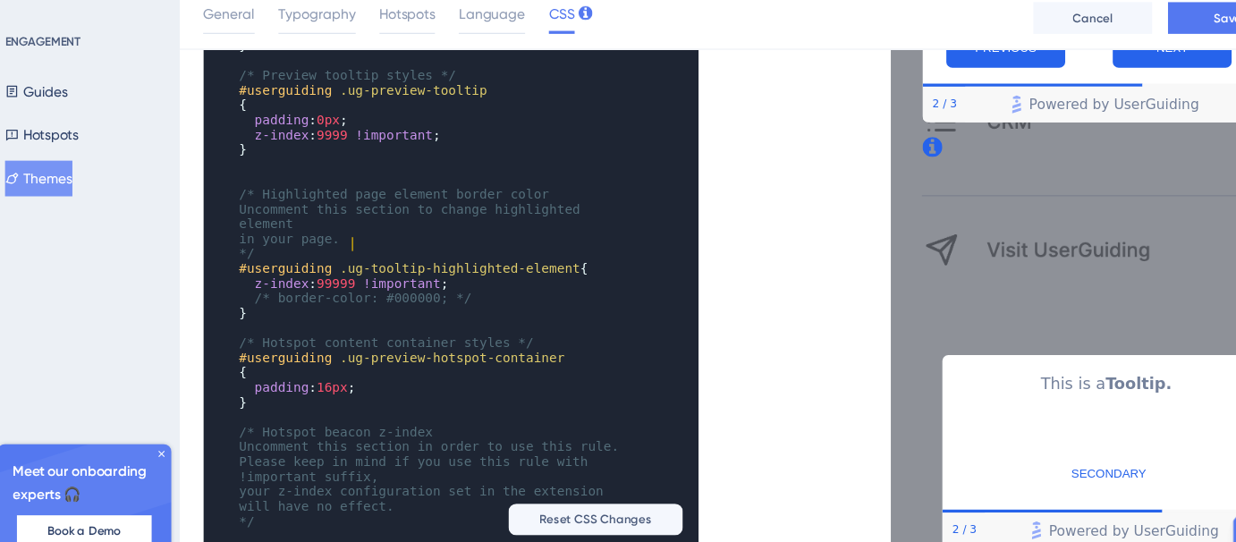
click at [370, 261] on span "z-index : 99999 !important ;" at bounding box center [362, 267] width 189 height 13
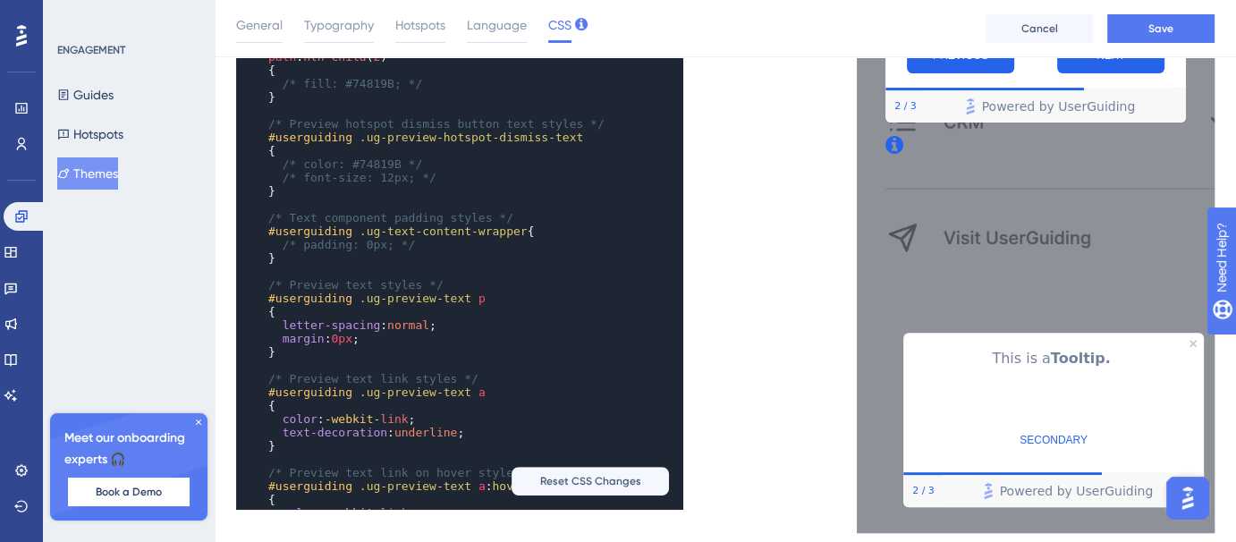
scroll to position [692, 0]
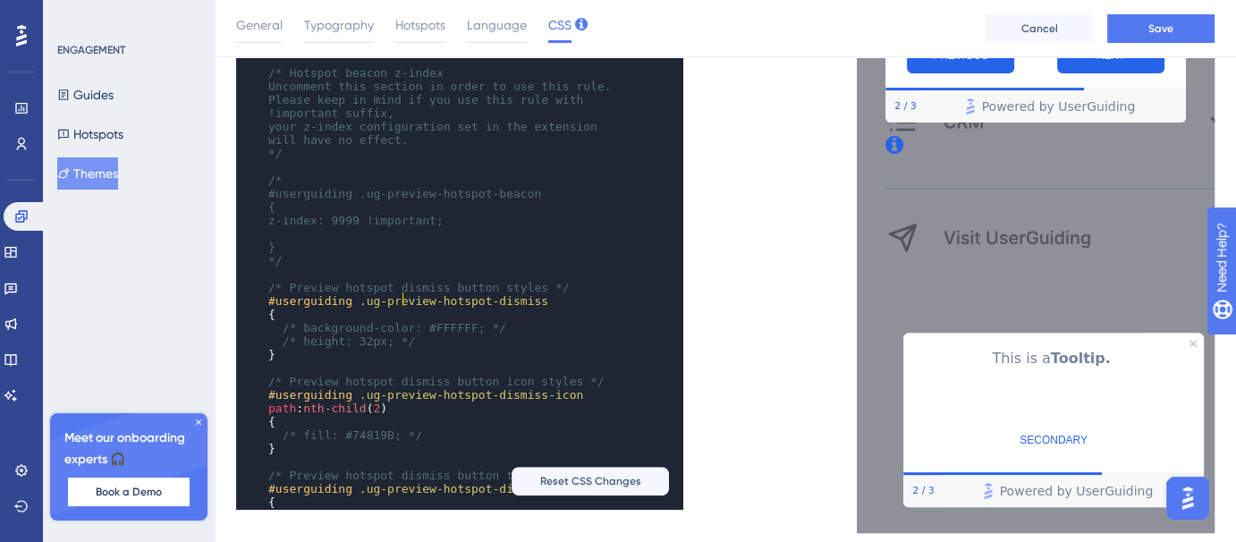
click at [455, 335] on pre "/* height: 32px; */" at bounding box center [442, 341] width 355 height 13
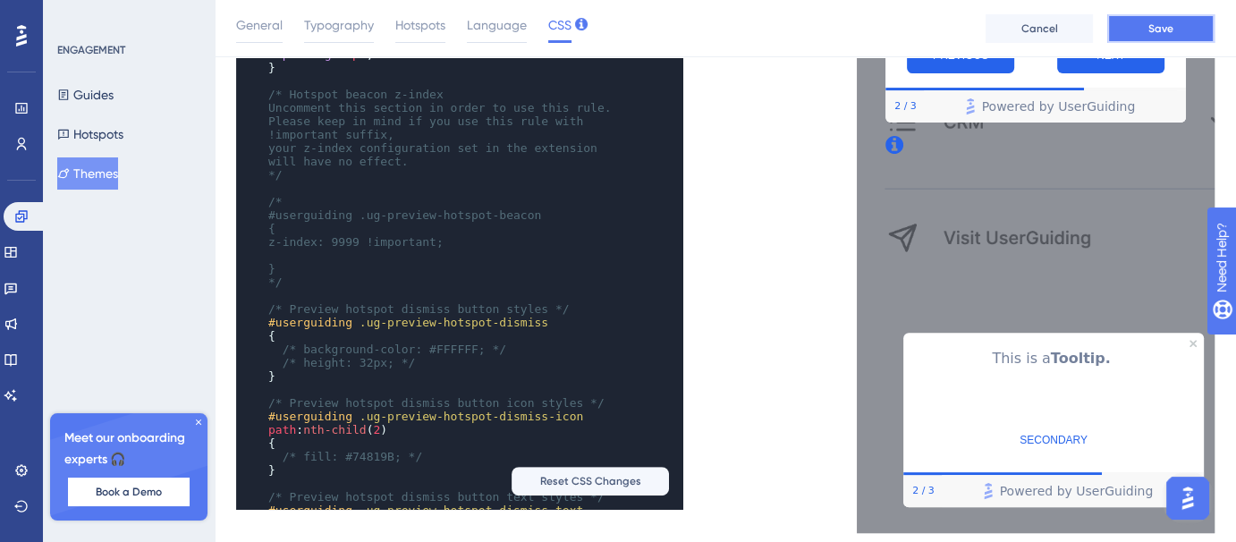
click at [1178, 31] on button "Save" at bounding box center [1161, 28] width 107 height 29
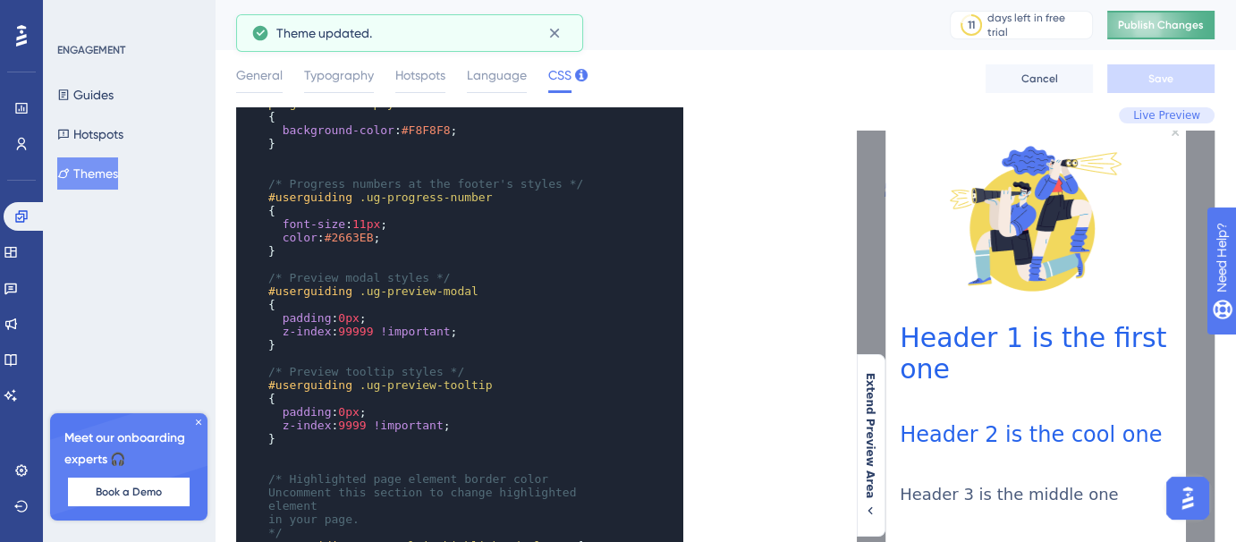
click at [1149, 12] on button "Publish Changes" at bounding box center [1161, 25] width 107 height 29
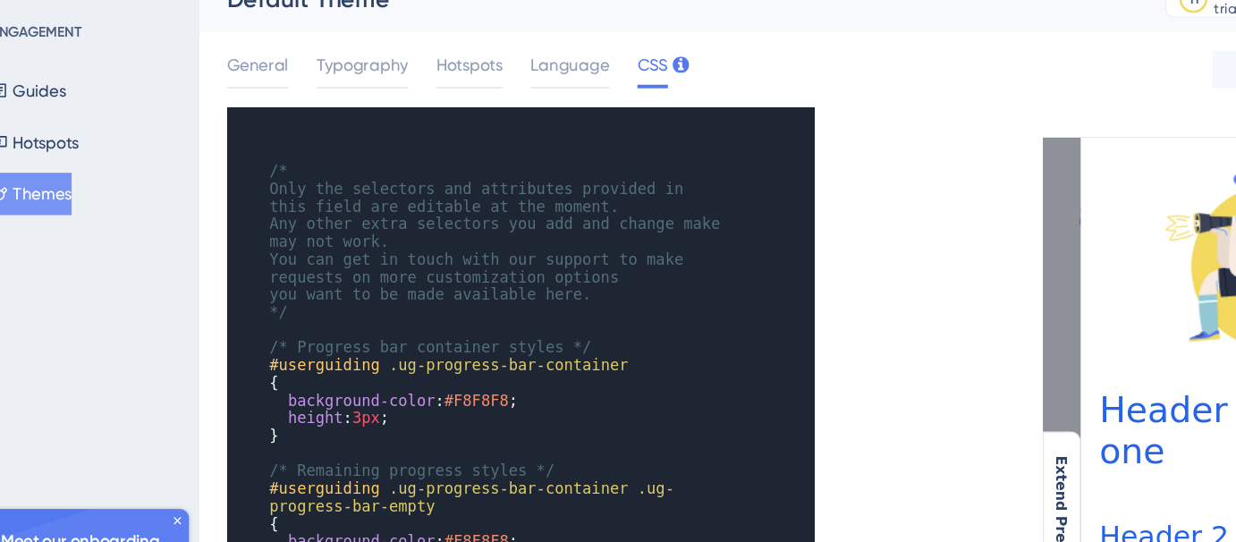
scroll to position [0, 0]
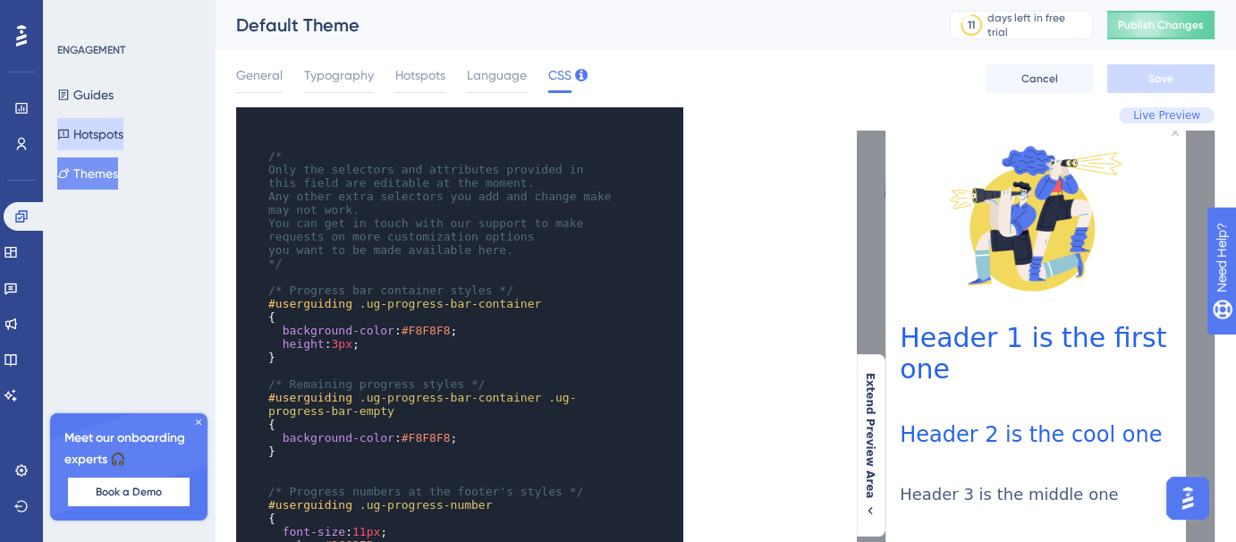
click at [109, 144] on button "Hotspots" at bounding box center [90, 134] width 66 height 32
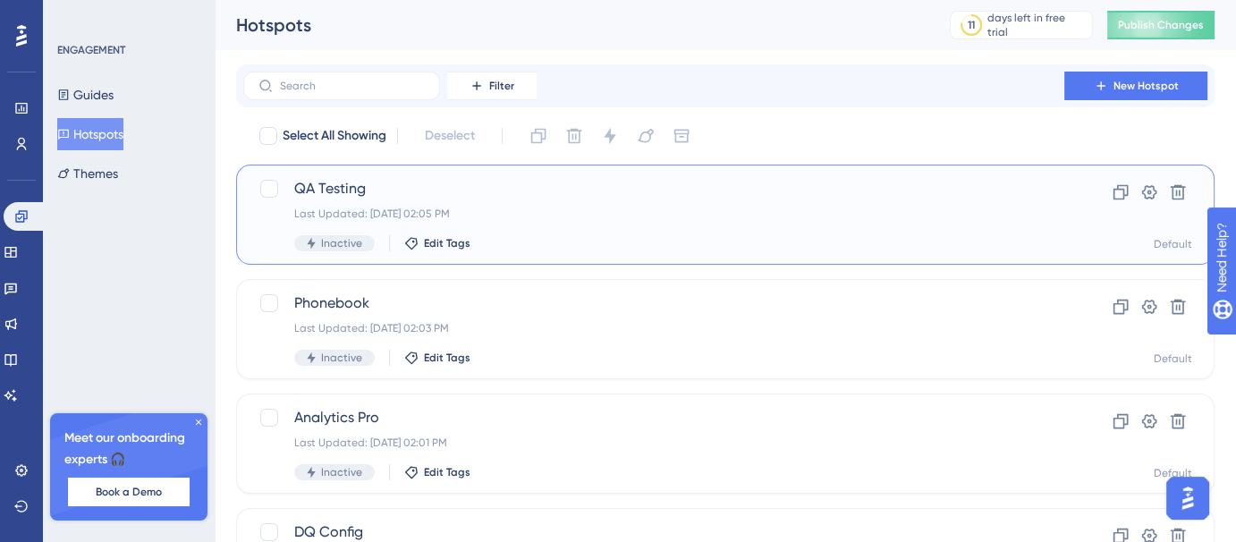
click at [570, 210] on div "Last Updated: Aug 13 2025, 02:05 PM" at bounding box center [653, 214] width 719 height 14
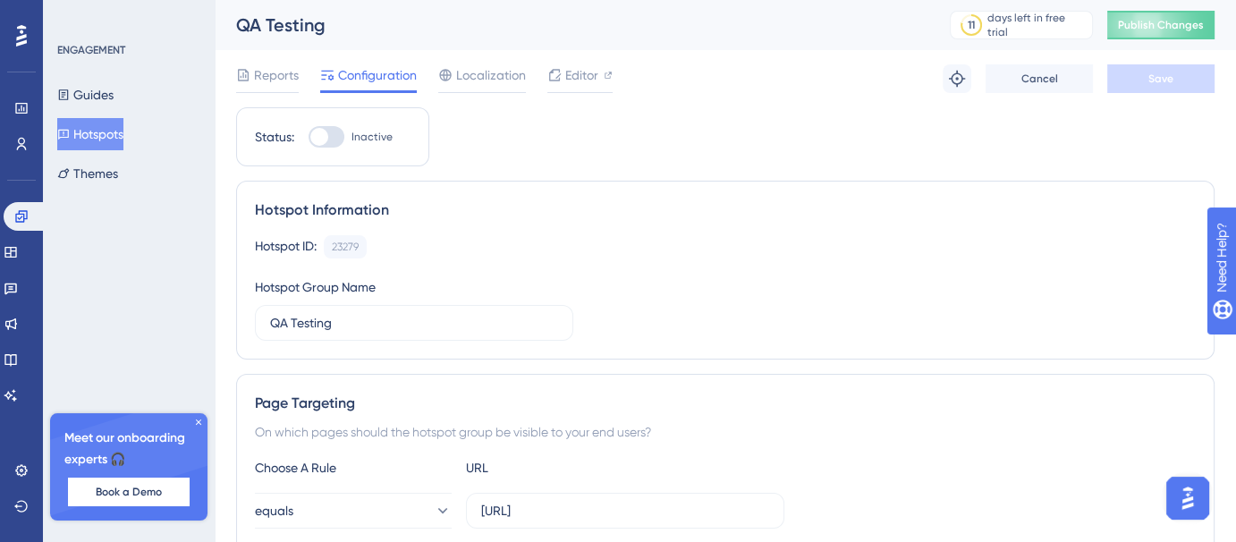
click at [332, 139] on div at bounding box center [327, 136] width 36 height 21
click at [309, 138] on input "Inactive" at bounding box center [308, 137] width 1 height 1
checkbox input "true"
click at [1184, 75] on button "Save" at bounding box center [1161, 78] width 107 height 29
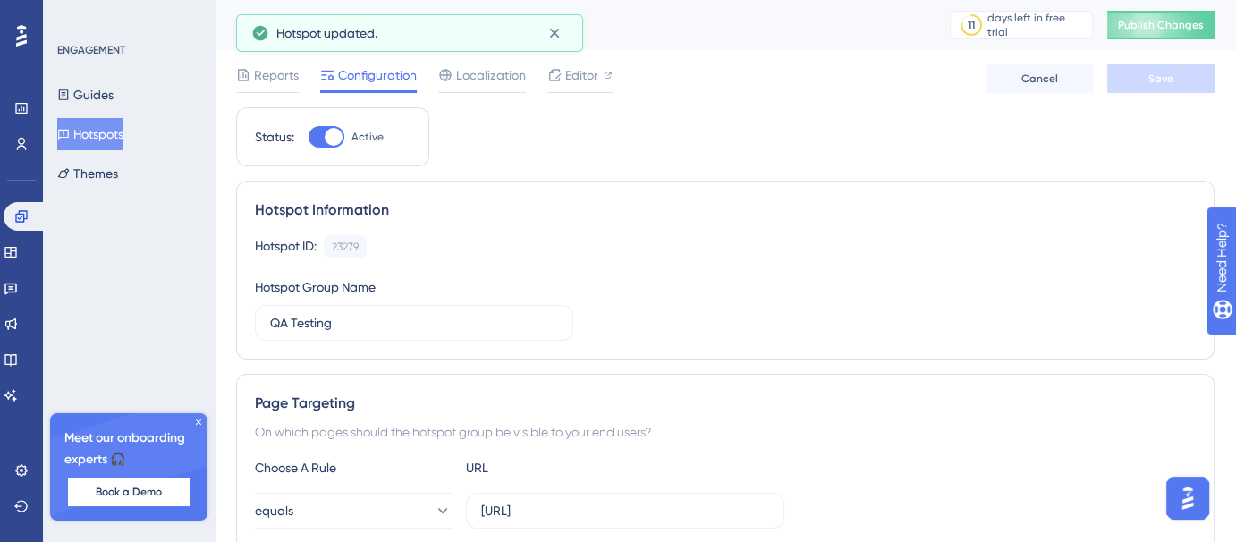
click at [94, 139] on button "Hotspots" at bounding box center [90, 134] width 66 height 32
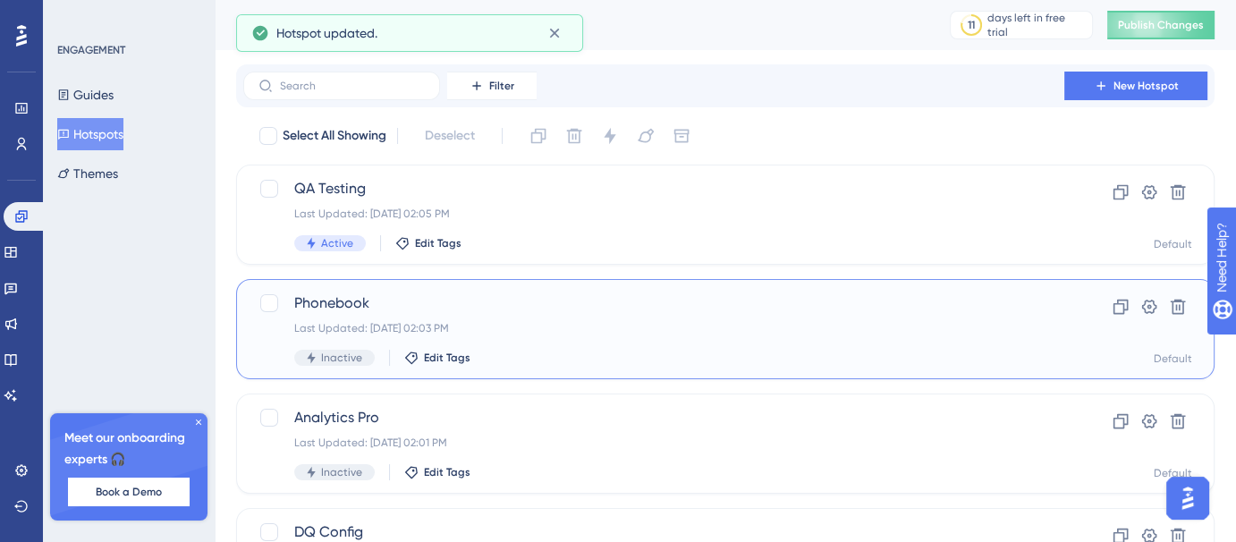
click at [596, 323] on div "Last Updated: Aug 13 2025, 02:03 PM" at bounding box center [653, 328] width 719 height 14
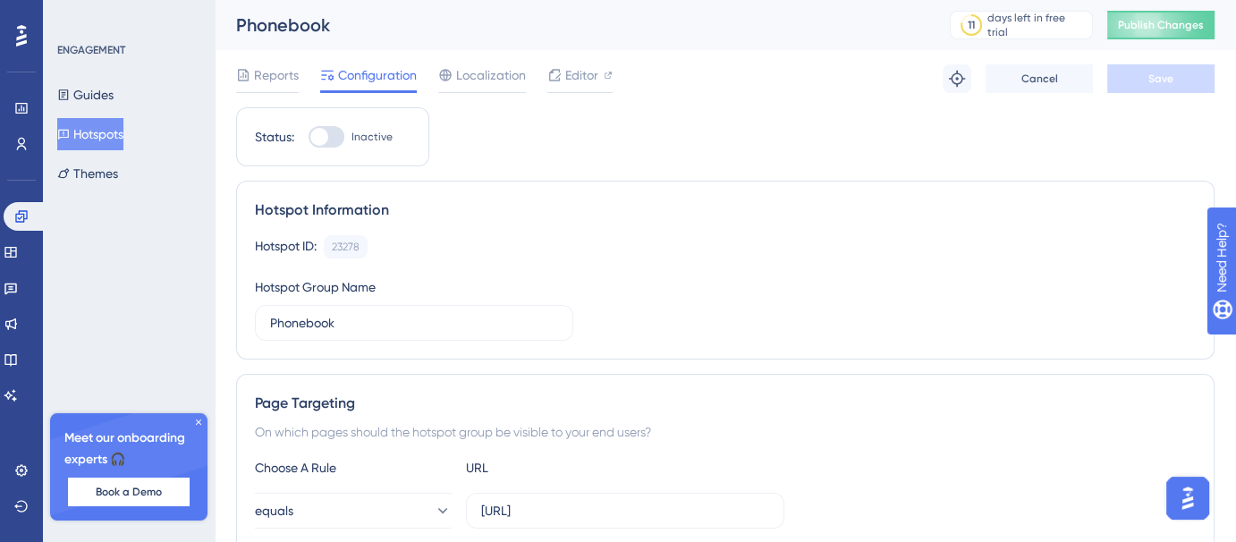
click at [330, 139] on div at bounding box center [327, 136] width 36 height 21
click at [309, 138] on input "Inactive" at bounding box center [308, 137] width 1 height 1
checkbox input "true"
click at [1159, 72] on span "Save" at bounding box center [1161, 79] width 25 height 14
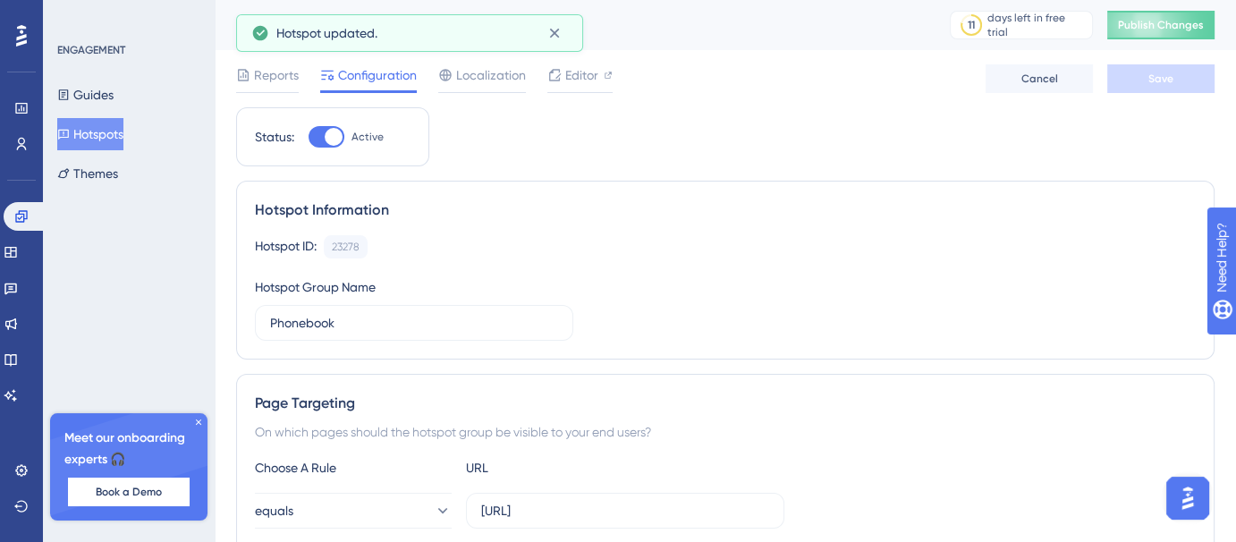
click at [102, 132] on button "Hotspots" at bounding box center [90, 134] width 66 height 32
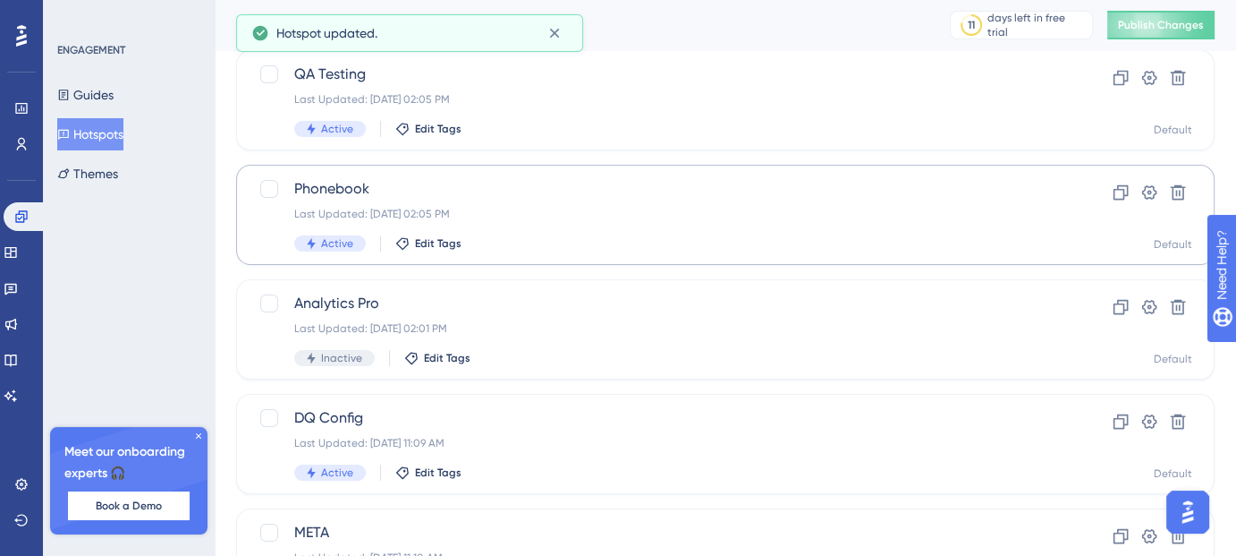
scroll to position [116, 0]
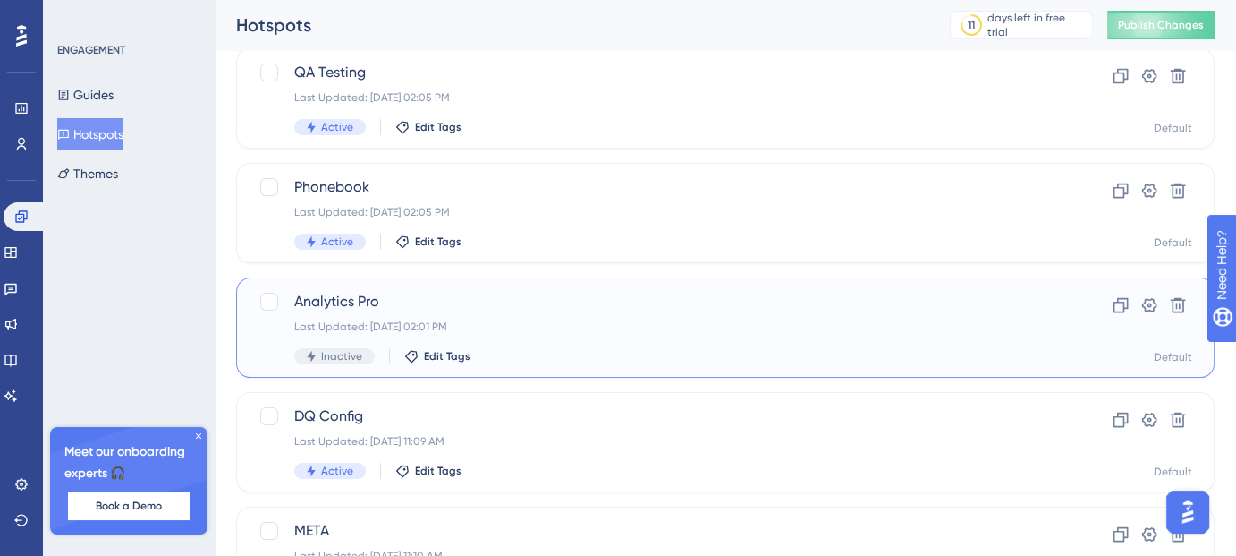
click at [545, 346] on div "Analytics Pro Last Updated: Aug 13 2025, 02:01 PM Inactive Edit Tags" at bounding box center [653, 327] width 719 height 73
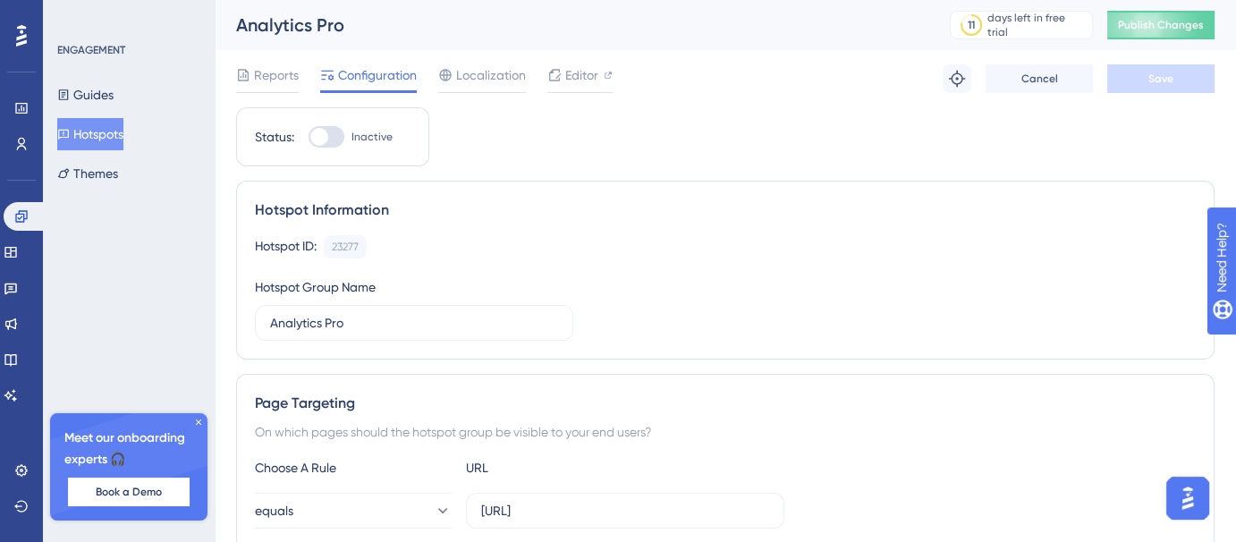
click at [334, 142] on div at bounding box center [327, 136] width 36 height 21
click at [309, 138] on input "Inactive" at bounding box center [308, 137] width 1 height 1
checkbox input "true"
click at [1181, 87] on button "Save" at bounding box center [1161, 78] width 107 height 29
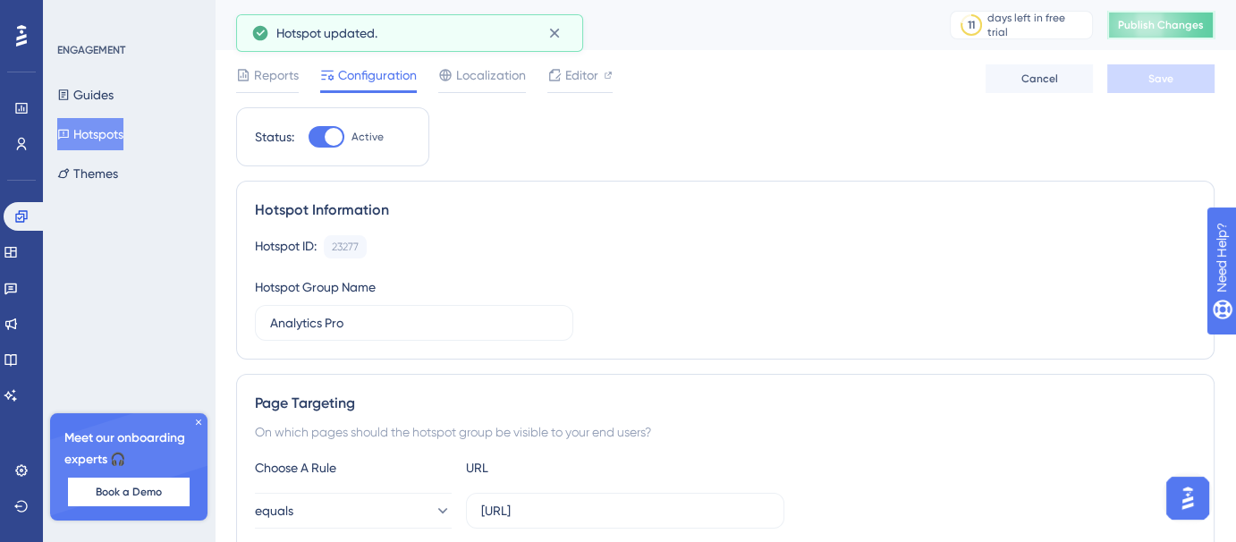
click at [1164, 14] on button "Publish Changes" at bounding box center [1161, 25] width 107 height 29
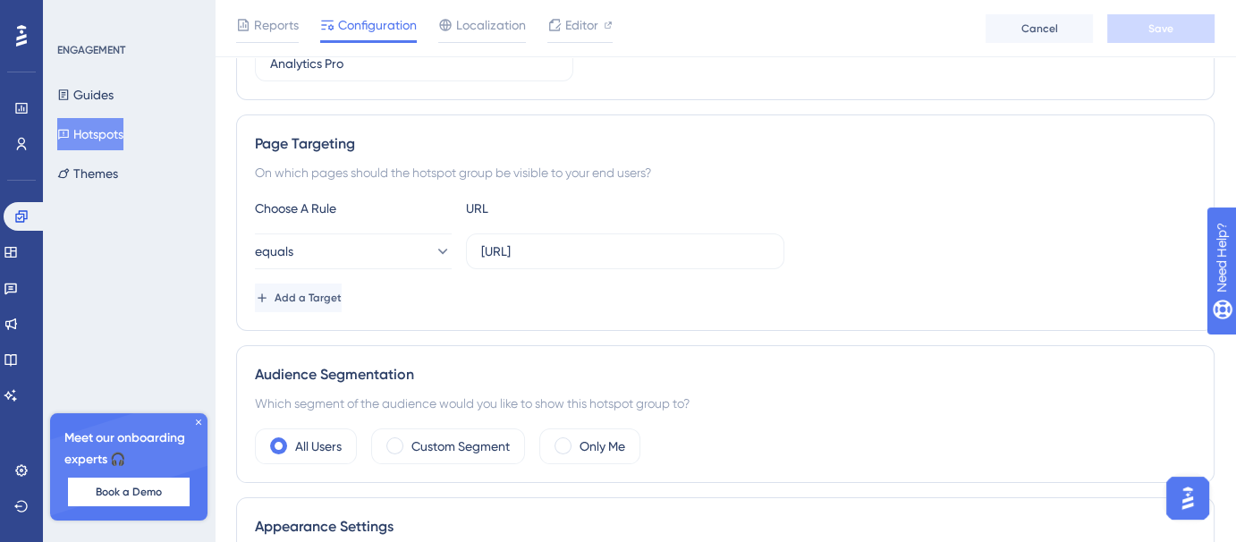
scroll to position [267, 0]
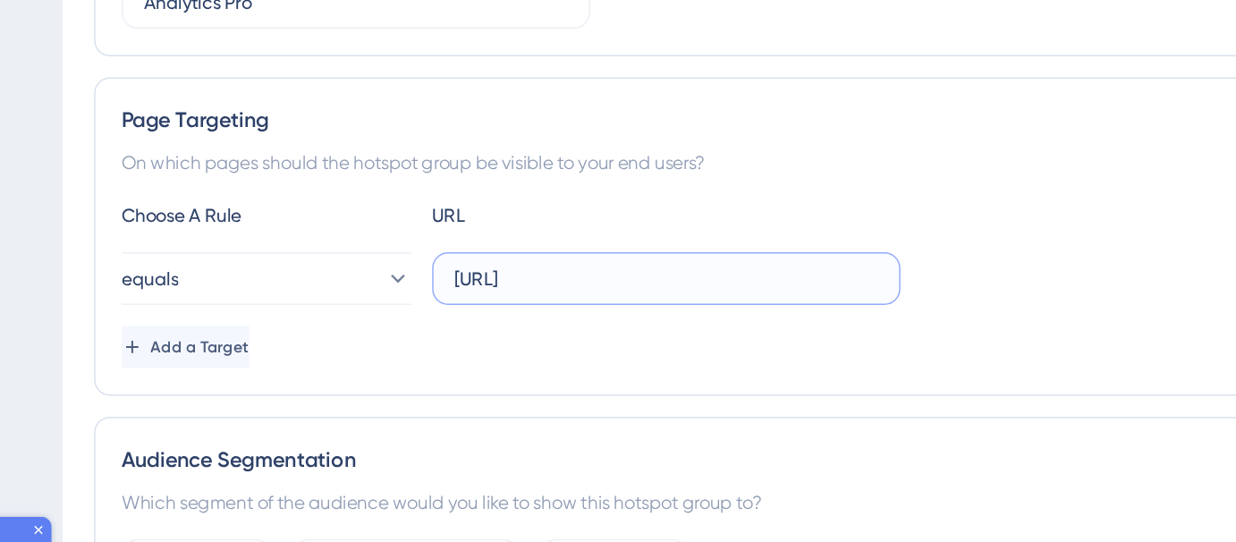
click at [713, 249] on input "https://voicehub-dev.dataqueue.ai/workspaces/689c52acdc4c9c47785515dd/settings" at bounding box center [625, 252] width 288 height 20
type input "https://voicehub-dev.dataqueue.ai/workspaces"
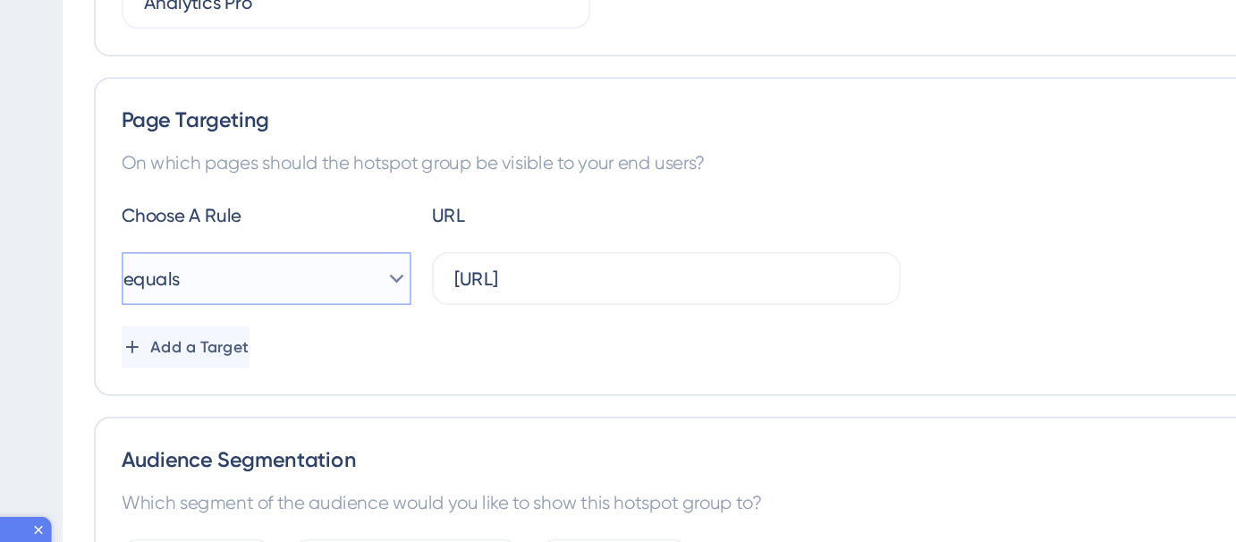
click at [404, 258] on button "equals" at bounding box center [353, 251] width 197 height 36
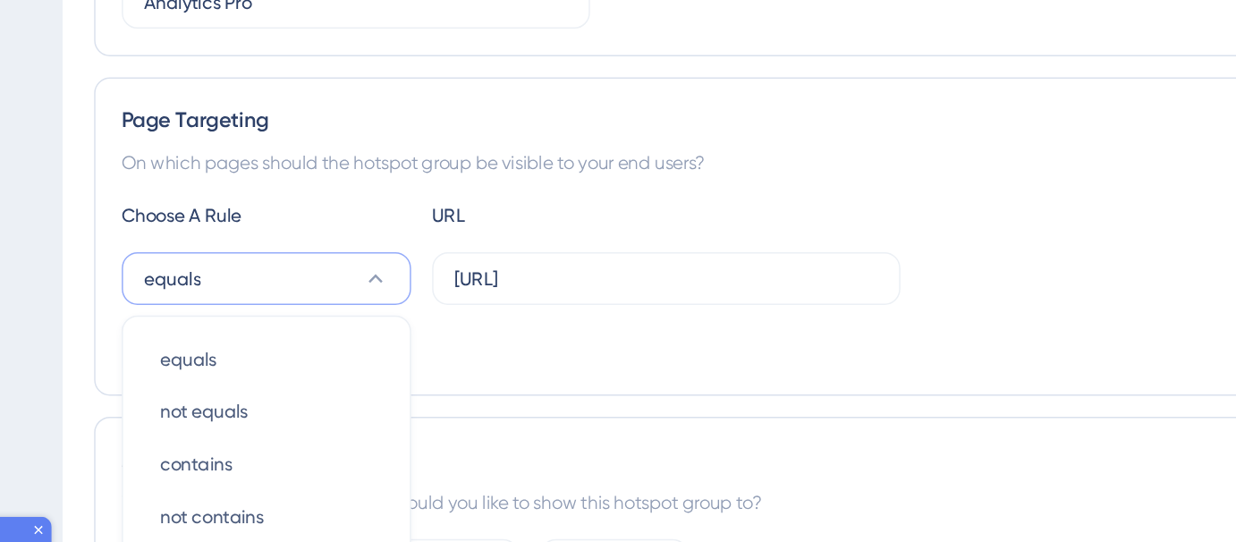
scroll to position [306, 0]
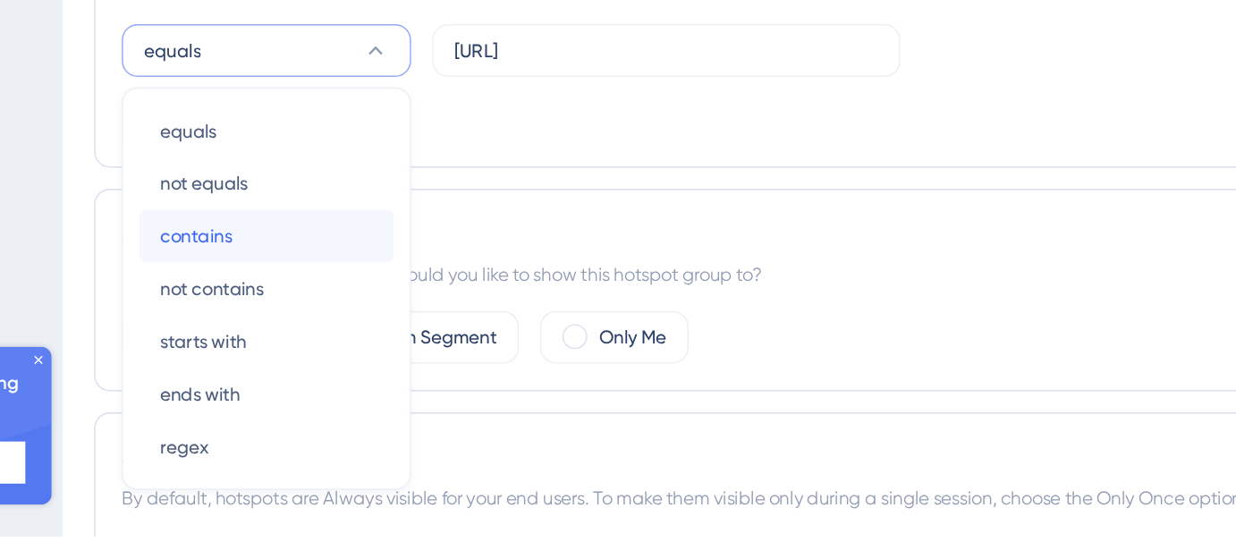
click at [348, 320] on div "contains contains" at bounding box center [353, 338] width 145 height 36
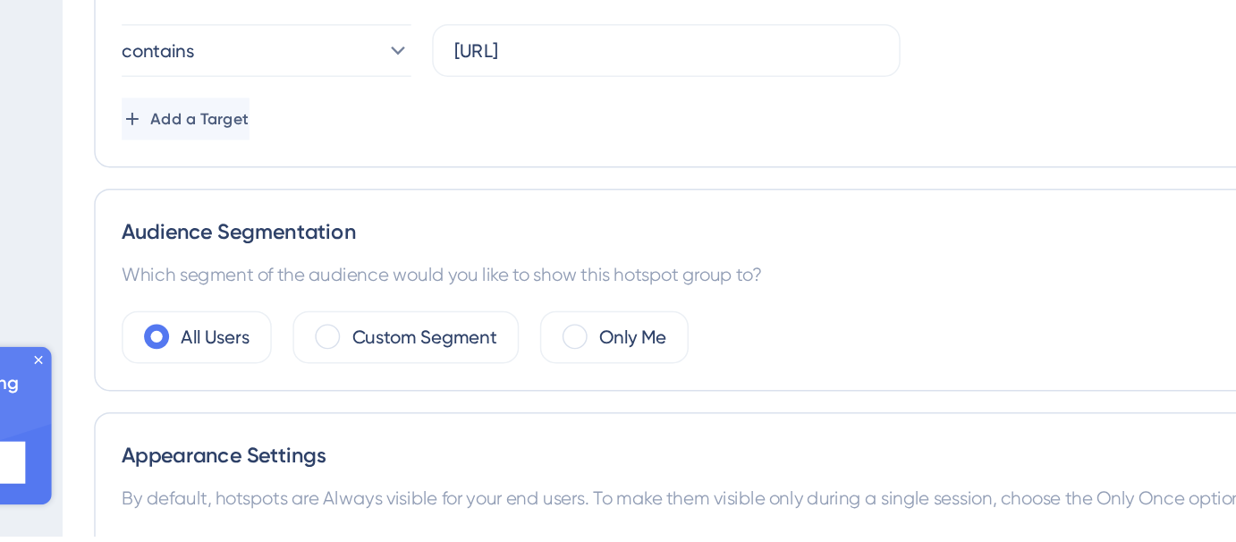
scroll to position [305, 0]
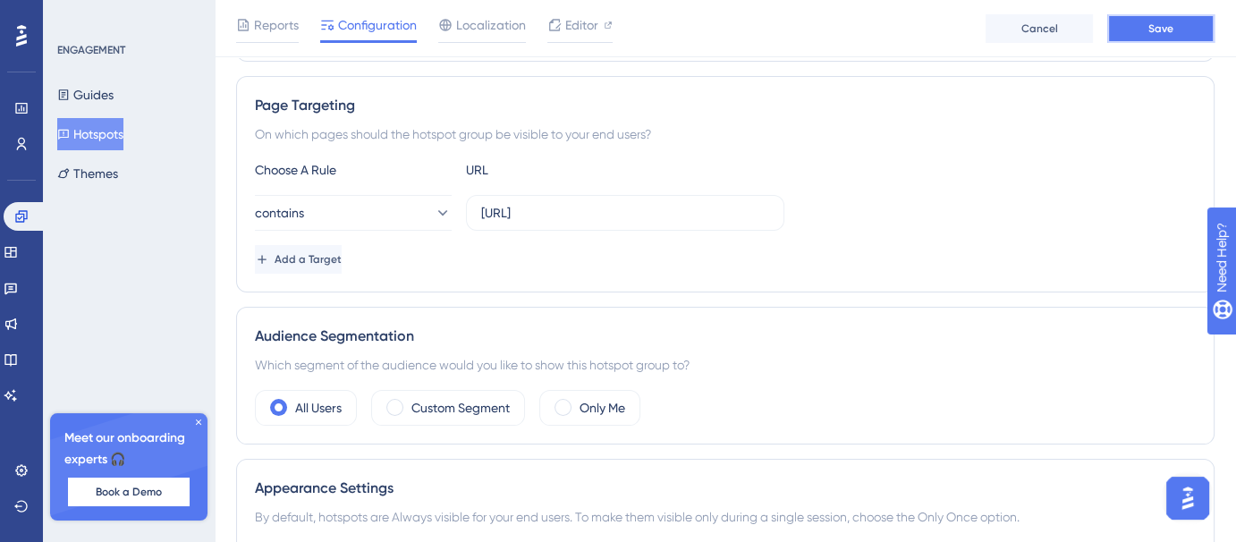
click at [1161, 25] on span "Save" at bounding box center [1161, 28] width 25 height 14
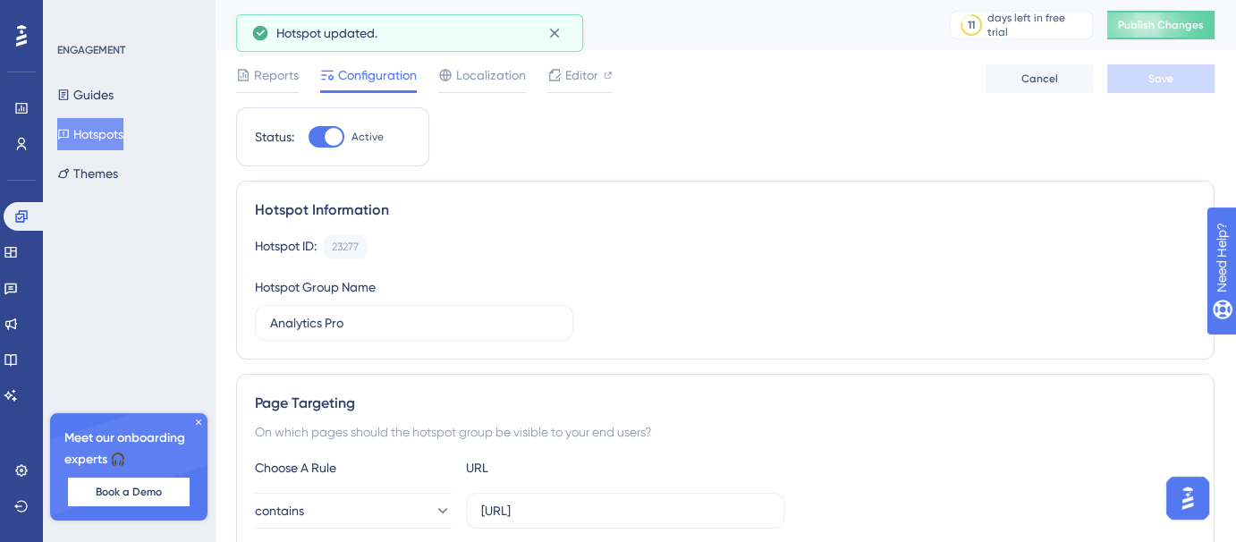
scroll to position [0, 0]
click at [1145, 22] on span "Publish Changes" at bounding box center [1161, 25] width 86 height 14
click at [116, 125] on button "Hotspots" at bounding box center [90, 134] width 66 height 32
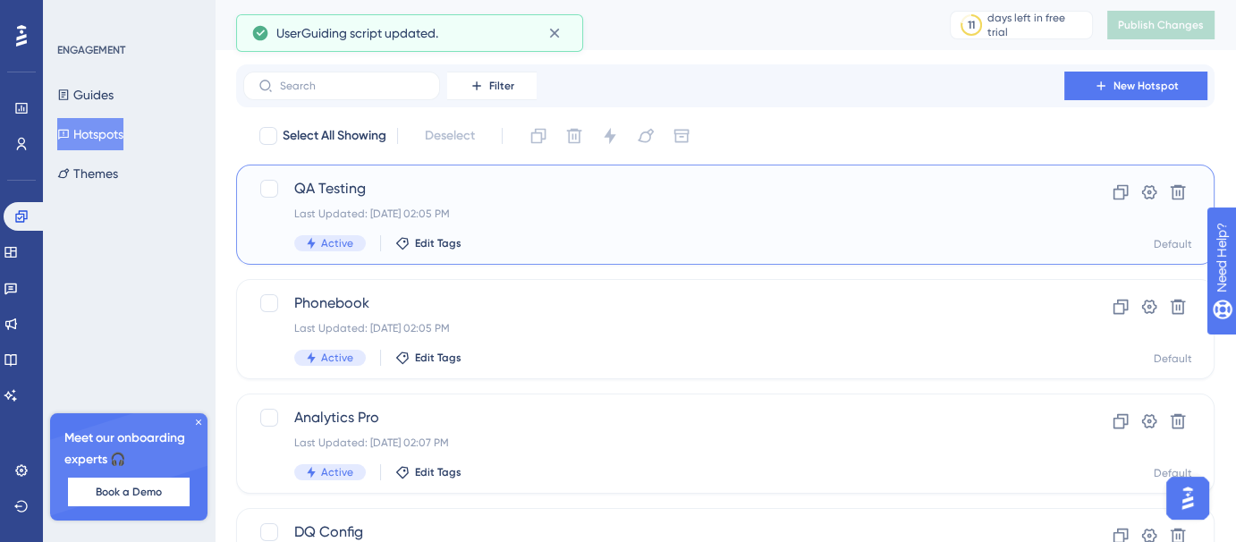
click at [507, 211] on div "Last Updated: Aug 13 2025, 02:05 PM" at bounding box center [653, 214] width 719 height 14
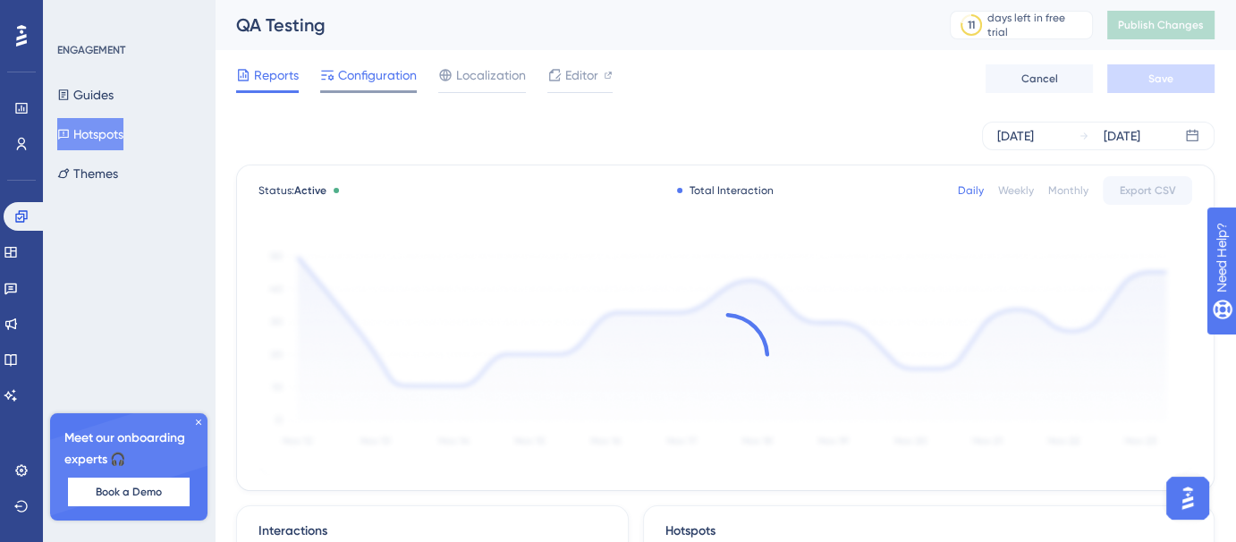
click at [389, 72] on span "Configuration" at bounding box center [377, 74] width 79 height 21
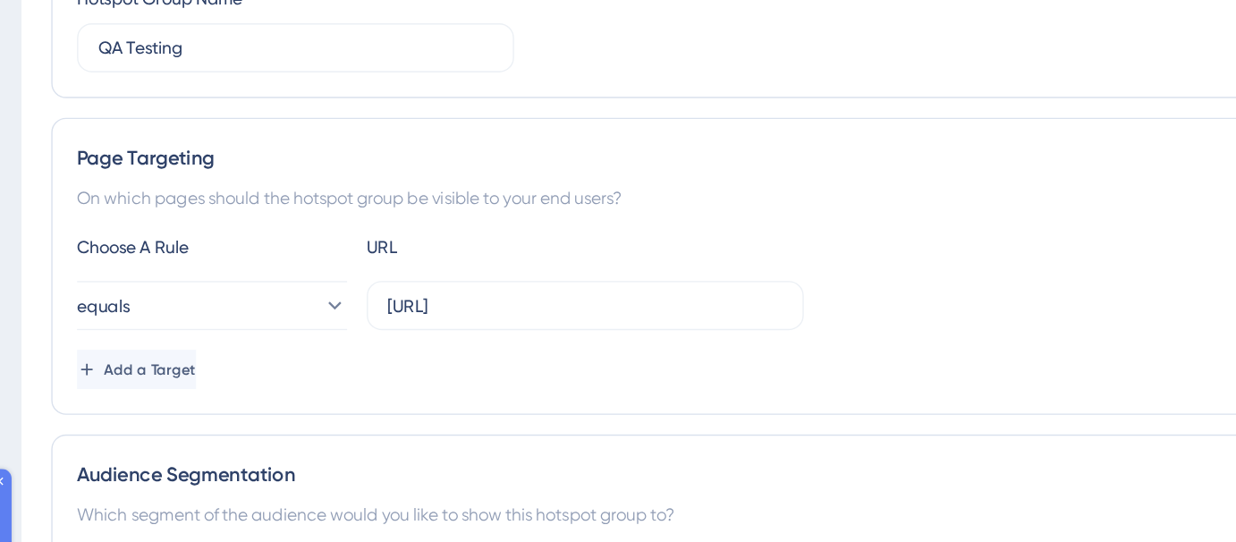
scroll to position [224, 0]
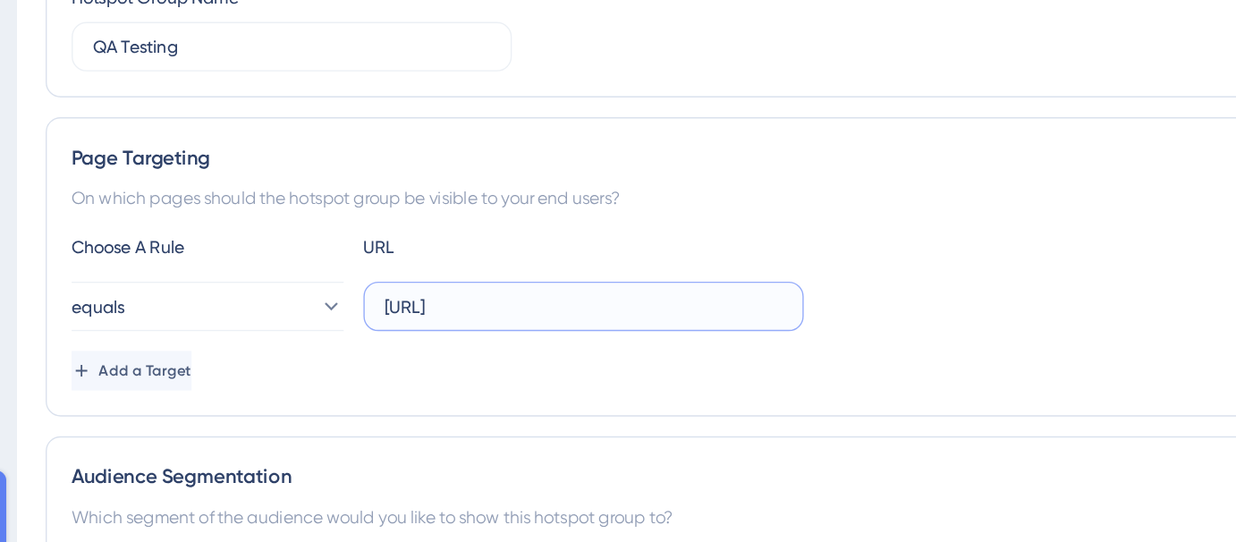
click at [717, 300] on input "https://voicehub-dev.dataqueue.ai/workspaces/689c52acdc4c9c47785515dd/settings" at bounding box center [625, 294] width 288 height 20
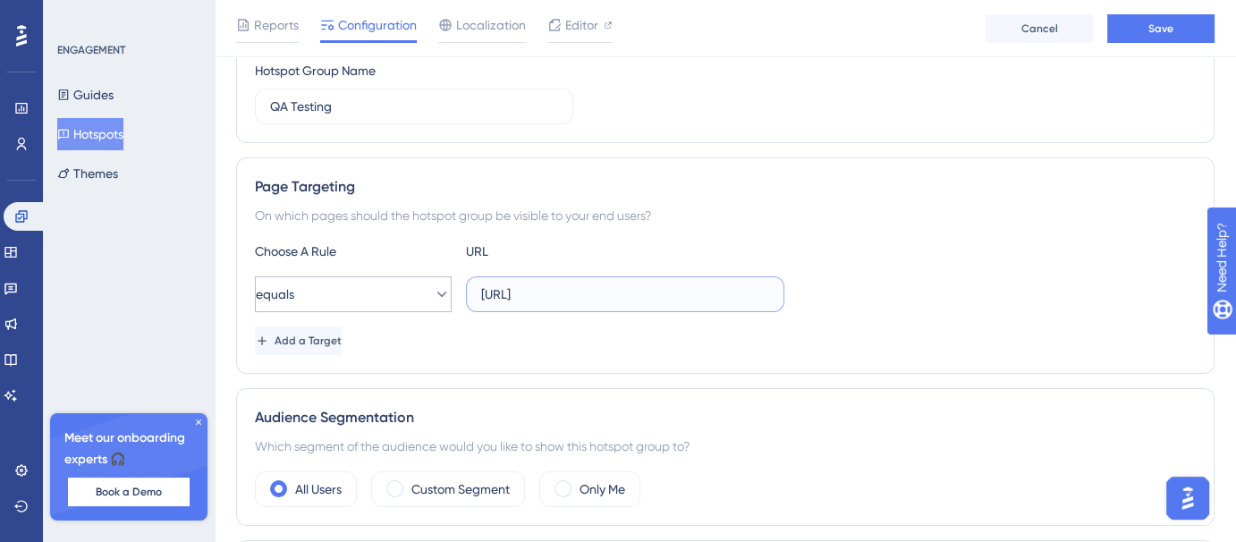
type input "https://voicehub-dev.dataqueue.ai/workspaces"
click at [369, 276] on button "equals" at bounding box center [353, 294] width 197 height 36
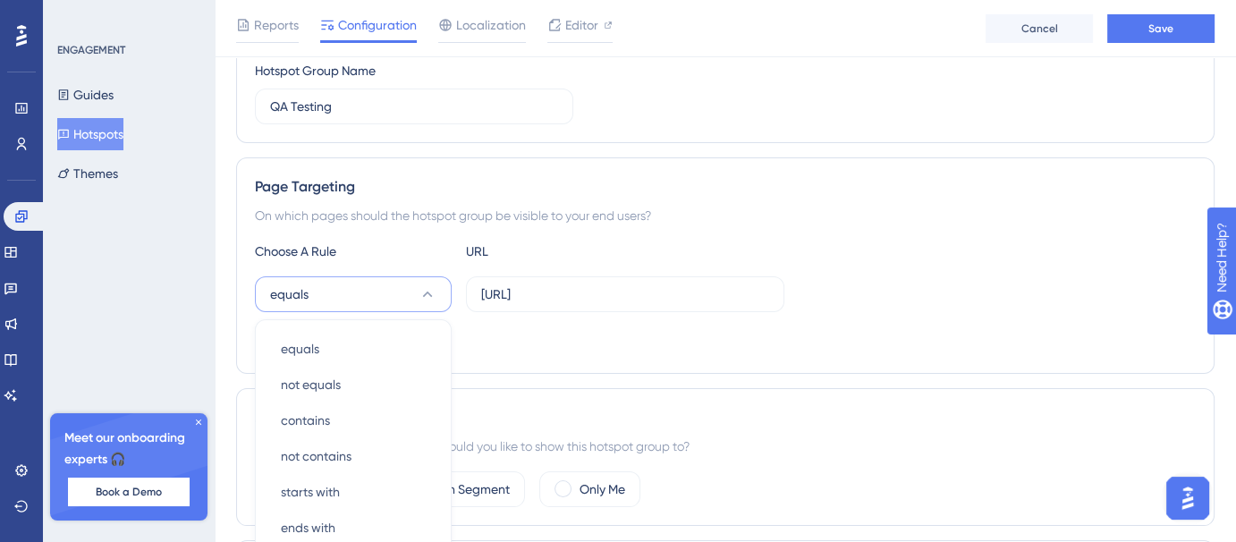
scroll to position [404, 0]
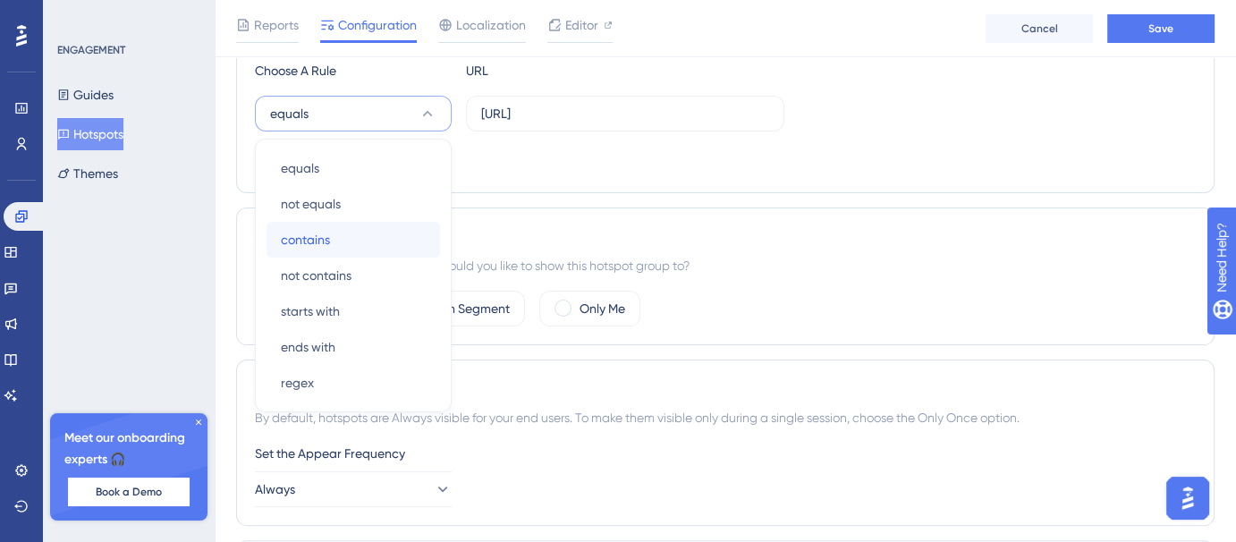
click at [353, 226] on div "contains contains" at bounding box center [353, 240] width 145 height 36
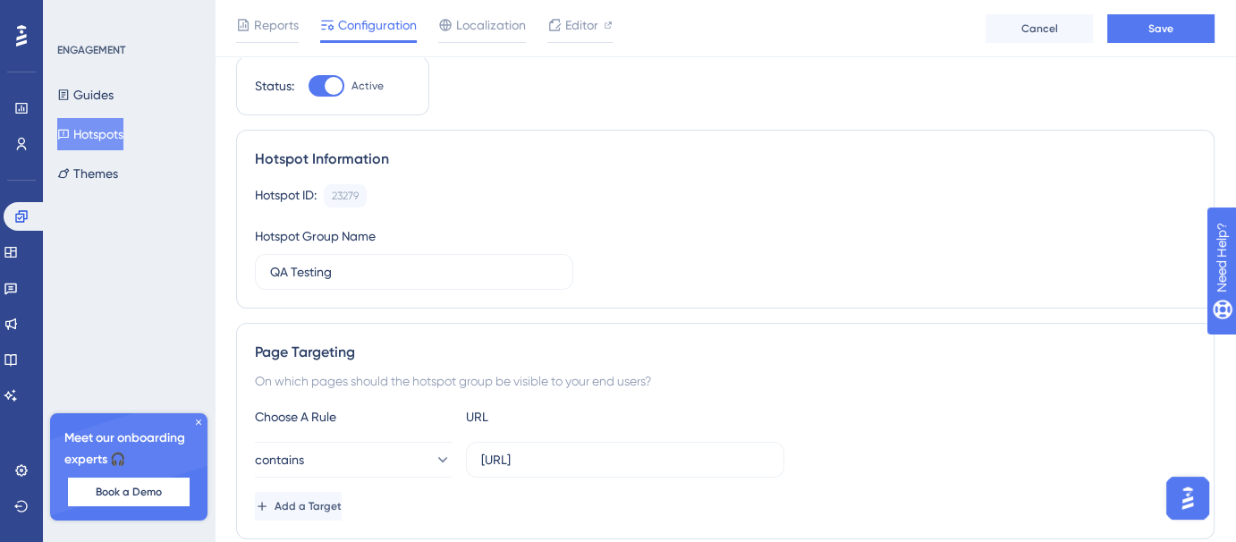
scroll to position [40, 0]
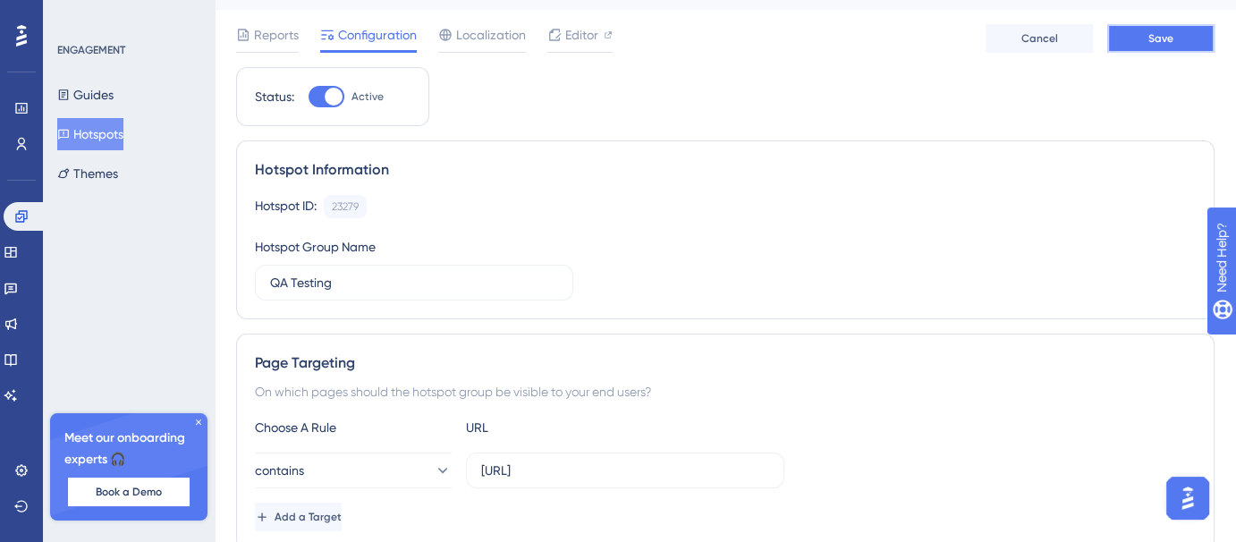
click at [1162, 25] on button "Save" at bounding box center [1161, 38] width 107 height 29
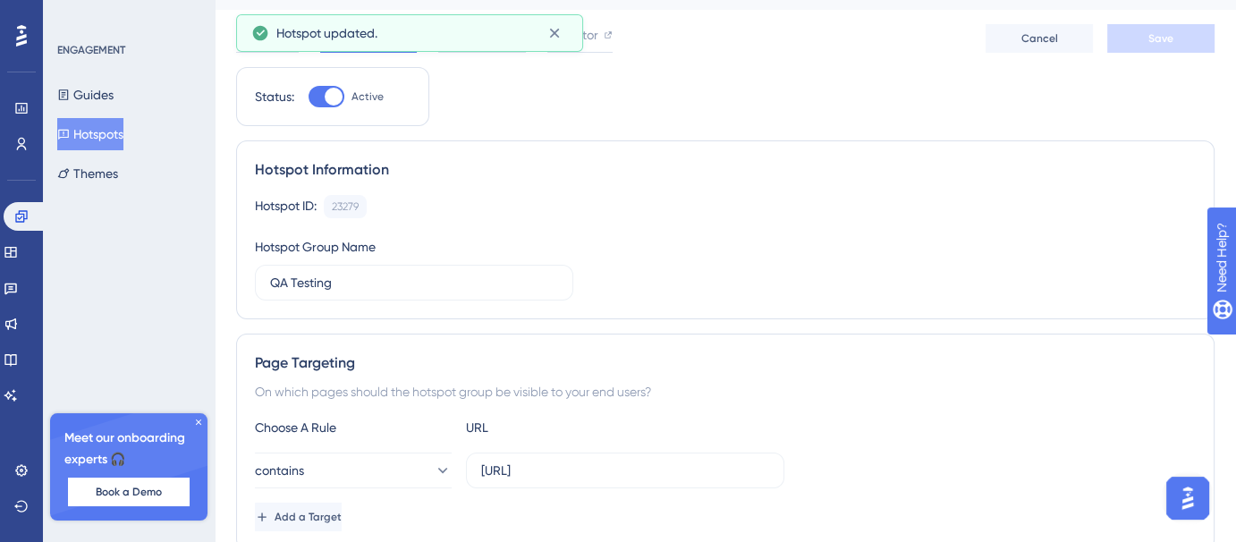
scroll to position [0, 0]
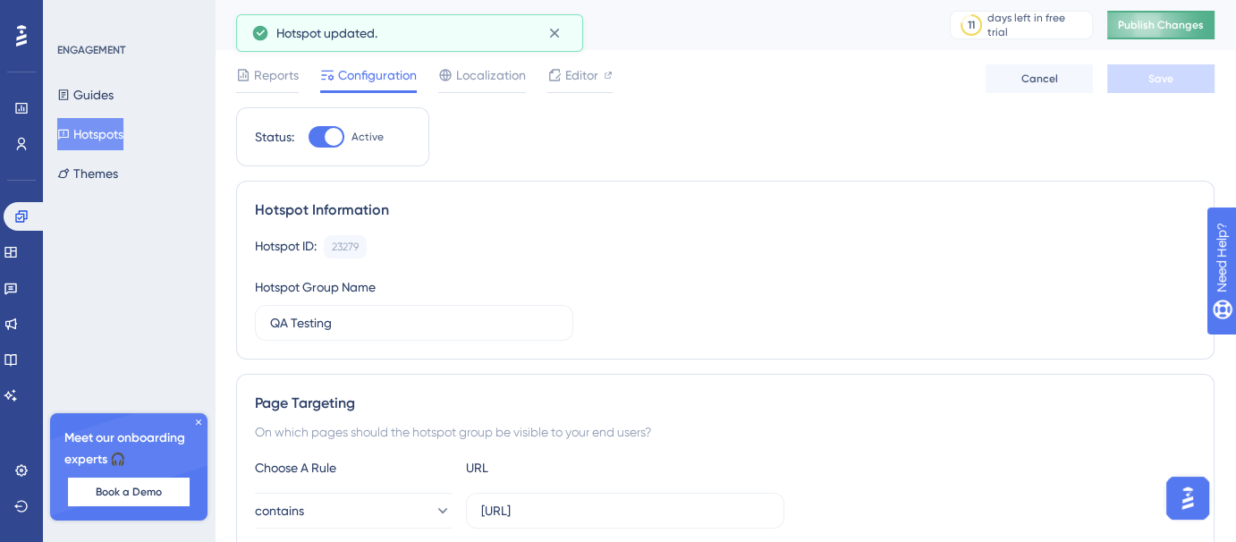
click at [1150, 20] on span "Publish Changes" at bounding box center [1161, 25] width 86 height 14
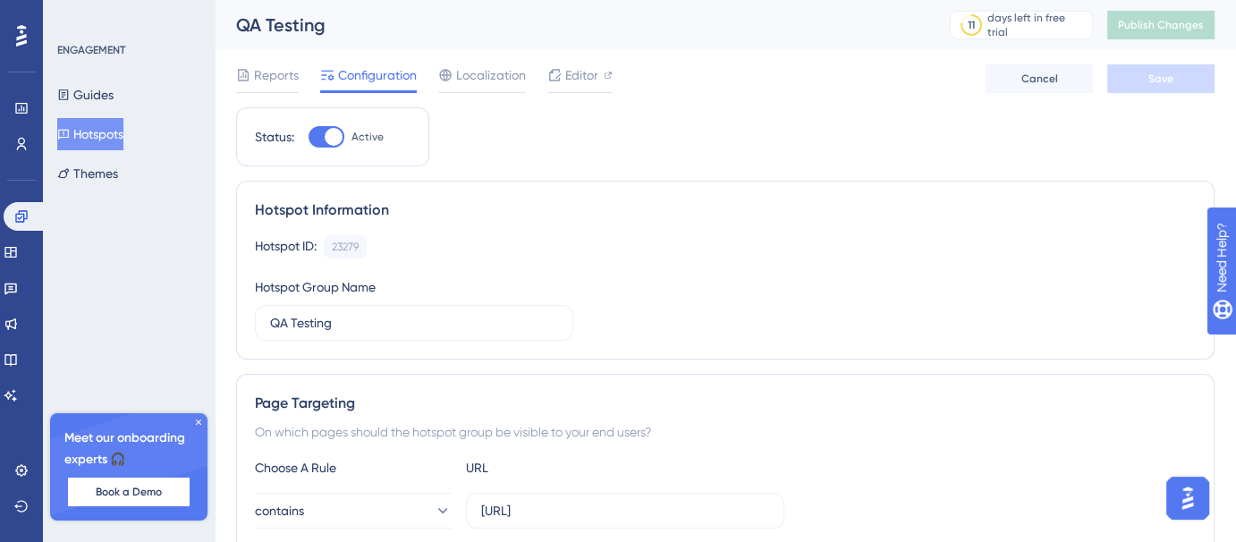
click at [99, 121] on button "Hotspots" at bounding box center [90, 134] width 66 height 32
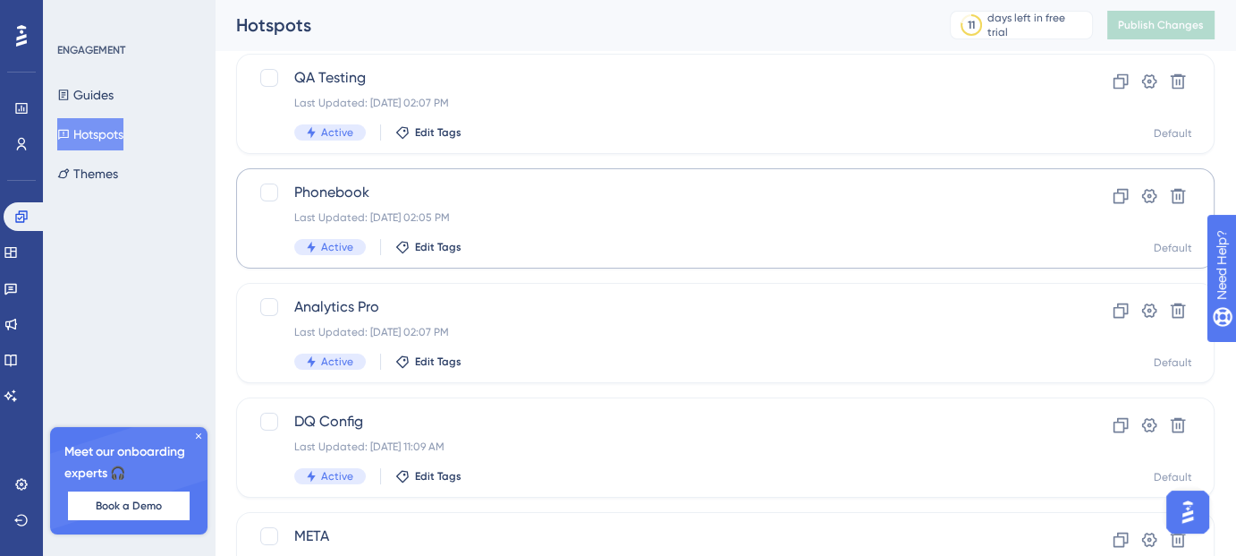
scroll to position [112, 0]
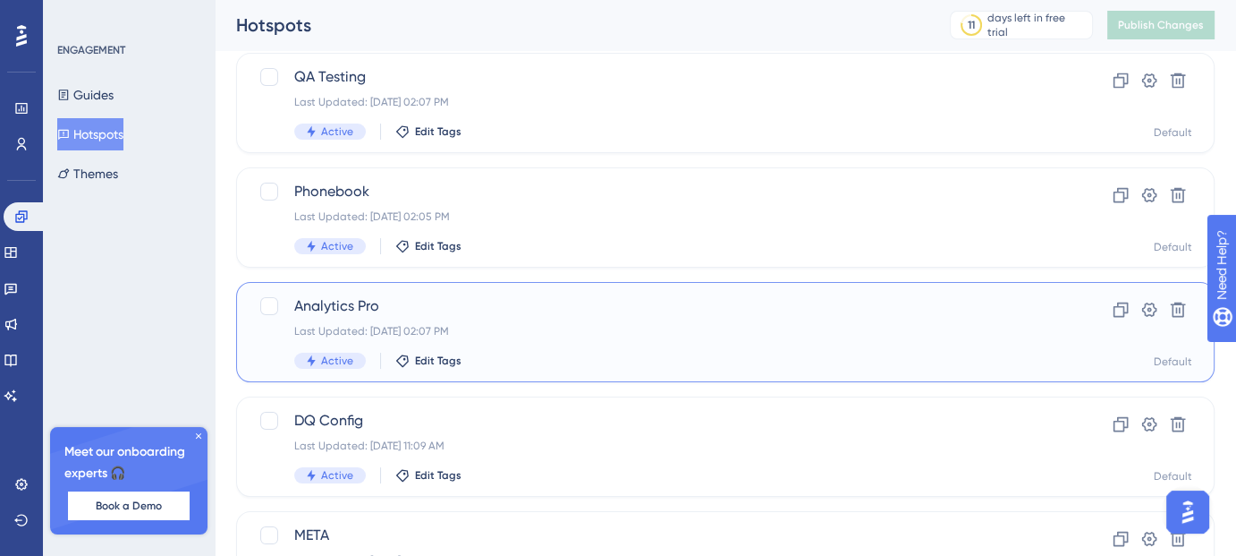
click at [556, 329] on div "Last Updated: Aug 13 2025, 02:07 PM" at bounding box center [653, 331] width 719 height 14
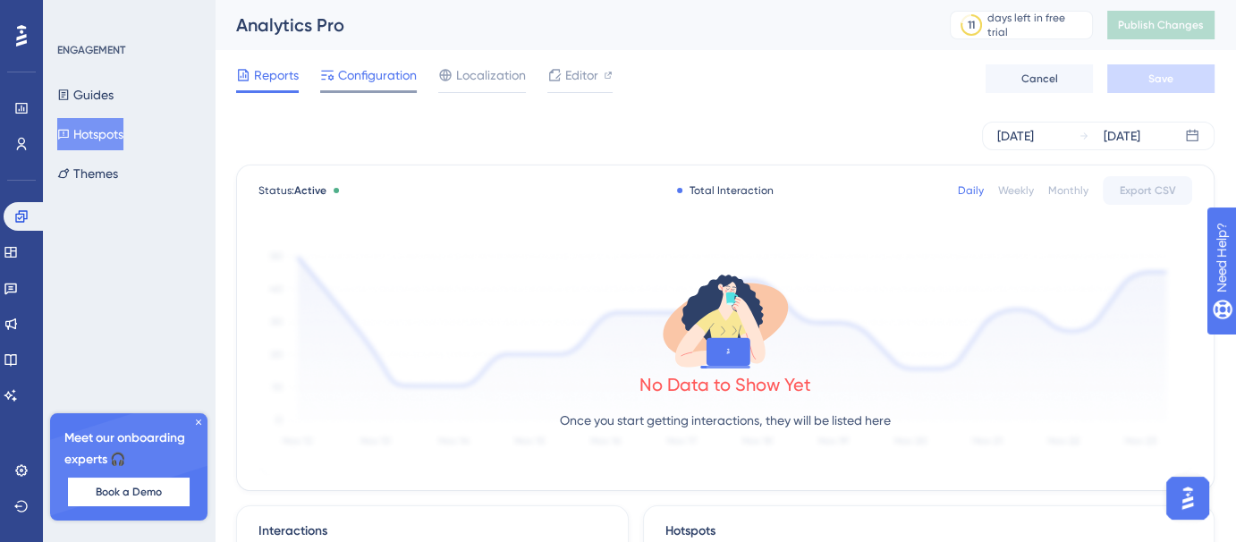
click at [384, 78] on span "Configuration" at bounding box center [377, 74] width 79 height 21
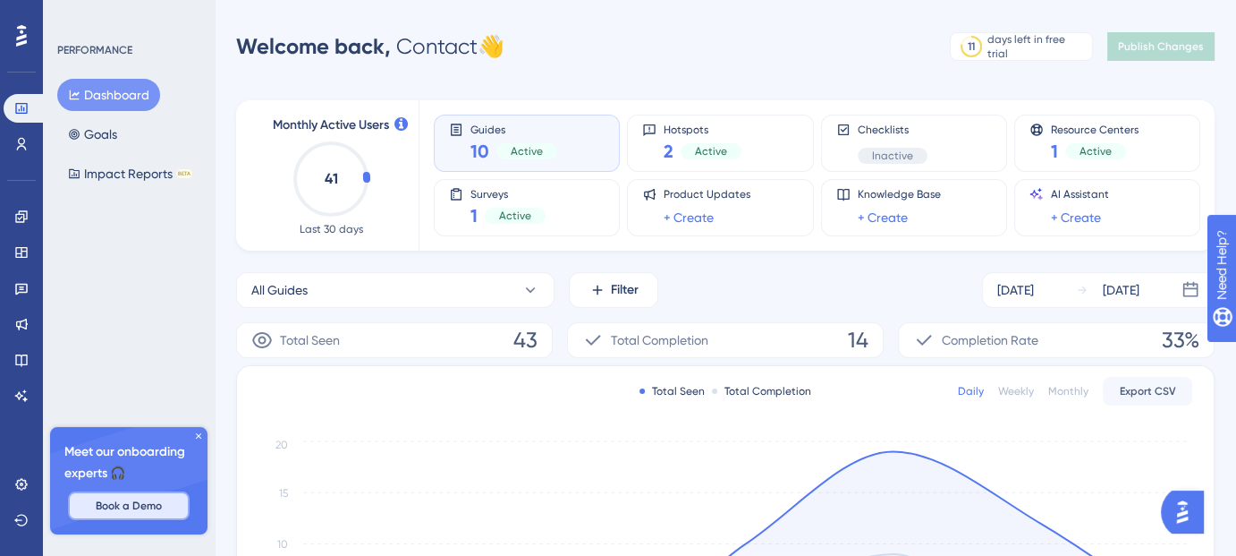
click at [151, 509] on span "Book a Demo" at bounding box center [129, 505] width 66 height 14
click at [142, 506] on span "Book a Demo" at bounding box center [129, 505] width 66 height 14
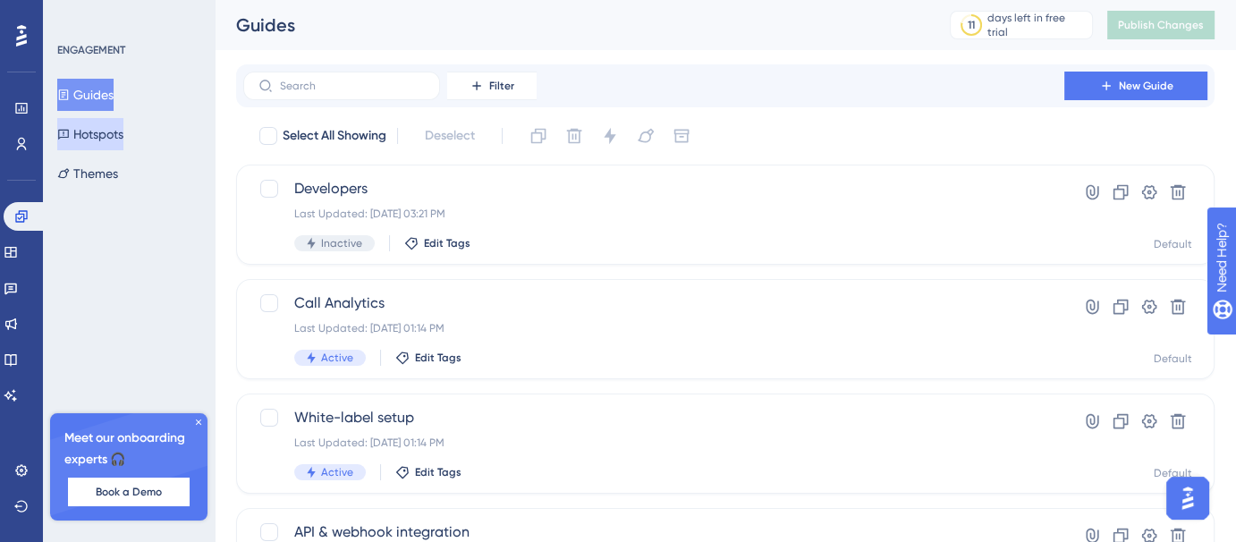
click at [123, 131] on button "Hotspots" at bounding box center [90, 134] width 66 height 32
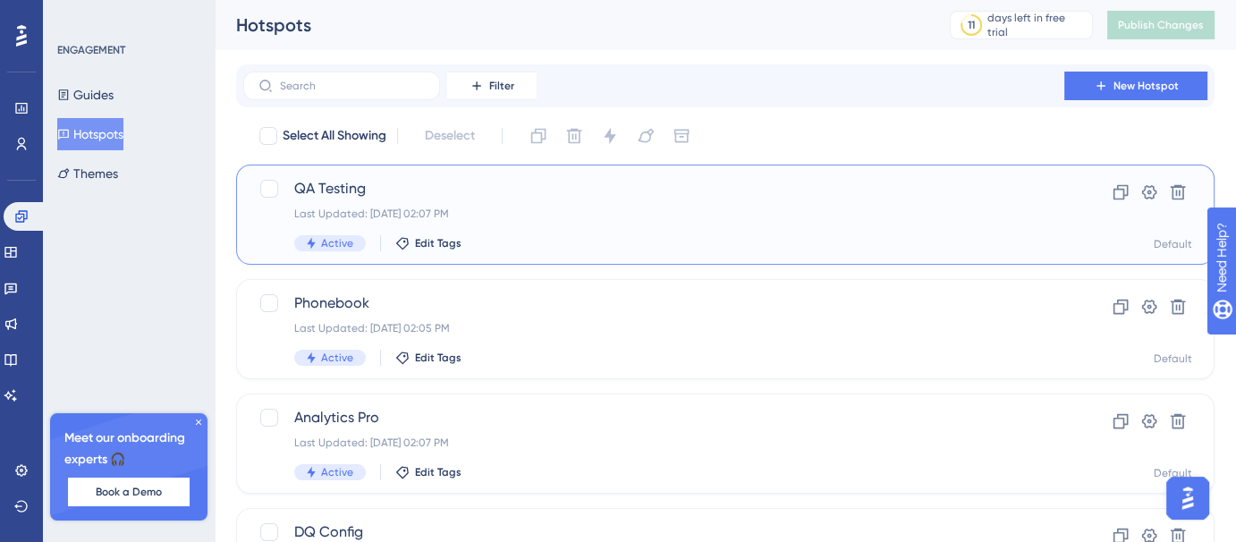
click at [541, 215] on div "Last Updated: Aug 13 2025, 02:07 PM" at bounding box center [653, 214] width 719 height 14
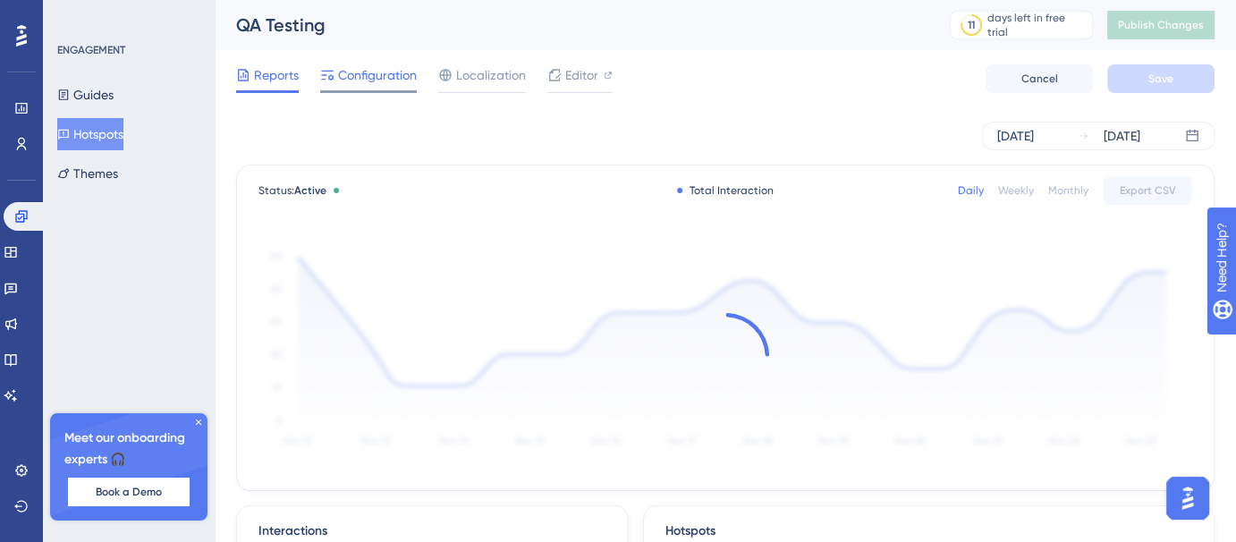
click at [403, 67] on span "Configuration" at bounding box center [377, 74] width 79 height 21
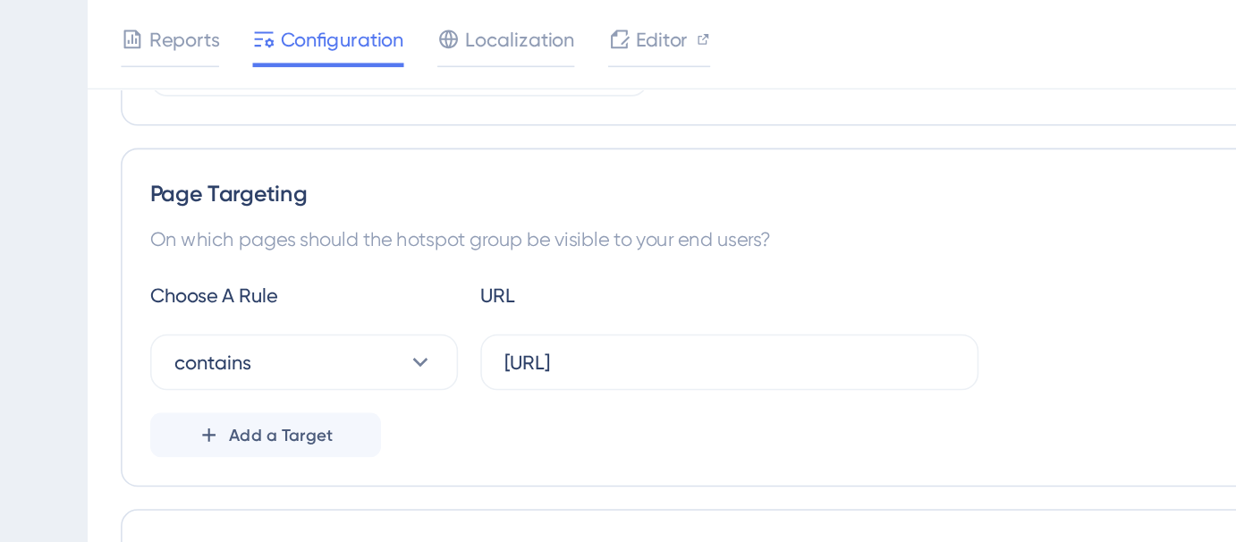
scroll to position [285, 0]
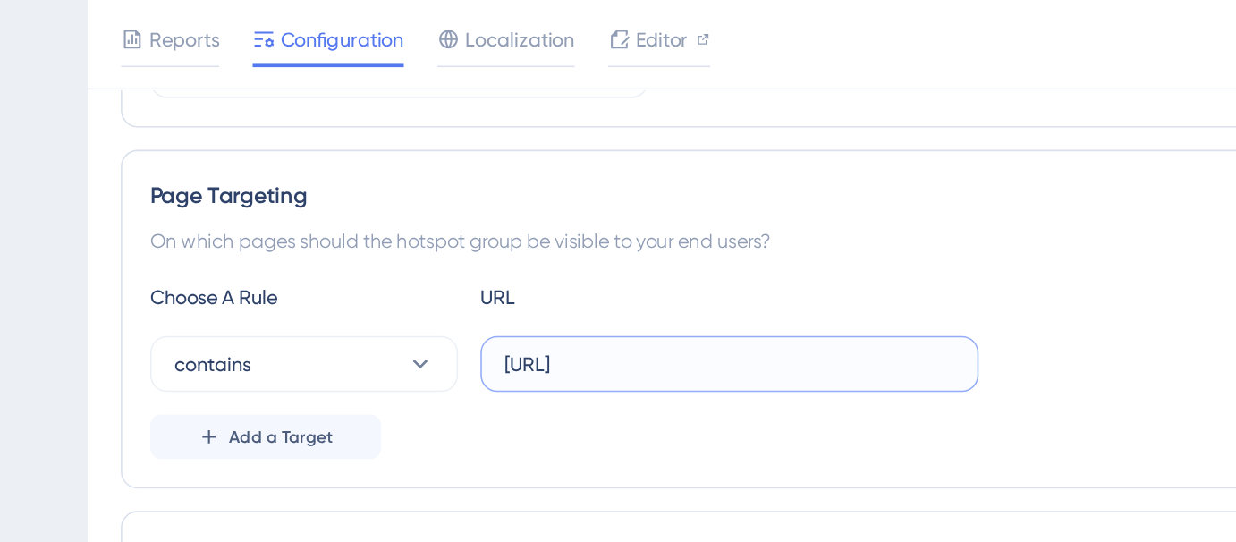
click at [666, 233] on input "https://voicehub-dev.dataqueue.ai/workspaces" at bounding box center [625, 233] width 288 height 20
click at [764, 233] on input "https://voicehub-dev.dataqueue.ai/workspaces" at bounding box center [625, 233] width 288 height 20
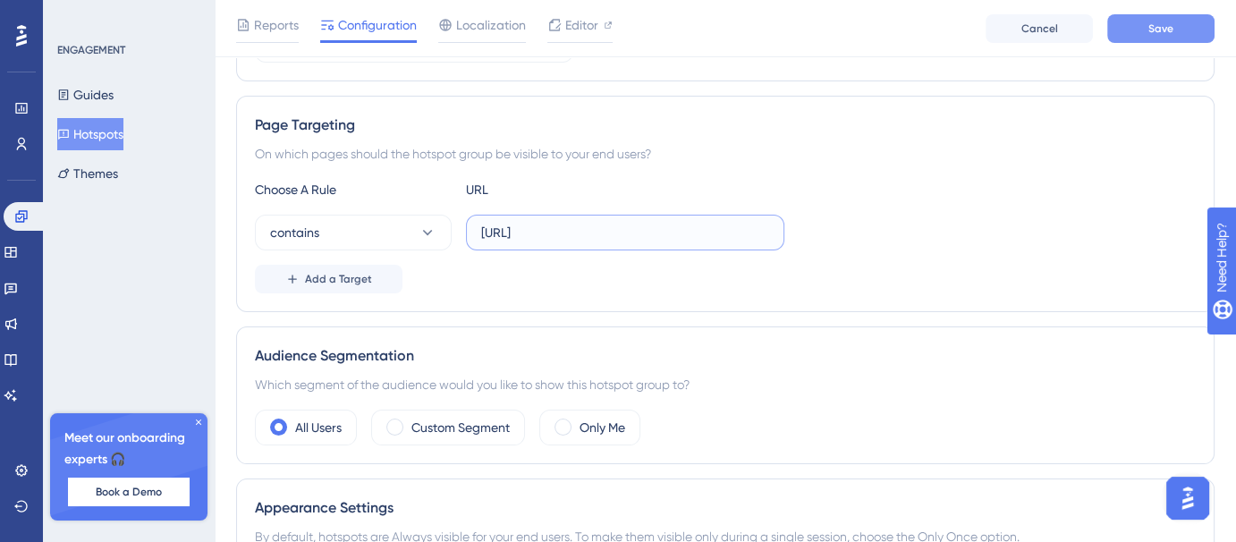
type input "https://voicehub-dev.dataqueue.ai/workspaces/"
click at [1158, 30] on span "Save" at bounding box center [1161, 28] width 25 height 14
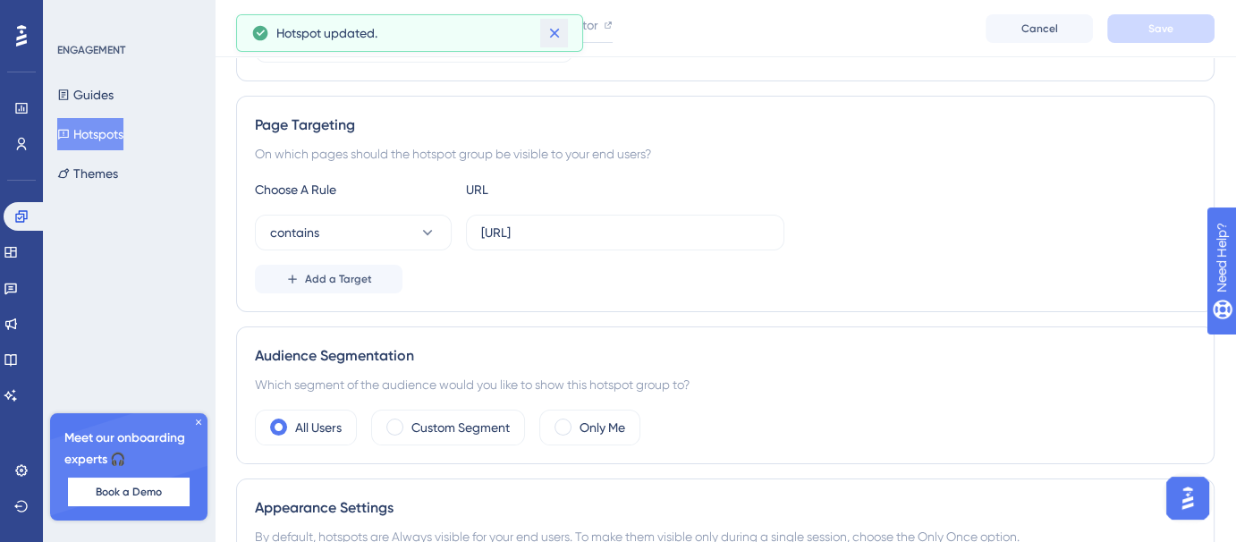
drag, startPoint x: 555, startPoint y: 35, endPoint x: 575, endPoint y: 31, distance: 20.9
click at [575, 31] on div "Hotspot updated." at bounding box center [409, 33] width 347 height 38
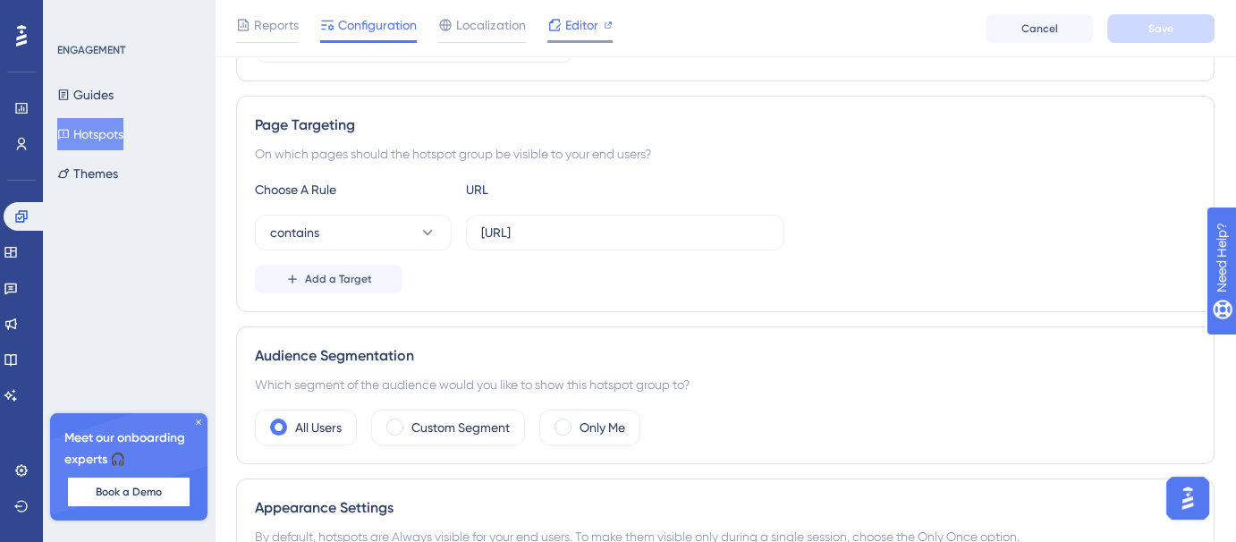
click at [594, 28] on span "Editor" at bounding box center [581, 24] width 33 height 21
click at [102, 136] on button "Hotspots" at bounding box center [90, 134] width 66 height 32
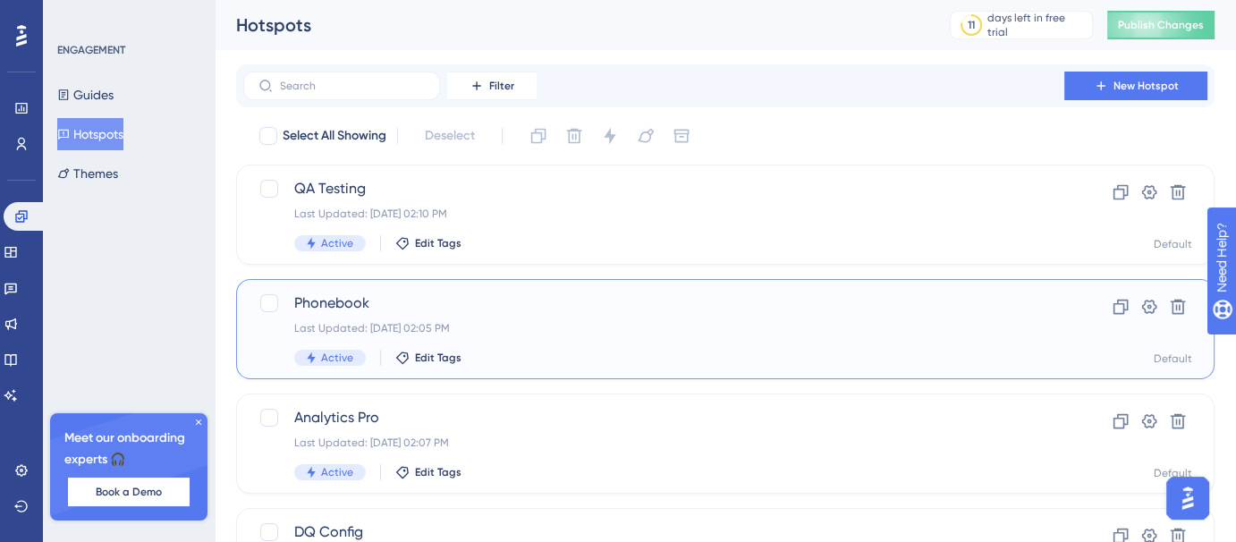
click at [503, 318] on div "Phonebook Last Updated: Aug 13 2025, 02:05 PM Active Edit Tags" at bounding box center [653, 329] width 719 height 73
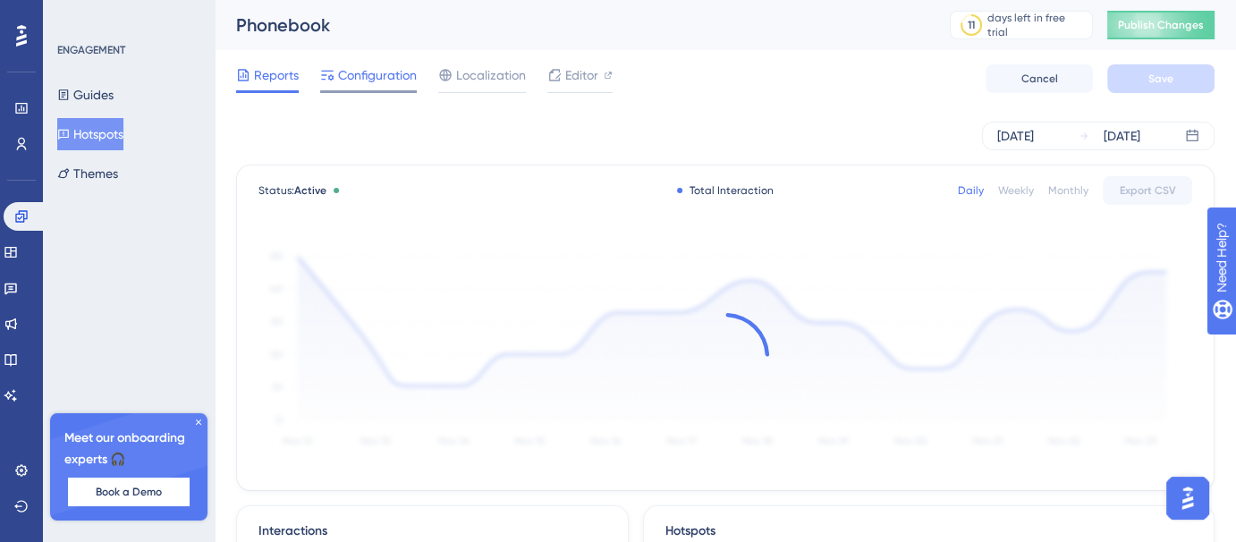
click at [345, 79] on span "Configuration" at bounding box center [377, 74] width 79 height 21
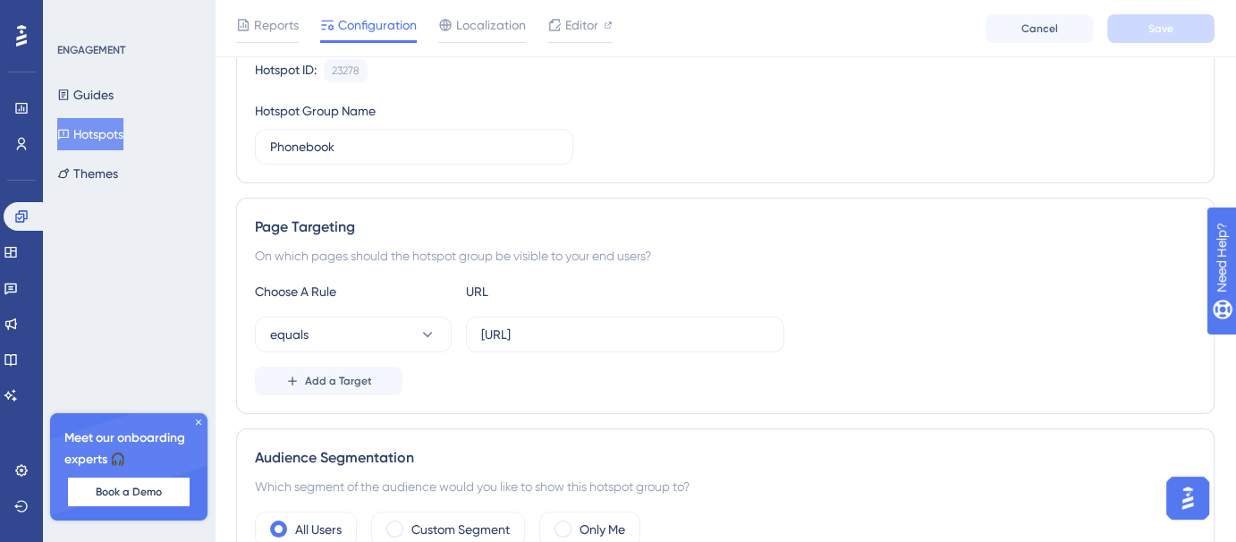
scroll to position [185, 0]
click at [751, 331] on input "https://voicehub-dev.dataqueue.ai/workspaces/689c52acdc4c9c47785515dd/settings" at bounding box center [625, 333] width 288 height 20
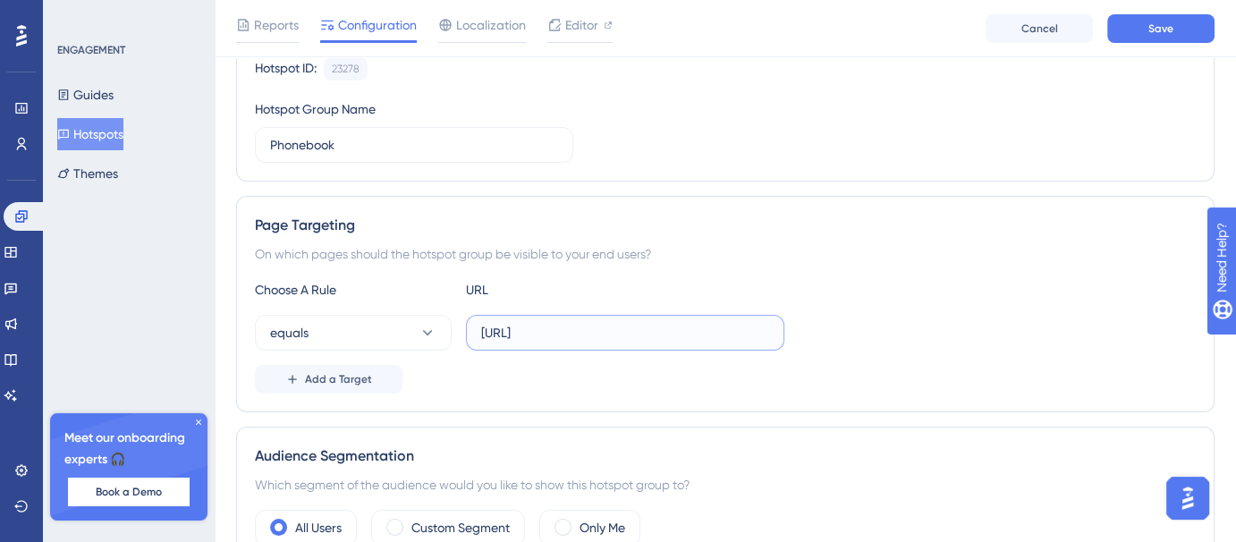
scroll to position [0, 0]
type input "https://voicehub-dev.dataqueue.ai/workspaces/"
click at [405, 331] on button "equals" at bounding box center [353, 333] width 197 height 36
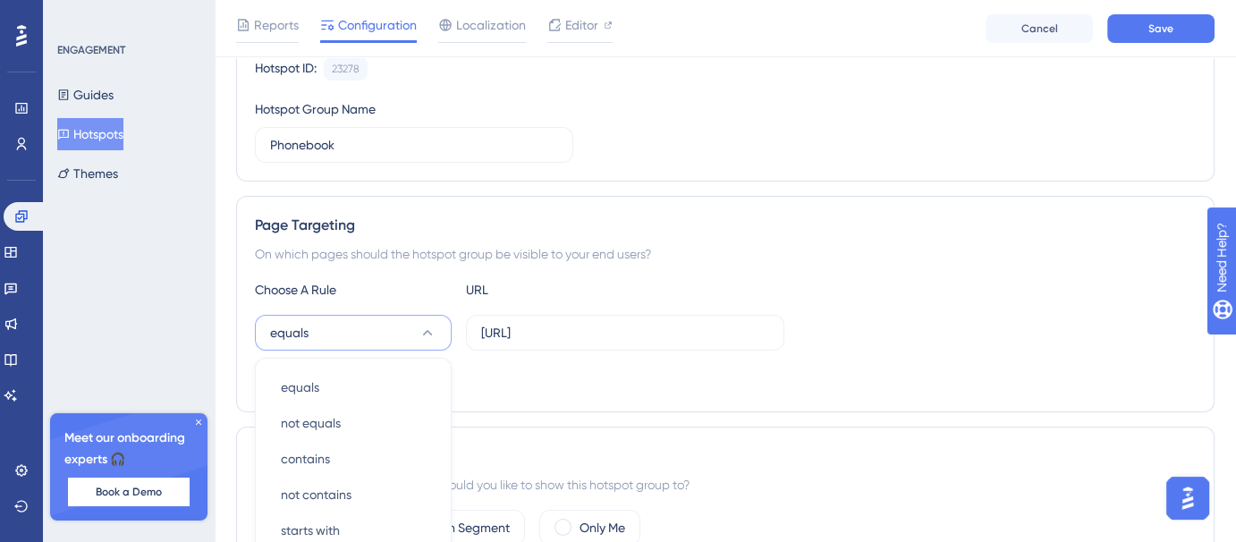
scroll to position [407, 0]
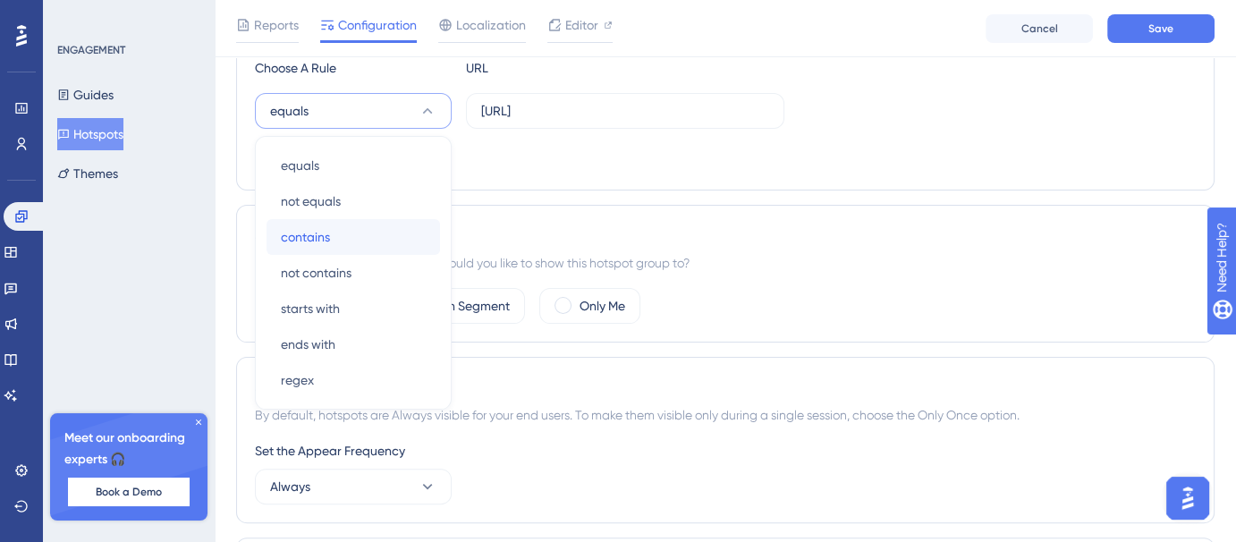
click at [363, 228] on div "contains contains" at bounding box center [353, 237] width 145 height 36
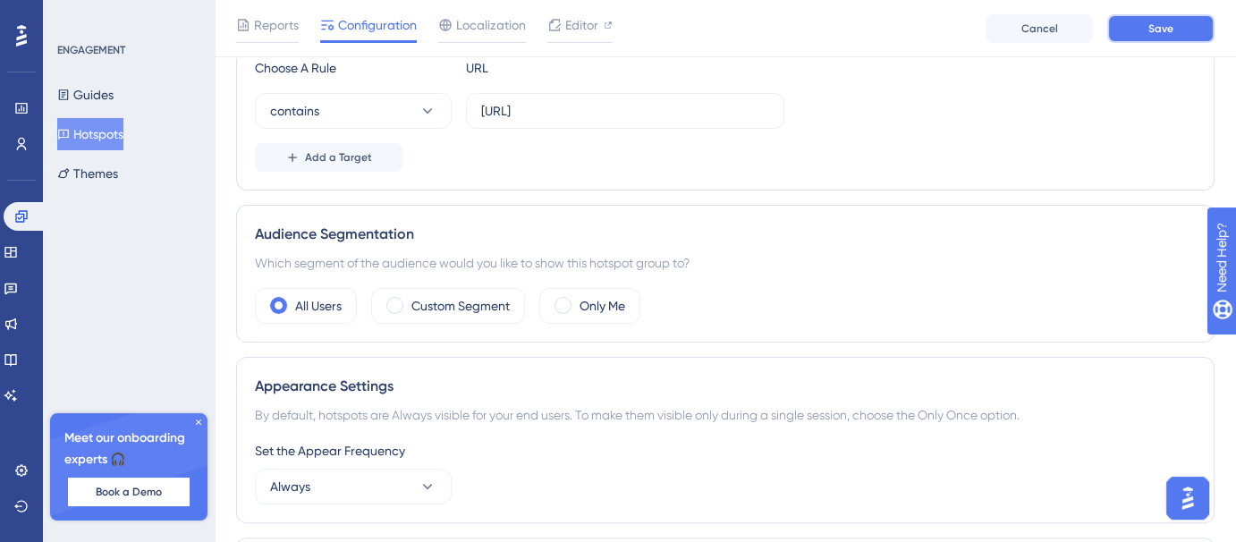
click at [1142, 30] on button "Save" at bounding box center [1161, 28] width 107 height 29
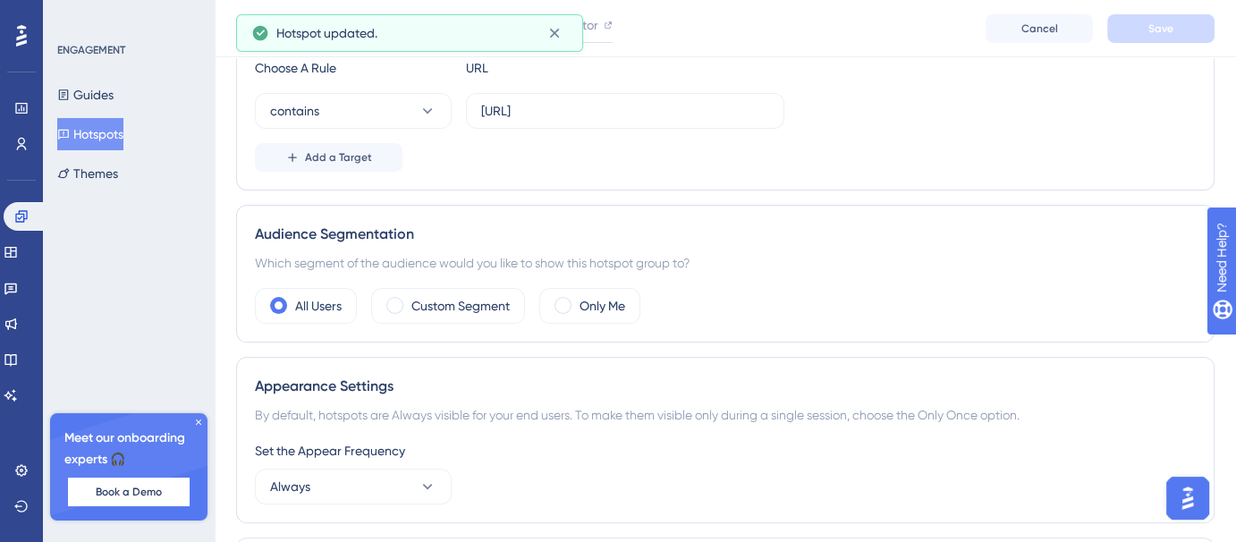
scroll to position [0, 0]
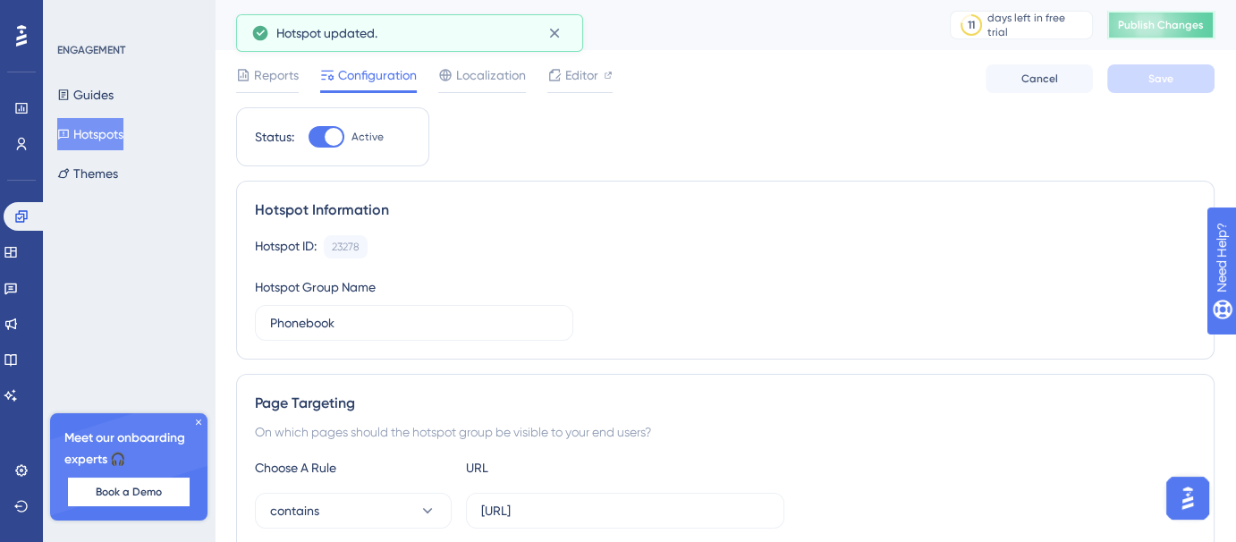
click at [1135, 35] on button "Publish Changes" at bounding box center [1161, 25] width 107 height 29
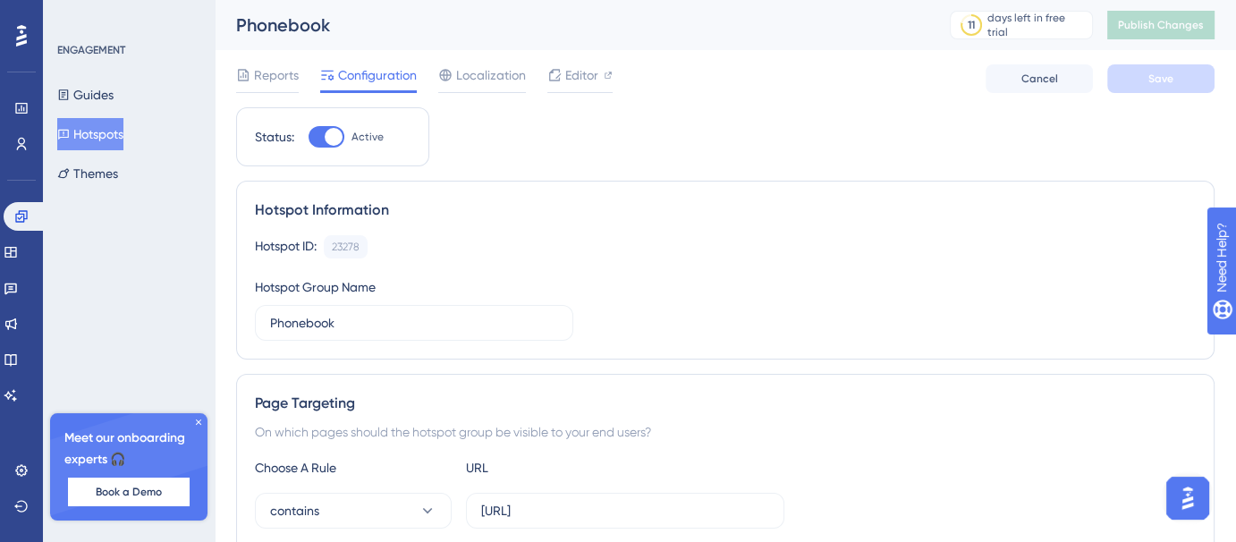
click at [96, 136] on button "Hotspots" at bounding box center [90, 134] width 66 height 32
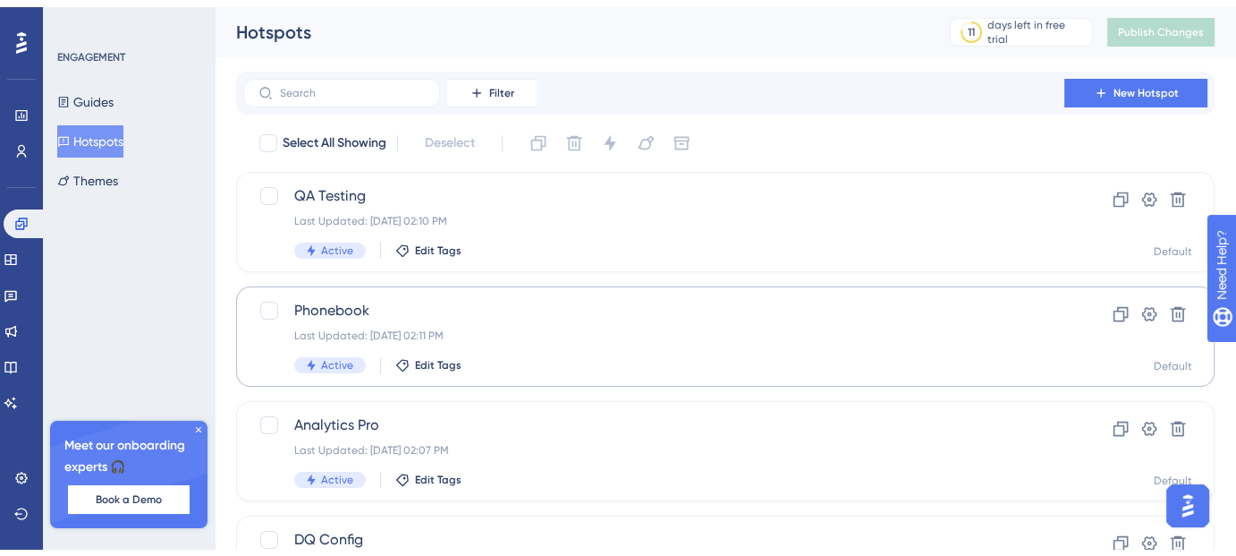
scroll to position [224, 0]
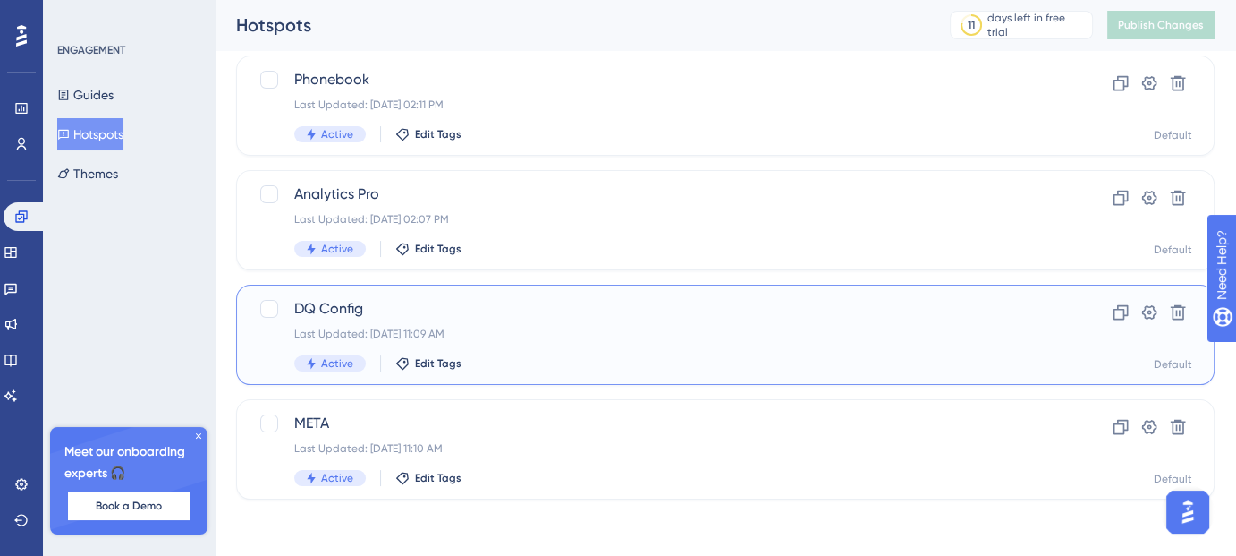
click at [508, 327] on div "Last Updated: Aug 12 2025, 11:09 AM" at bounding box center [653, 334] width 719 height 14
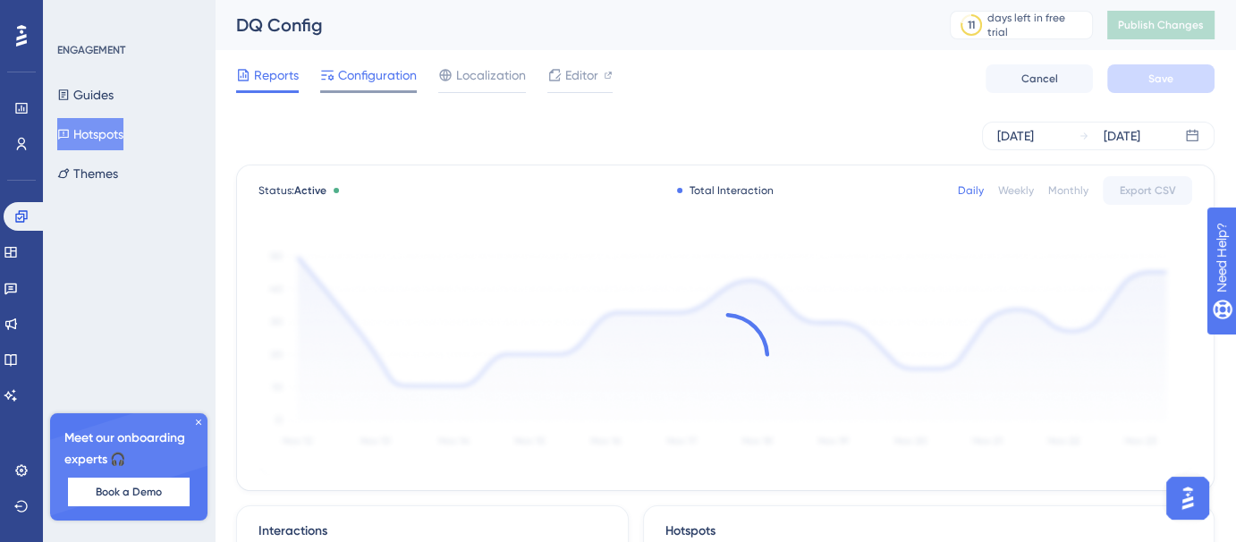
click at [388, 75] on span "Configuration" at bounding box center [377, 74] width 79 height 21
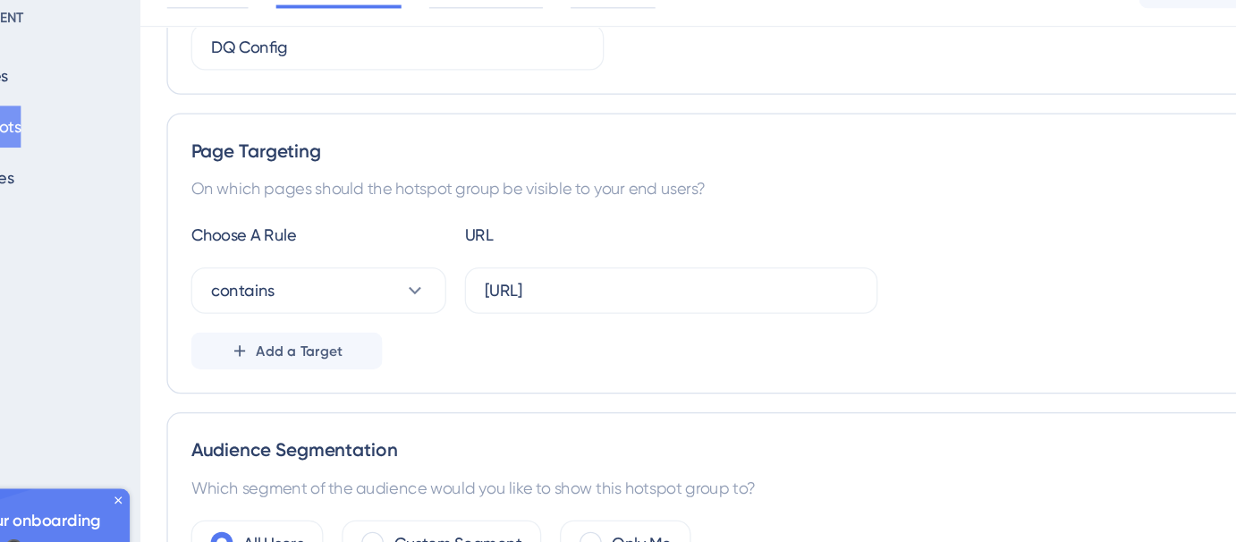
scroll to position [258, 0]
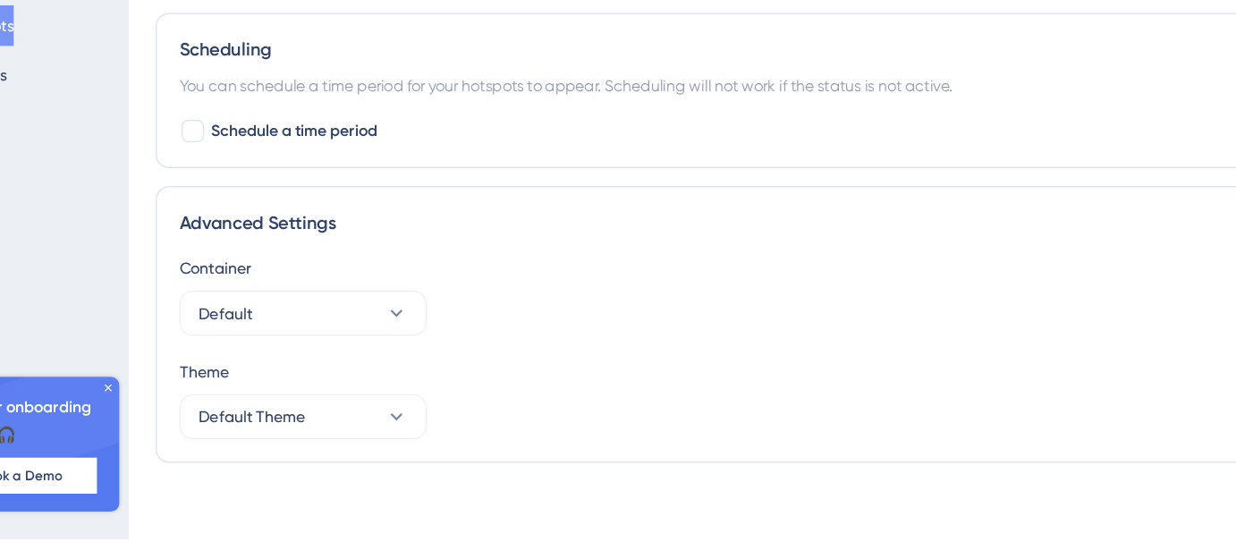
click at [549, 384] on div "Container Default Theme Default Theme" at bounding box center [725, 390] width 941 height 147
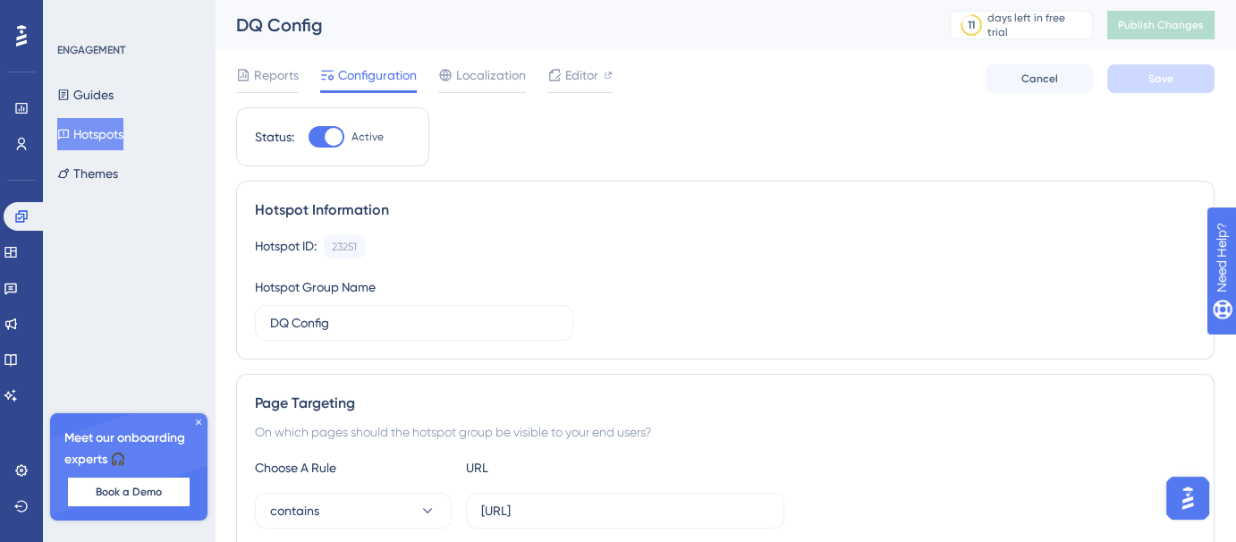
scroll to position [0, 0]
click at [89, 132] on button "Hotspots" at bounding box center [90, 134] width 66 height 32
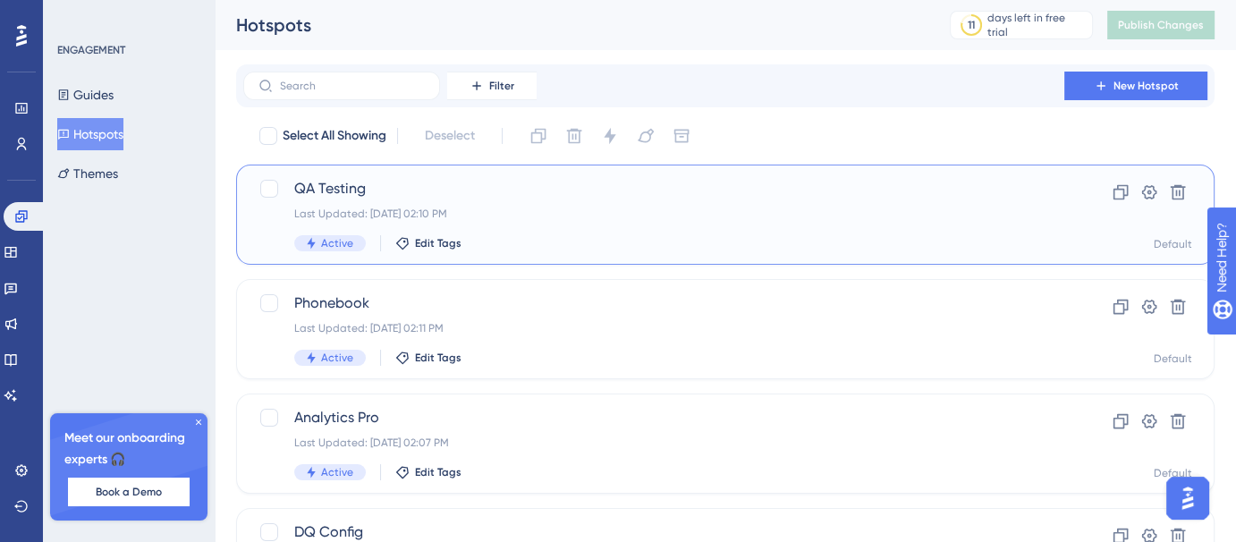
click at [514, 217] on div "Last Updated: Aug 13 2025, 02:10 PM" at bounding box center [653, 214] width 719 height 14
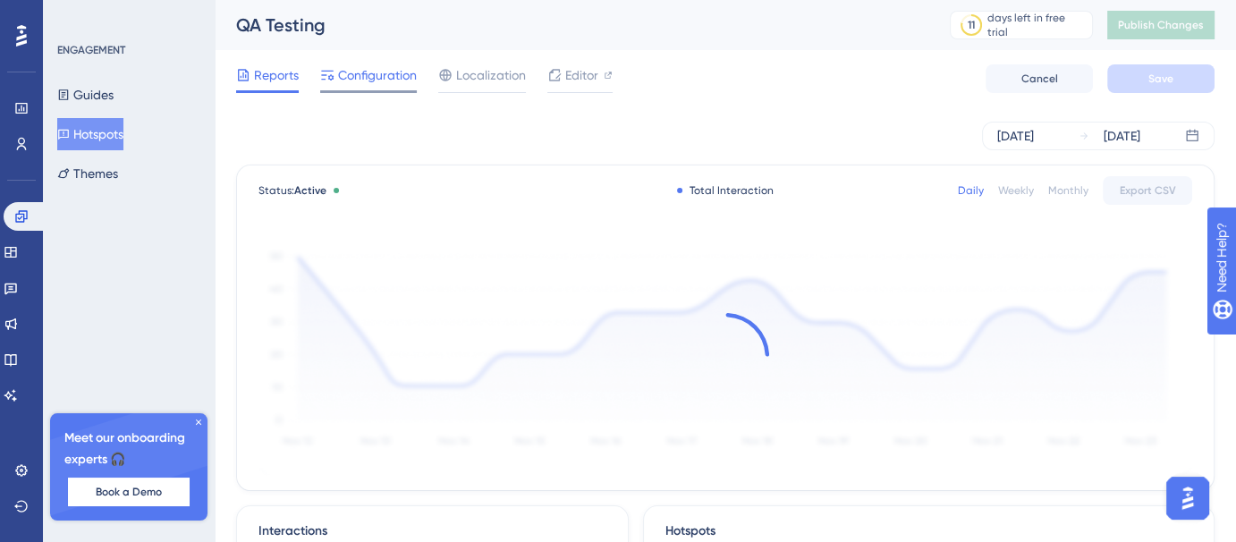
click at [345, 80] on span "Configuration" at bounding box center [377, 74] width 79 height 21
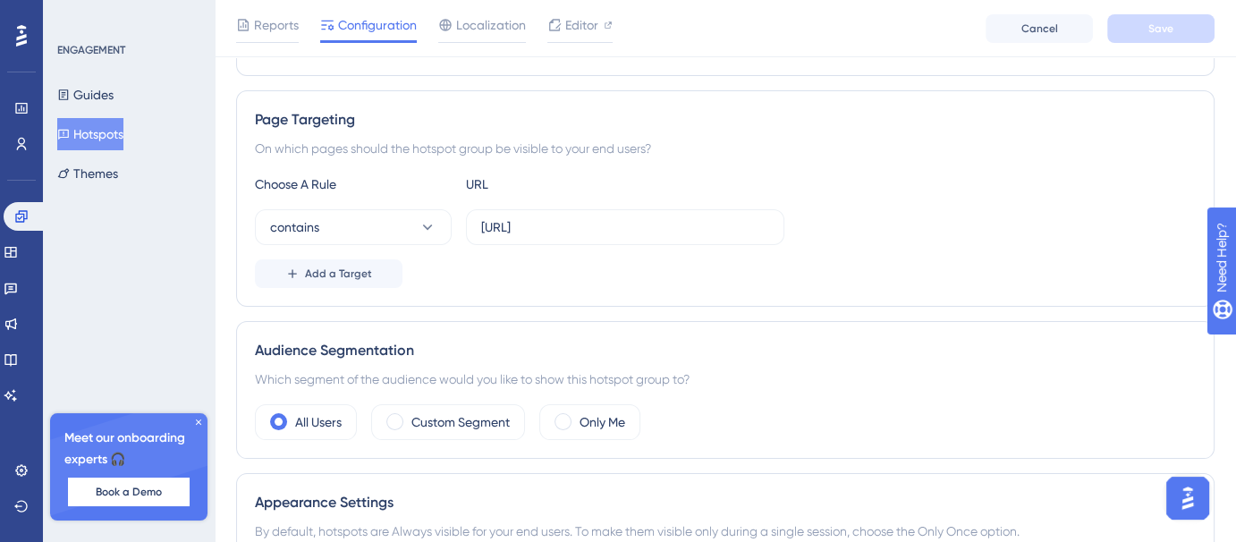
scroll to position [276, 0]
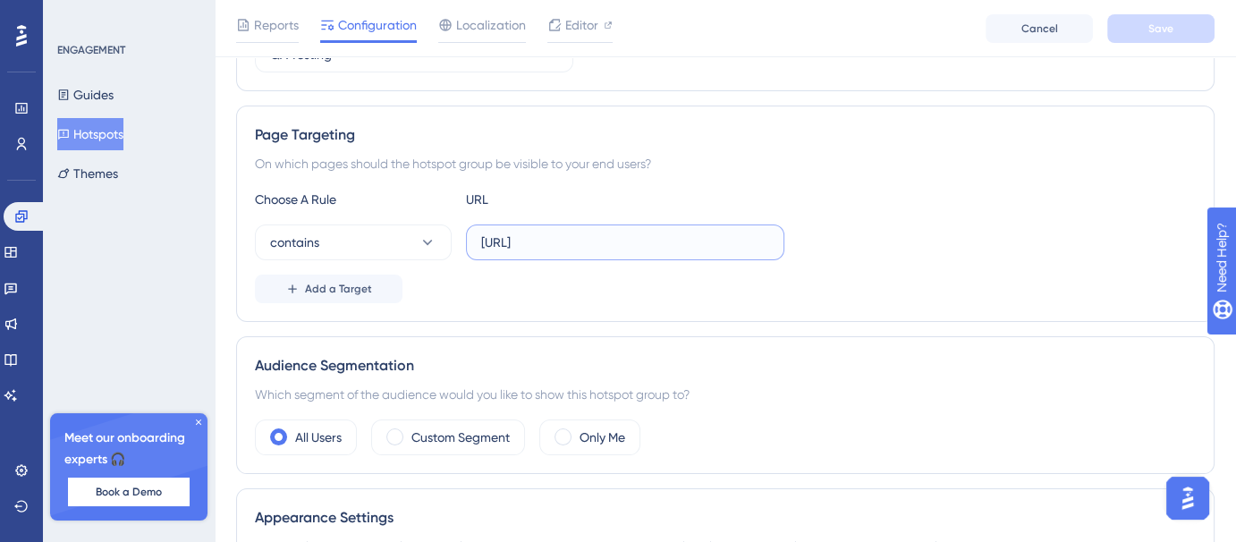
click at [623, 235] on input "https://voicehub-dev.dataqueue.ai/workspaces/" at bounding box center [625, 243] width 288 height 20
type input "https://voicehub-dev.dataqueue.ai/workspaces"
click at [1183, 38] on button "Save" at bounding box center [1161, 28] width 107 height 29
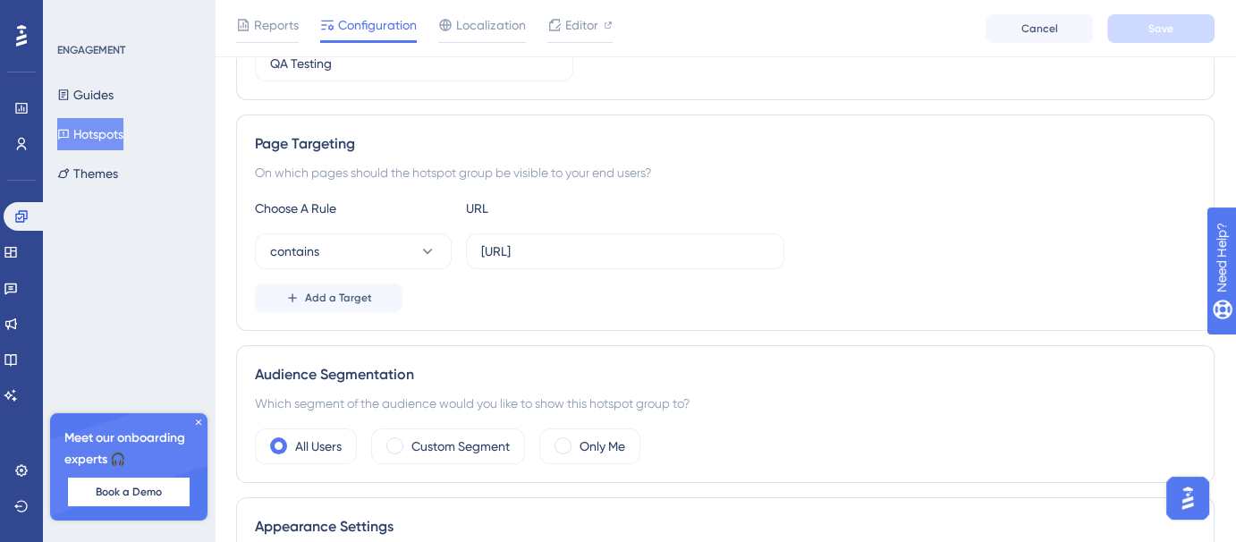
scroll to position [266, 0]
click at [92, 135] on button "Hotspots" at bounding box center [90, 134] width 66 height 32
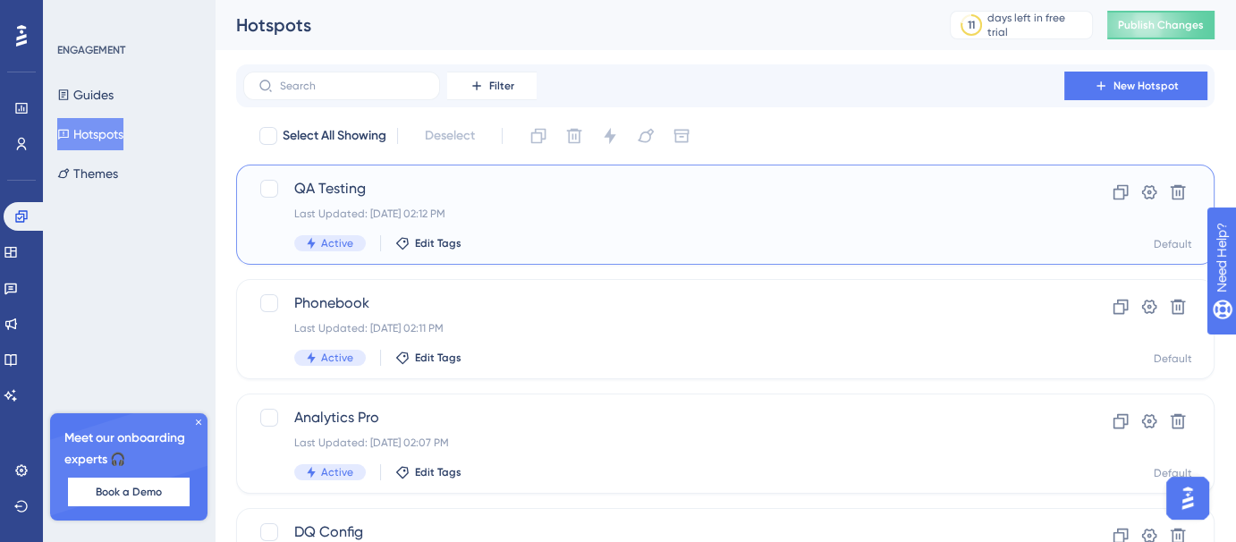
click at [469, 195] on span "QA Testing" at bounding box center [653, 188] width 719 height 21
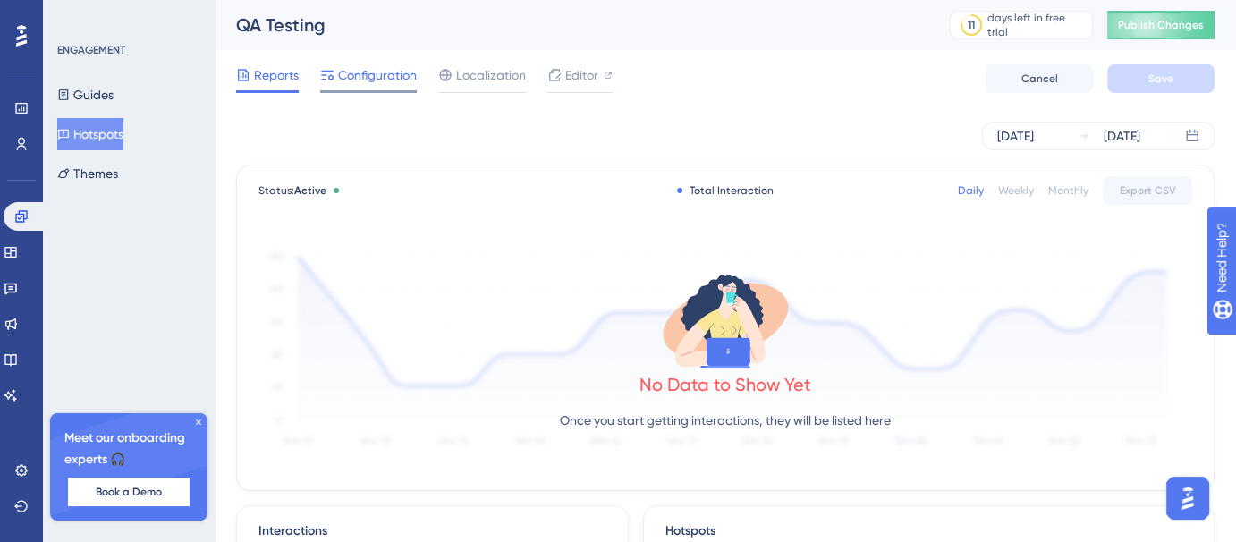
click at [381, 78] on span "Configuration" at bounding box center [377, 74] width 79 height 21
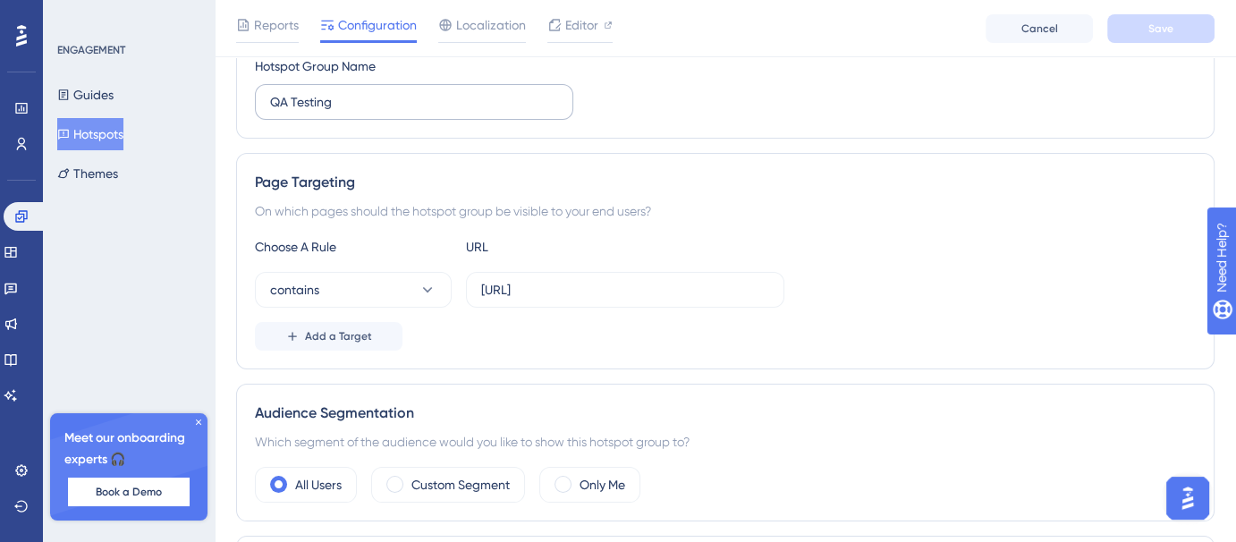
scroll to position [262, 0]
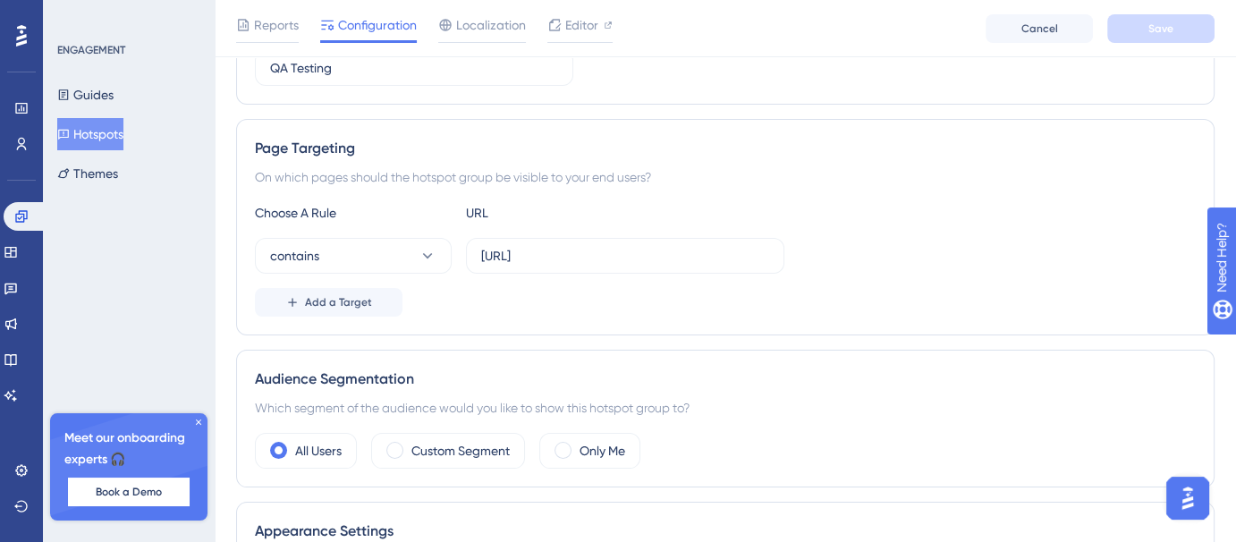
click at [91, 130] on button "Hotspots" at bounding box center [90, 134] width 66 height 32
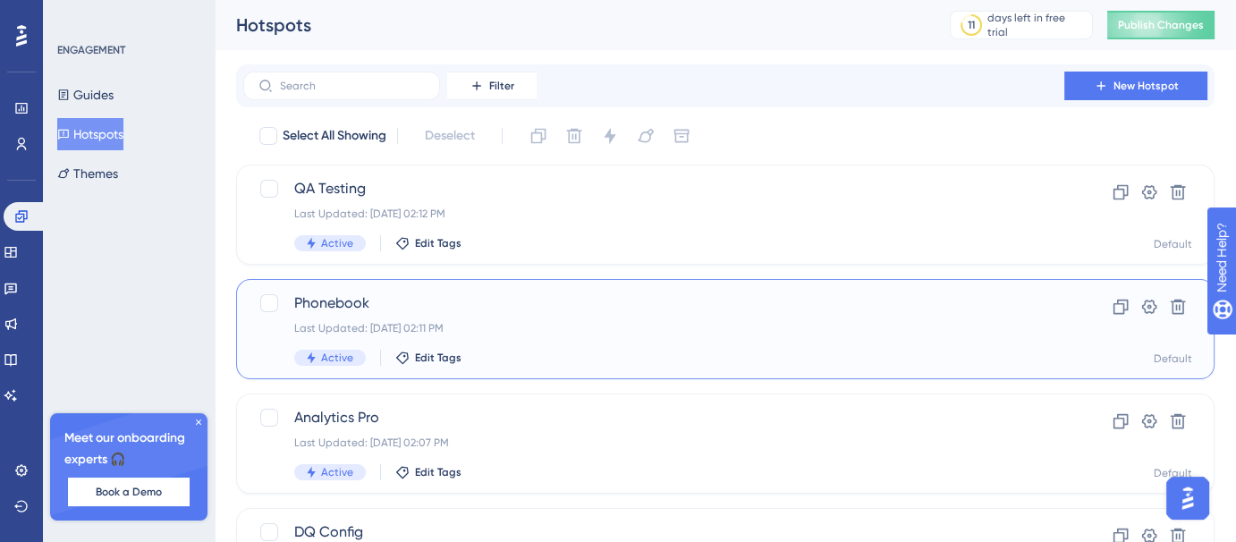
click at [381, 318] on div "Phonebook Last Updated: Aug 13 2025, 02:11 PM Active Edit Tags" at bounding box center [653, 329] width 719 height 73
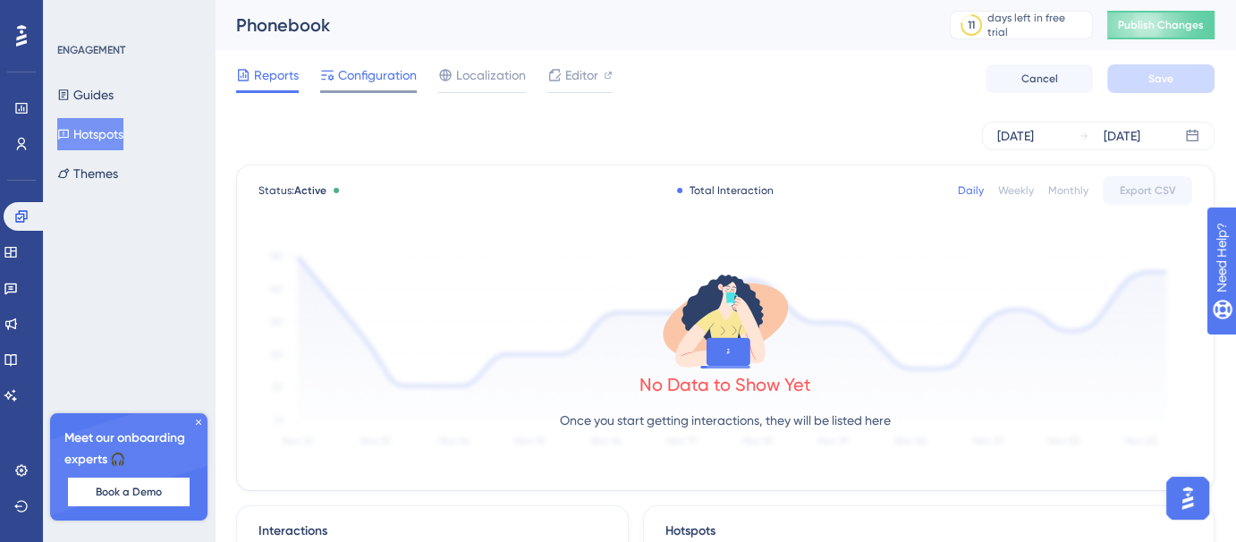
click at [378, 69] on span "Configuration" at bounding box center [377, 74] width 79 height 21
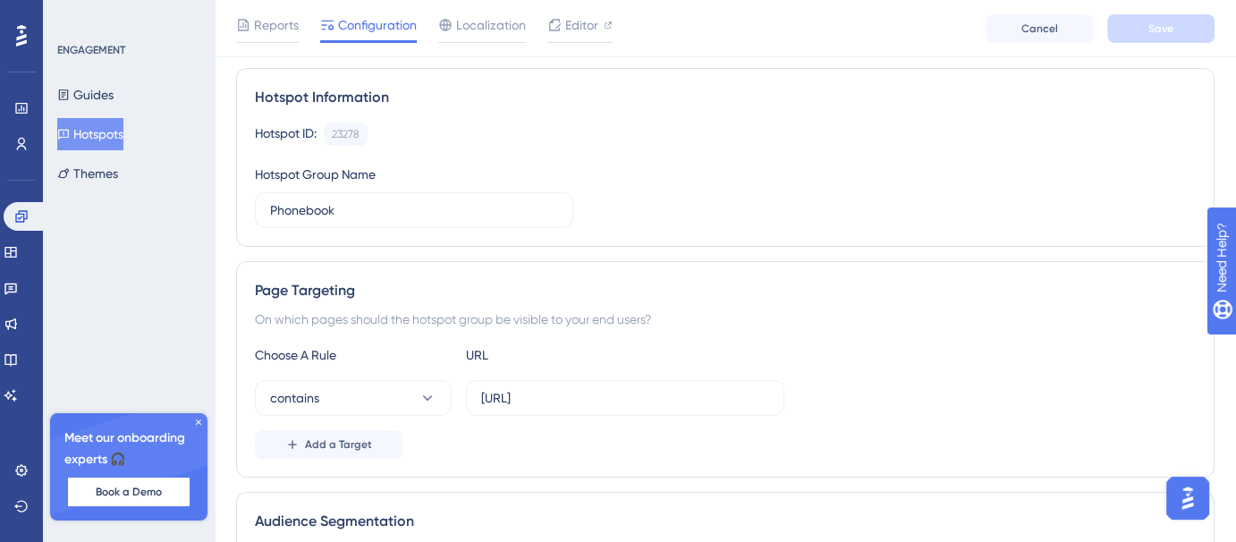
scroll to position [121, 0]
click at [762, 392] on input "https://voicehub-dev.dataqueue.ai/workspaces/" at bounding box center [625, 397] width 288 height 20
type input "https://voicehub-dev.dataqueue.ai/workspaces"
click at [1176, 24] on button "Save" at bounding box center [1161, 28] width 107 height 29
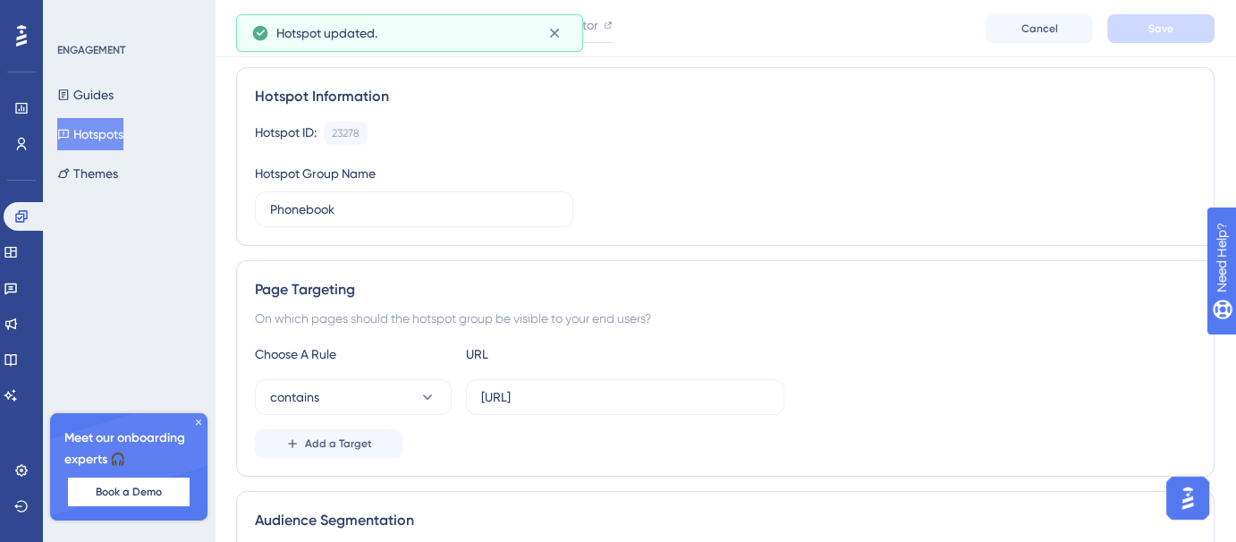
scroll to position [0, 0]
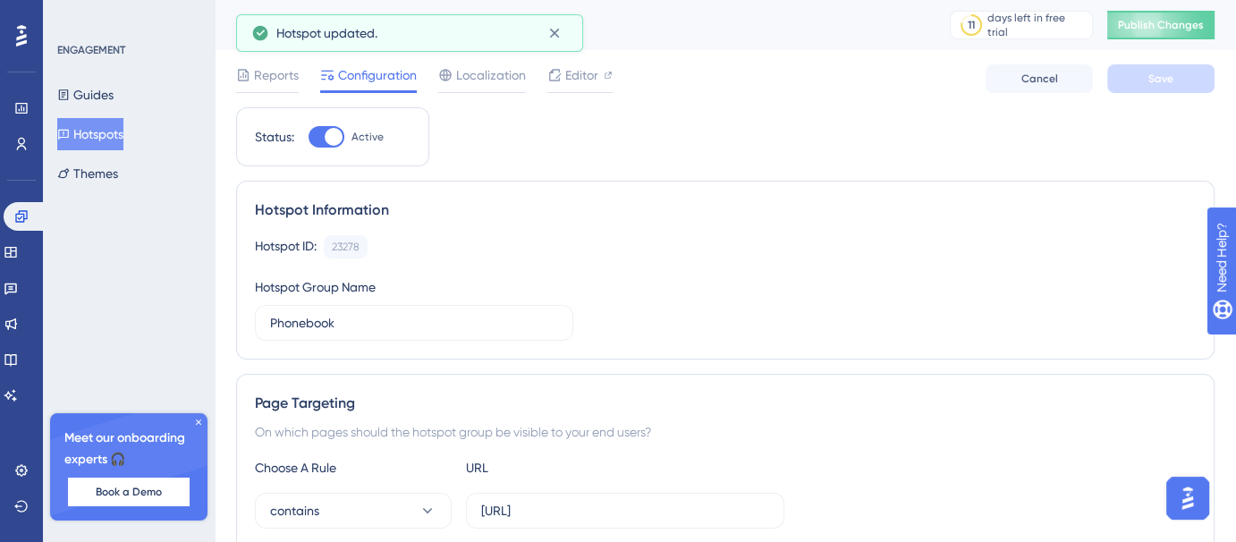
click at [118, 142] on button "Hotspots" at bounding box center [90, 134] width 66 height 32
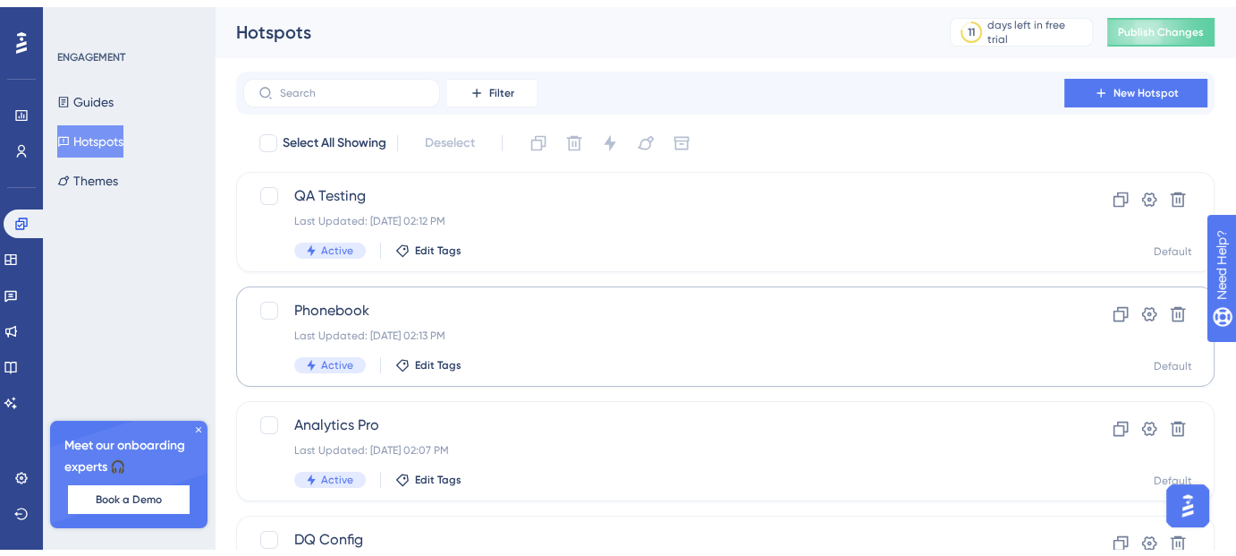
scroll to position [129, 0]
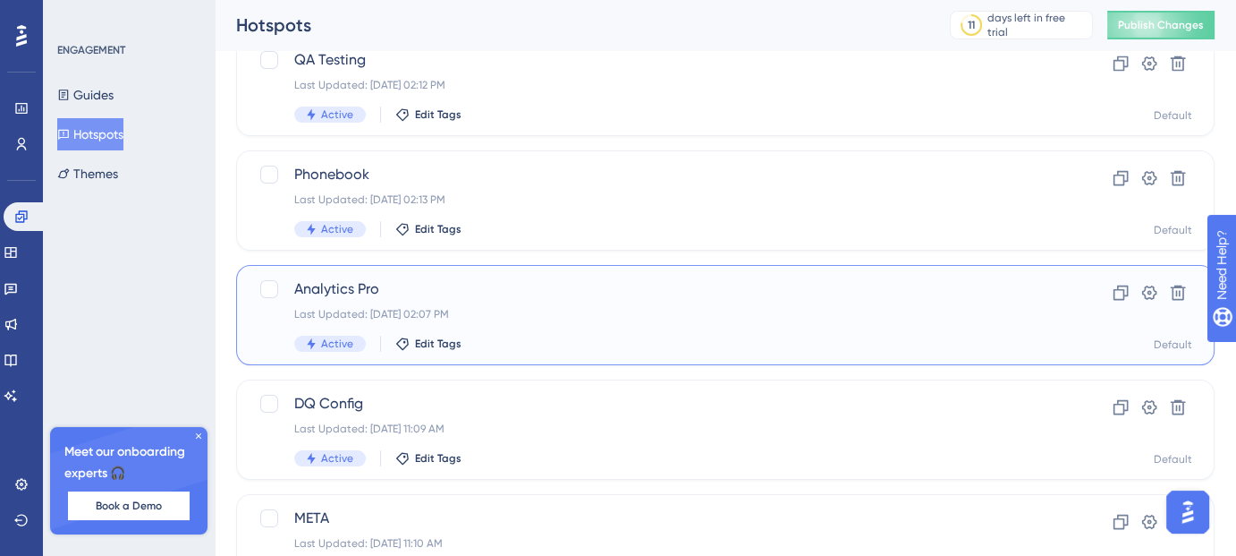
click at [541, 293] on span "Analytics Pro" at bounding box center [653, 288] width 719 height 21
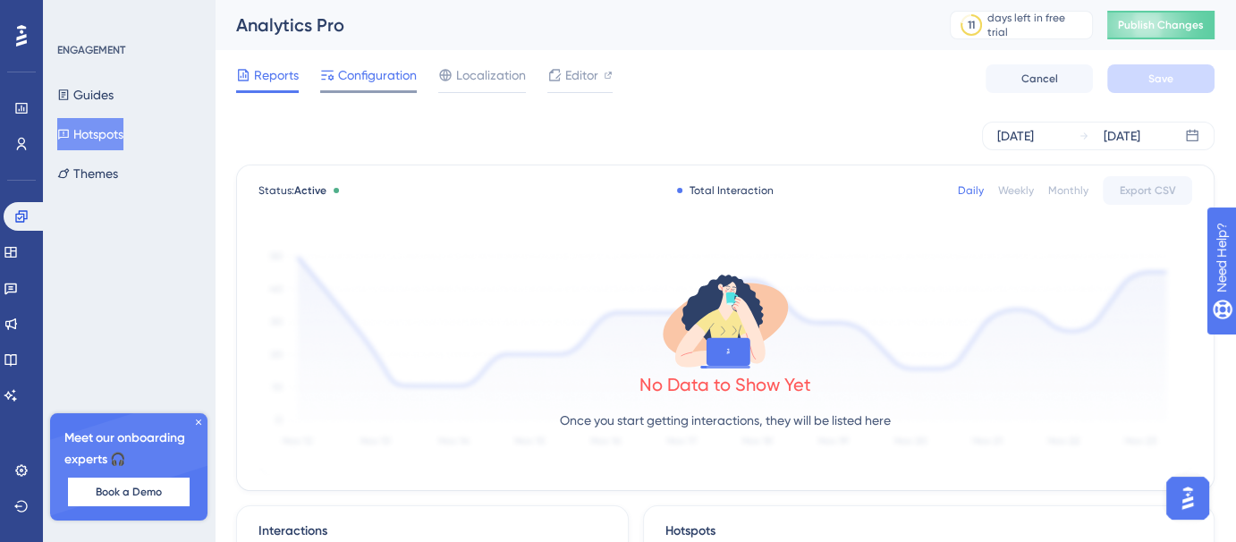
click at [353, 76] on span "Configuration" at bounding box center [377, 74] width 79 height 21
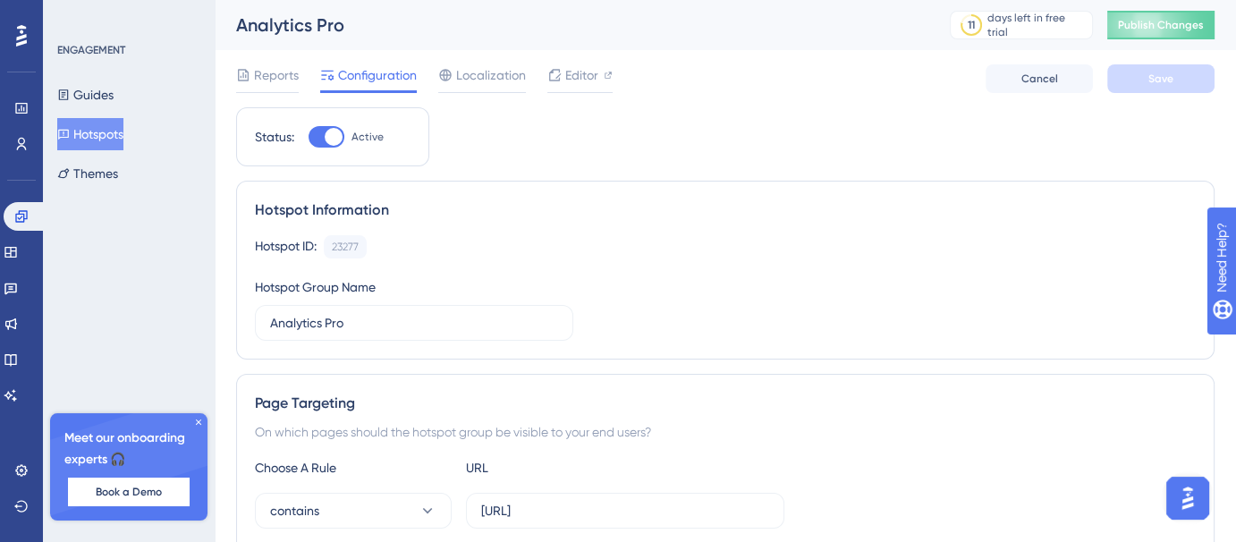
click at [119, 136] on button "Hotspots" at bounding box center [90, 134] width 66 height 32
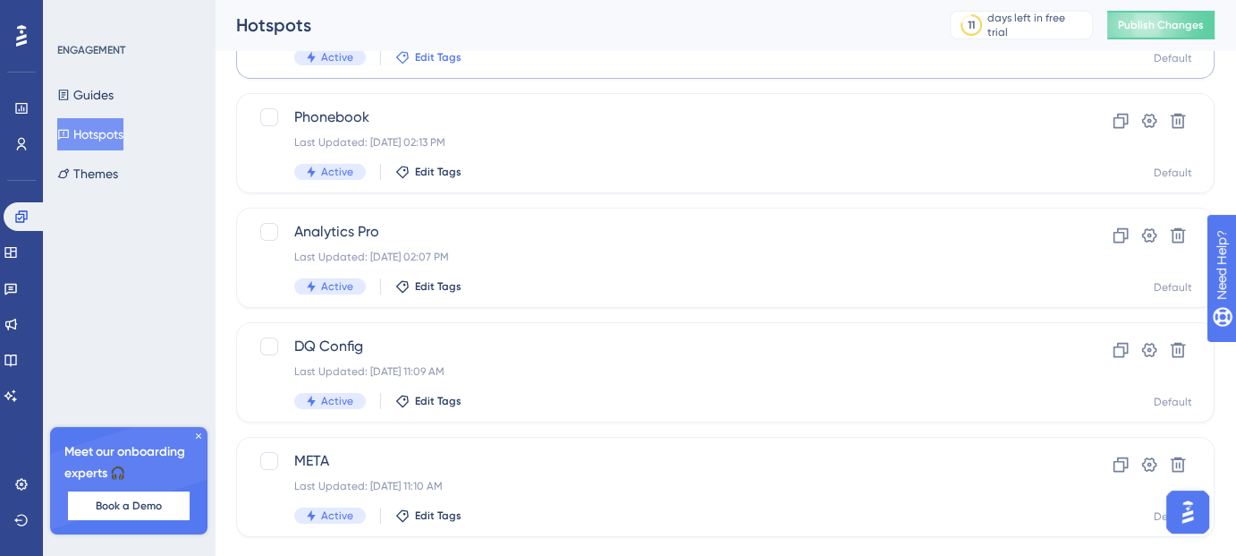
scroll to position [224, 0]
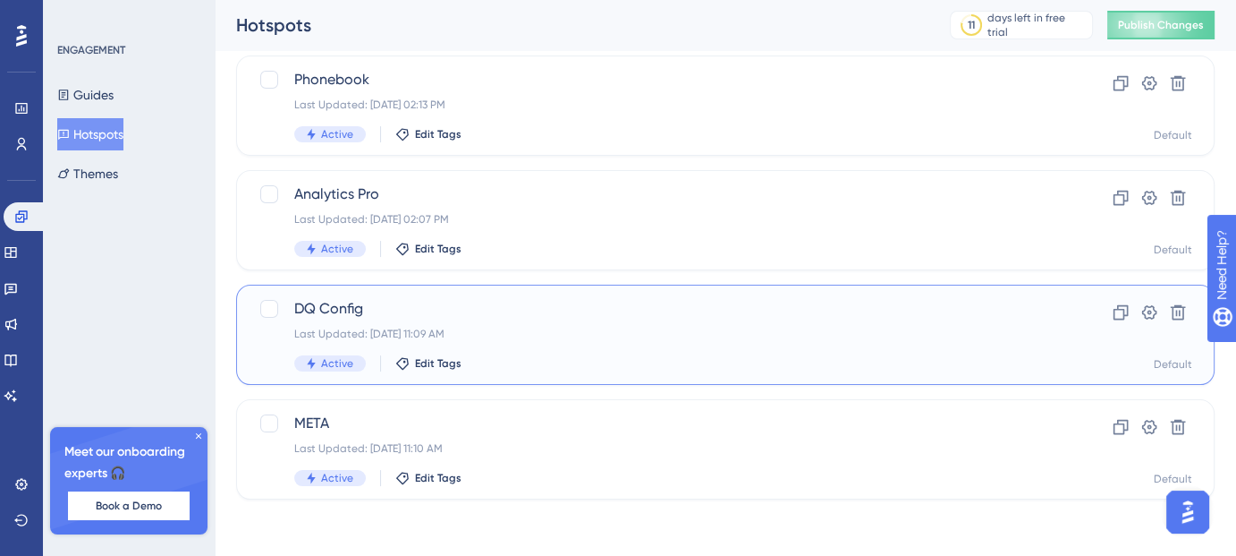
click at [489, 322] on div "DQ Config Last Updated: Aug 12 2025, 11:09 AM Active Edit Tags" at bounding box center [653, 334] width 719 height 73
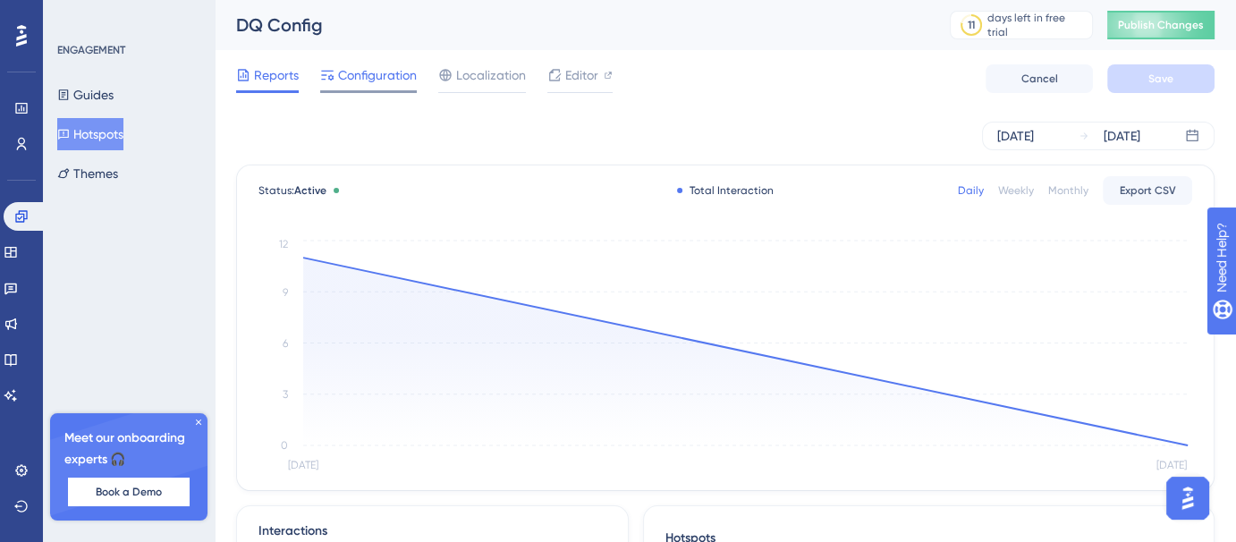
click at [374, 68] on span "Configuration" at bounding box center [377, 74] width 79 height 21
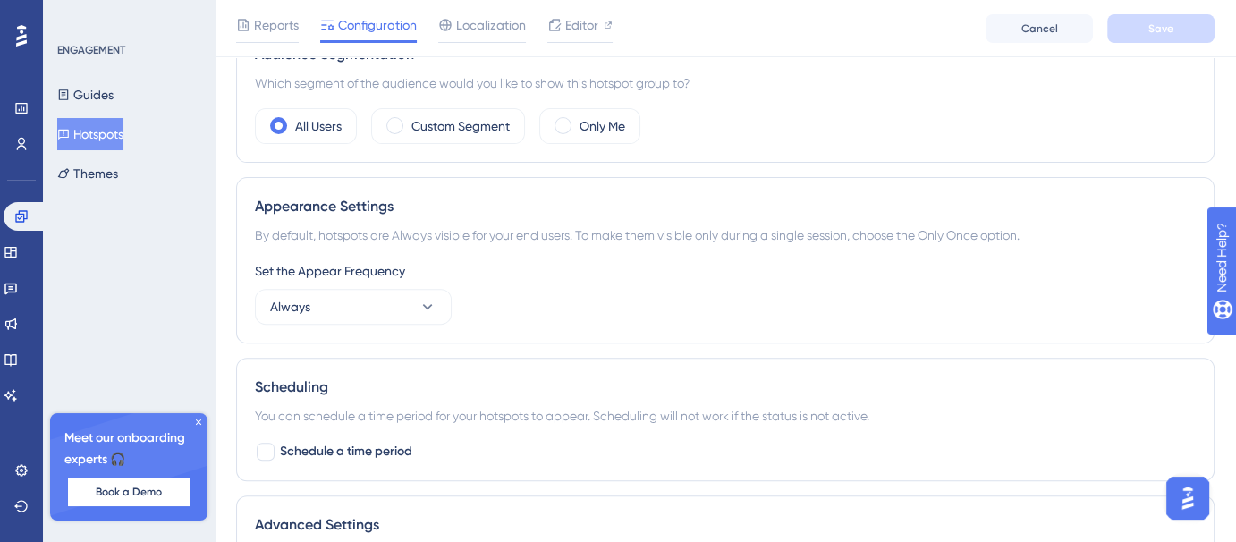
scroll to position [828, 0]
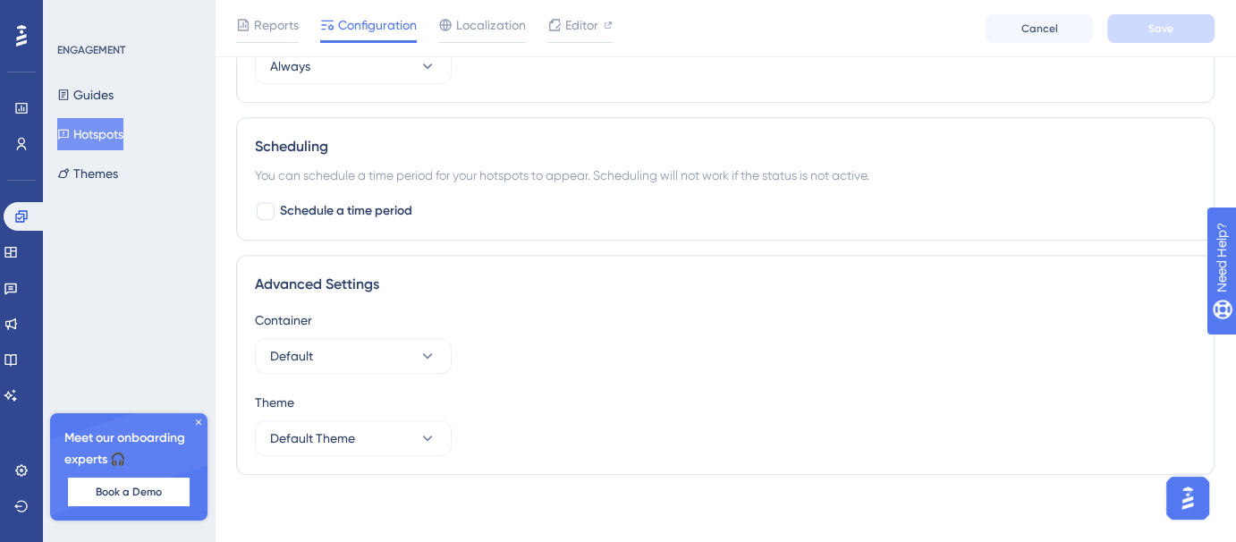
click at [103, 128] on button "Hotspots" at bounding box center [90, 134] width 66 height 32
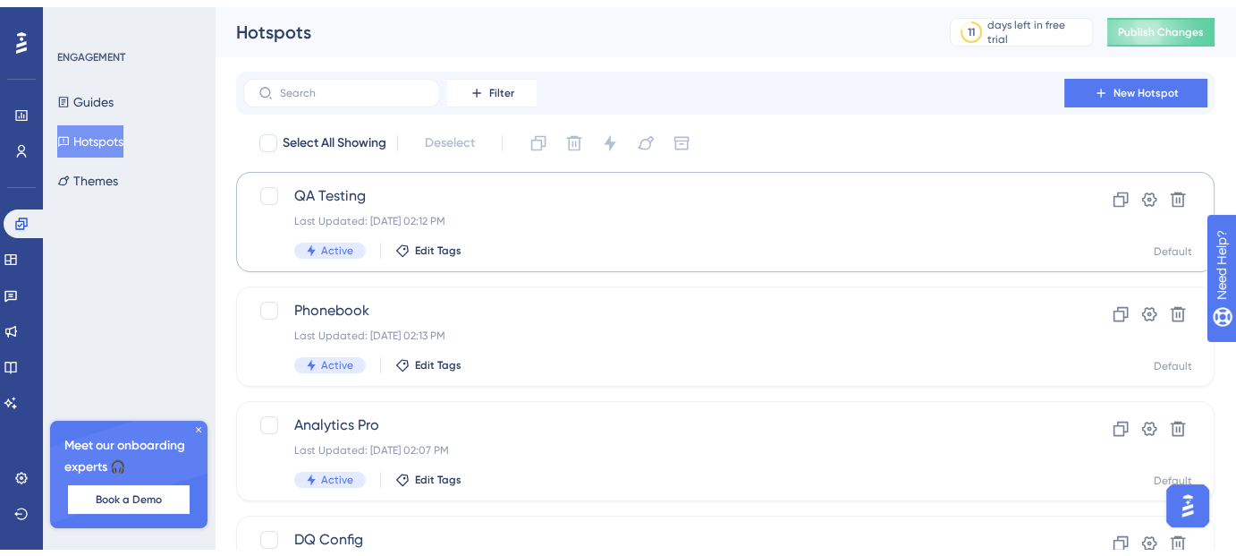
scroll to position [224, 0]
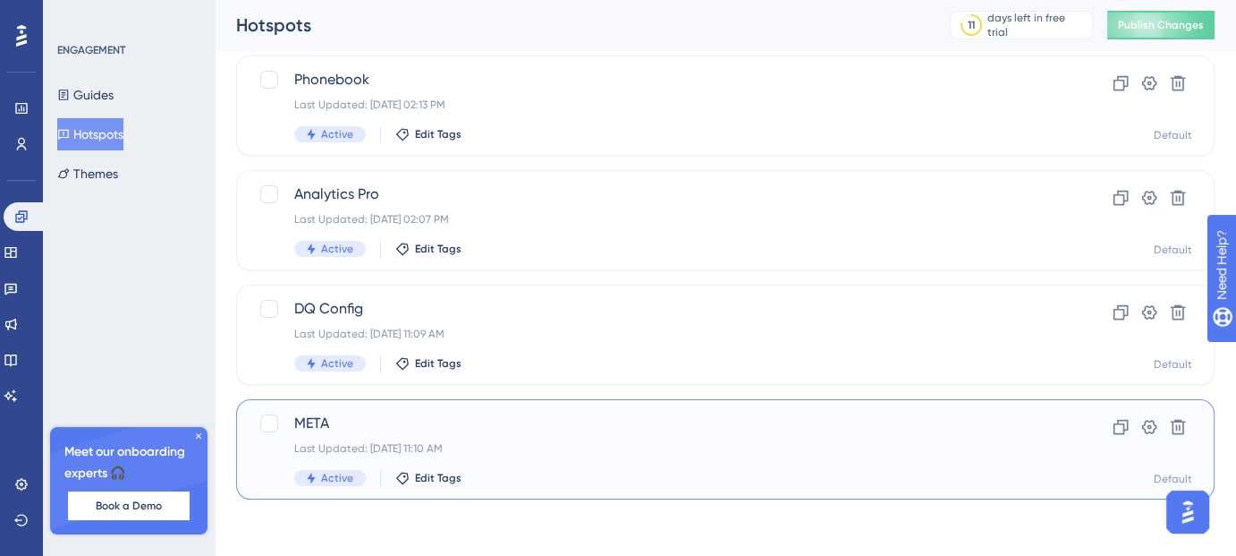
click at [412, 414] on span "META" at bounding box center [653, 422] width 719 height 21
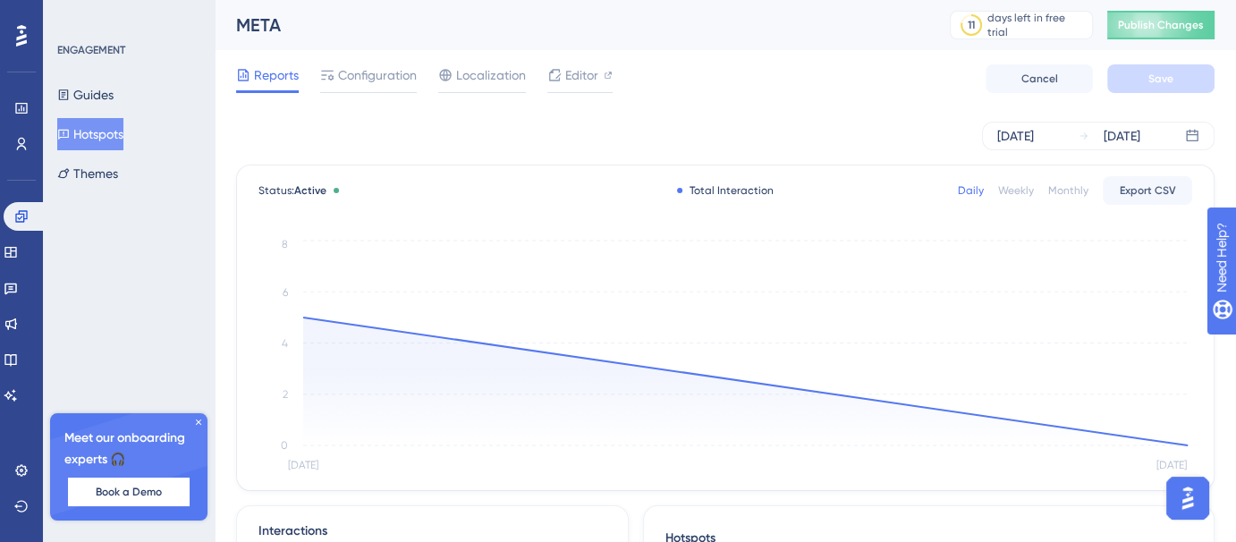
click at [271, 79] on span "Reports" at bounding box center [276, 74] width 45 height 21
click at [84, 120] on button "Hotspots" at bounding box center [90, 134] width 66 height 32
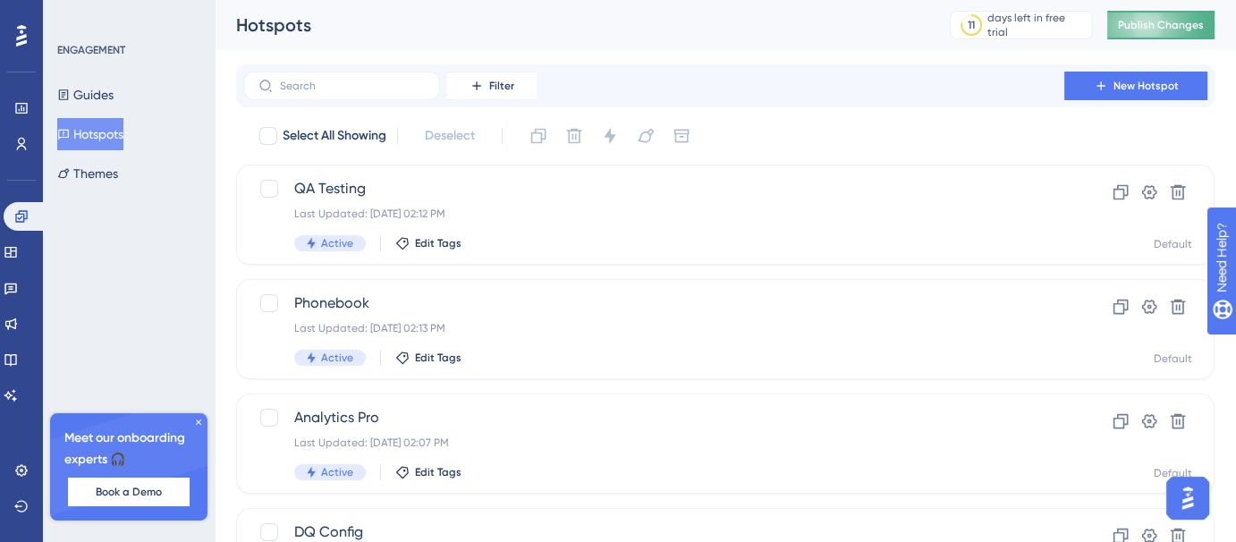
click at [1169, 25] on button "Publish Changes" at bounding box center [1161, 25] width 107 height 29
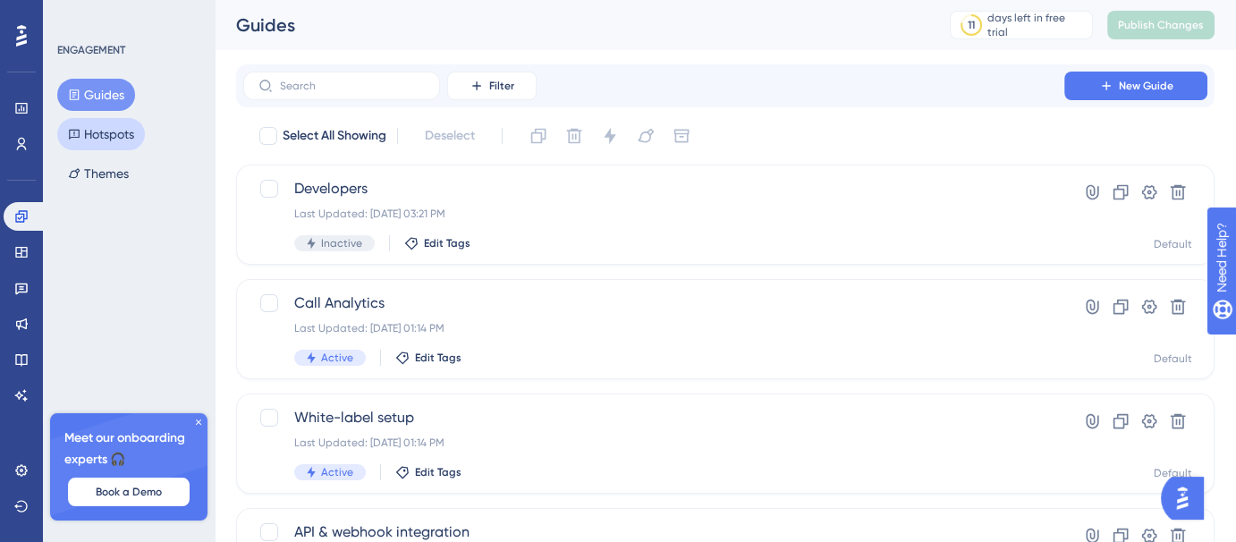
click at [118, 124] on button "Hotspots" at bounding box center [101, 134] width 88 height 32
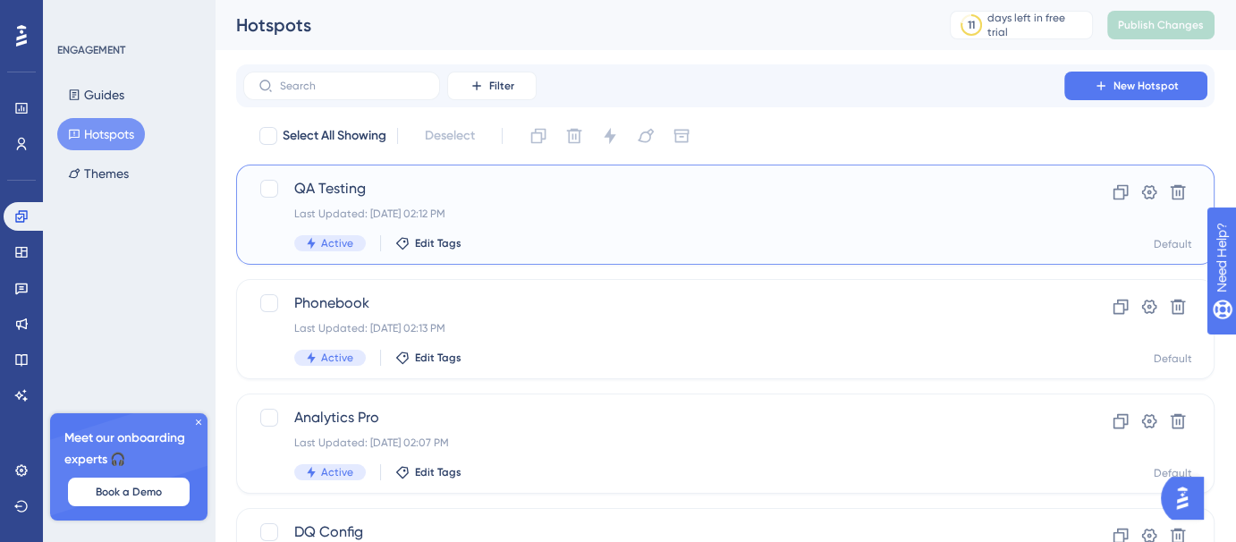
click at [998, 219] on div "Last Updated: [DATE] 02:12 PM" at bounding box center [653, 214] width 719 height 14
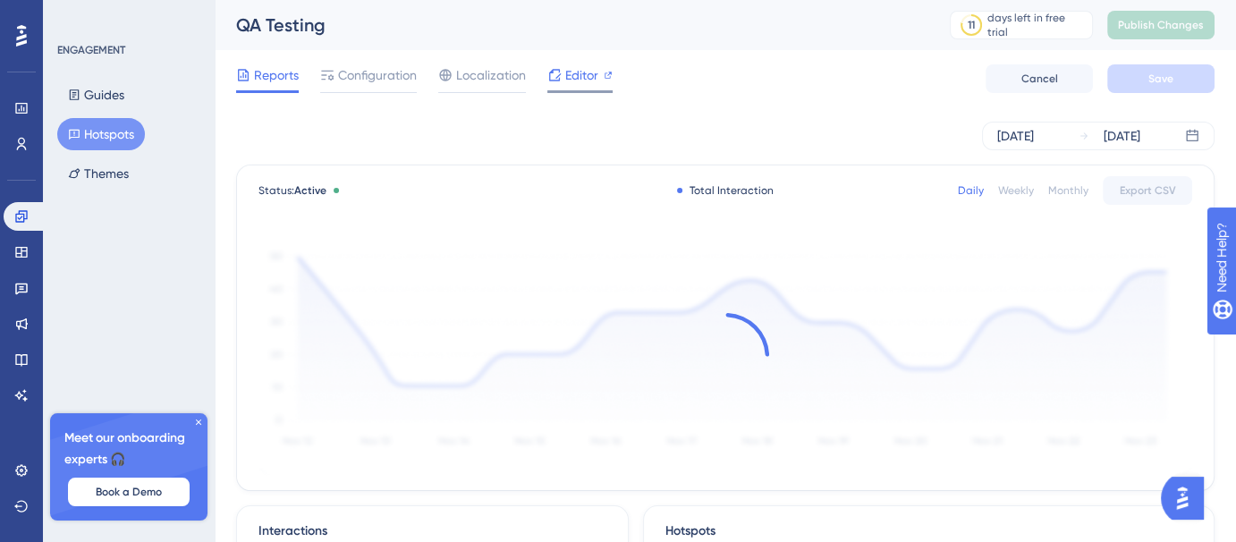
click at [565, 74] on span "Editor" at bounding box center [581, 74] width 33 height 21
click at [1204, 26] on span "Publish Changes" at bounding box center [1161, 25] width 86 height 14
